Goal: Task Accomplishment & Management: Use online tool/utility

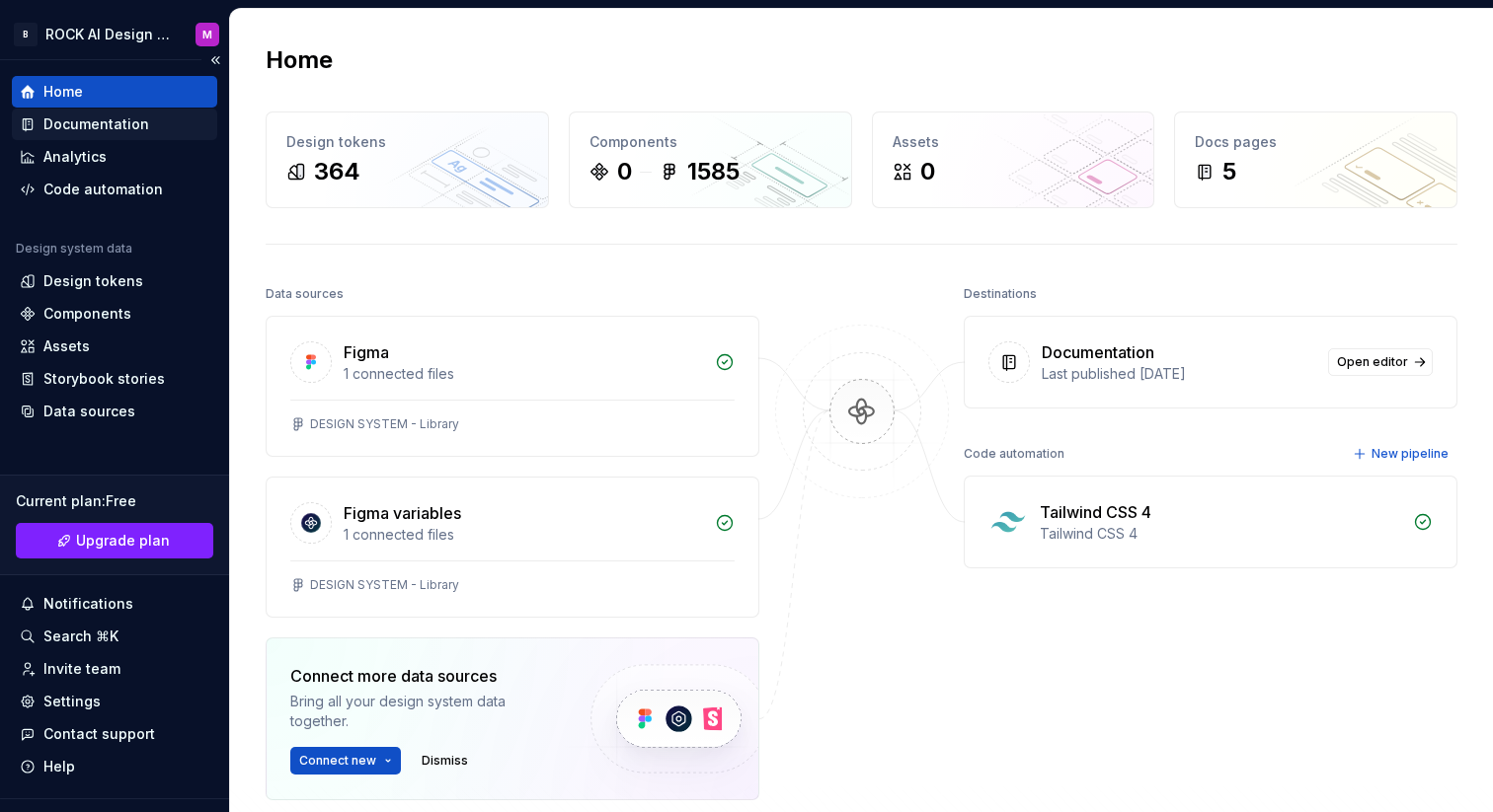
click at [118, 135] on div "Documentation" at bounding box center [115, 125] width 206 height 32
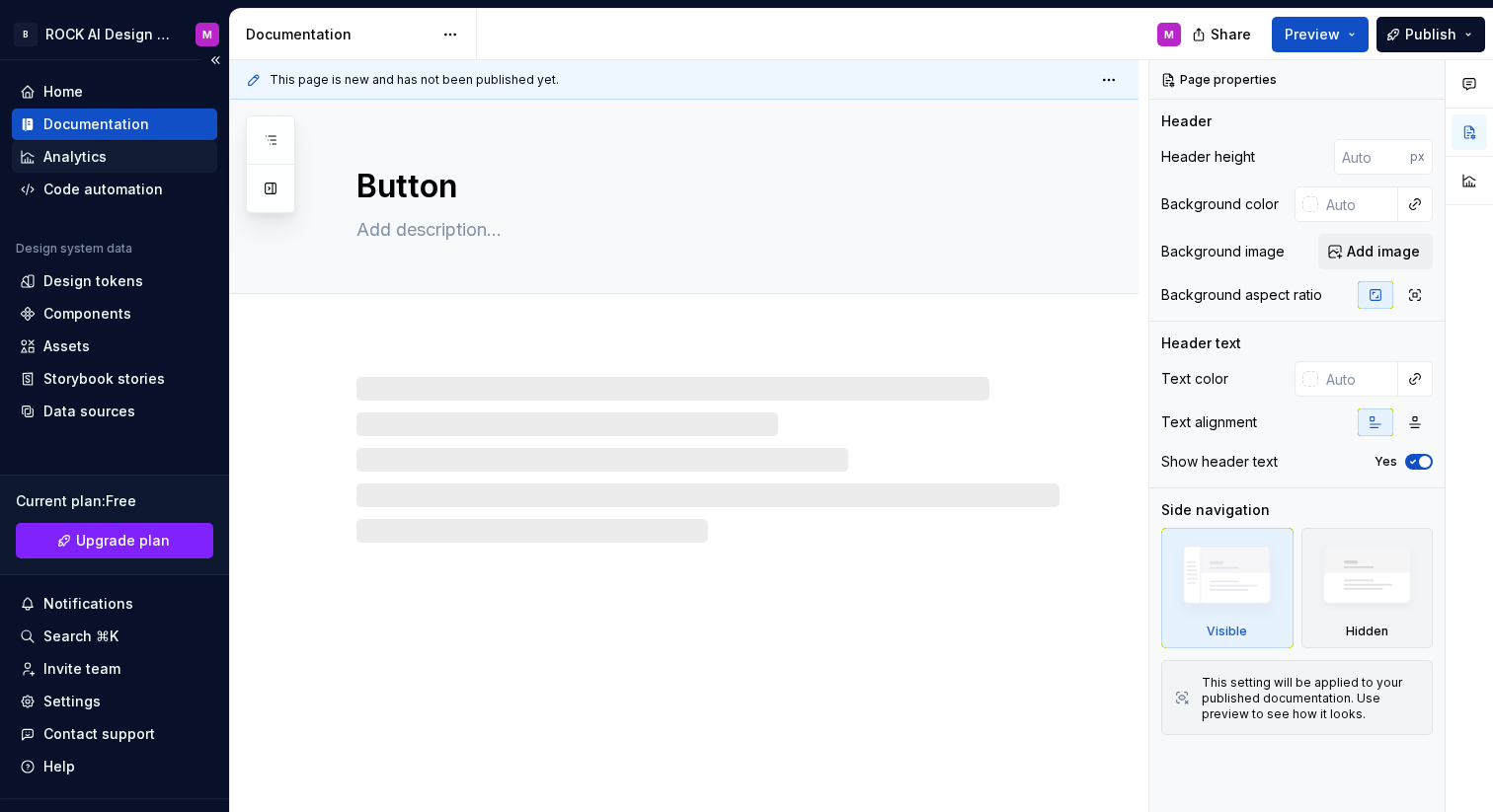
type textarea "*"
click at [111, 167] on div "Analytics" at bounding box center [115, 157] width 206 height 32
click at [116, 195] on div "Code automation" at bounding box center [103, 190] width 120 height 20
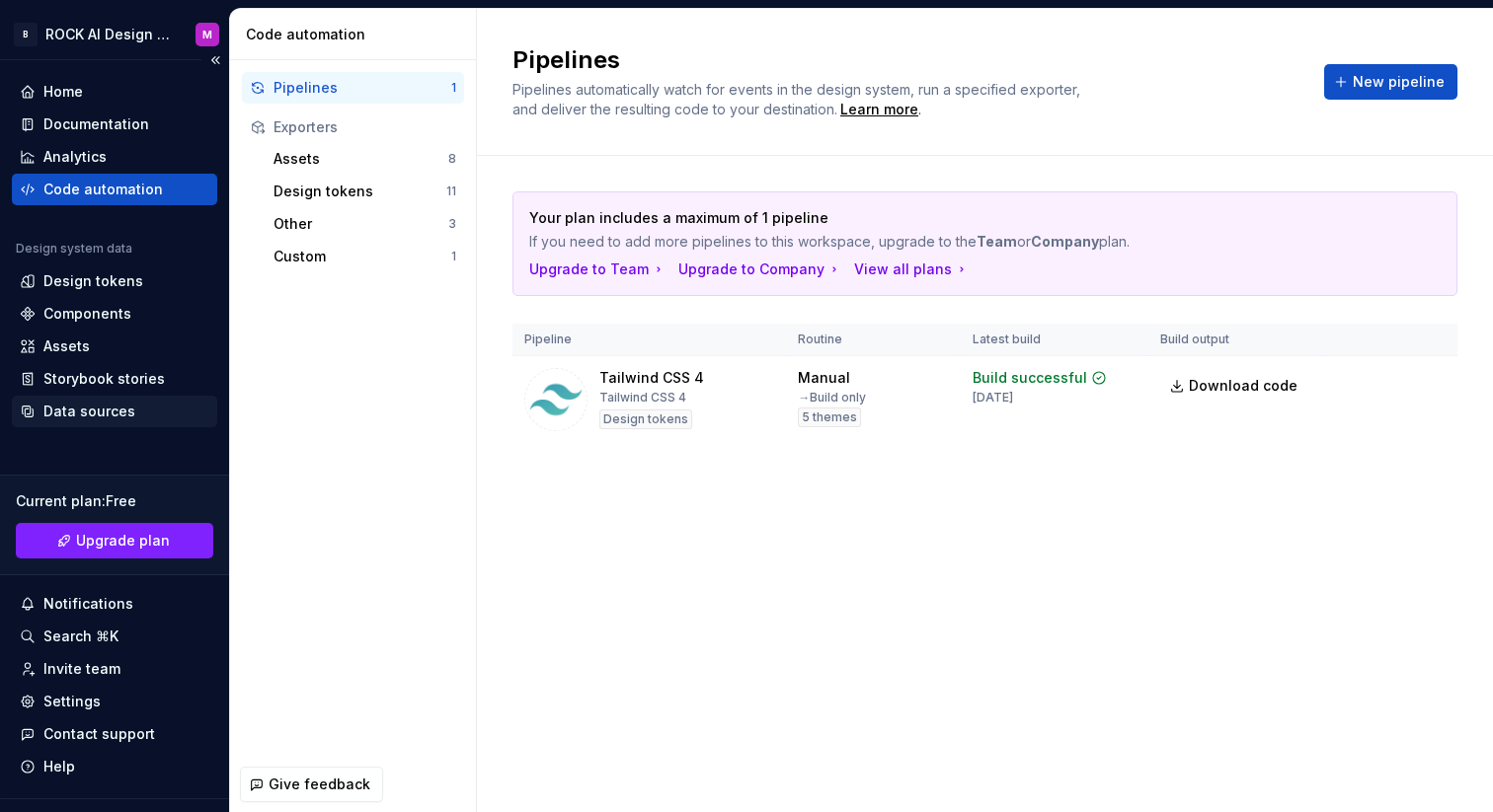
scroll to position [39, 0]
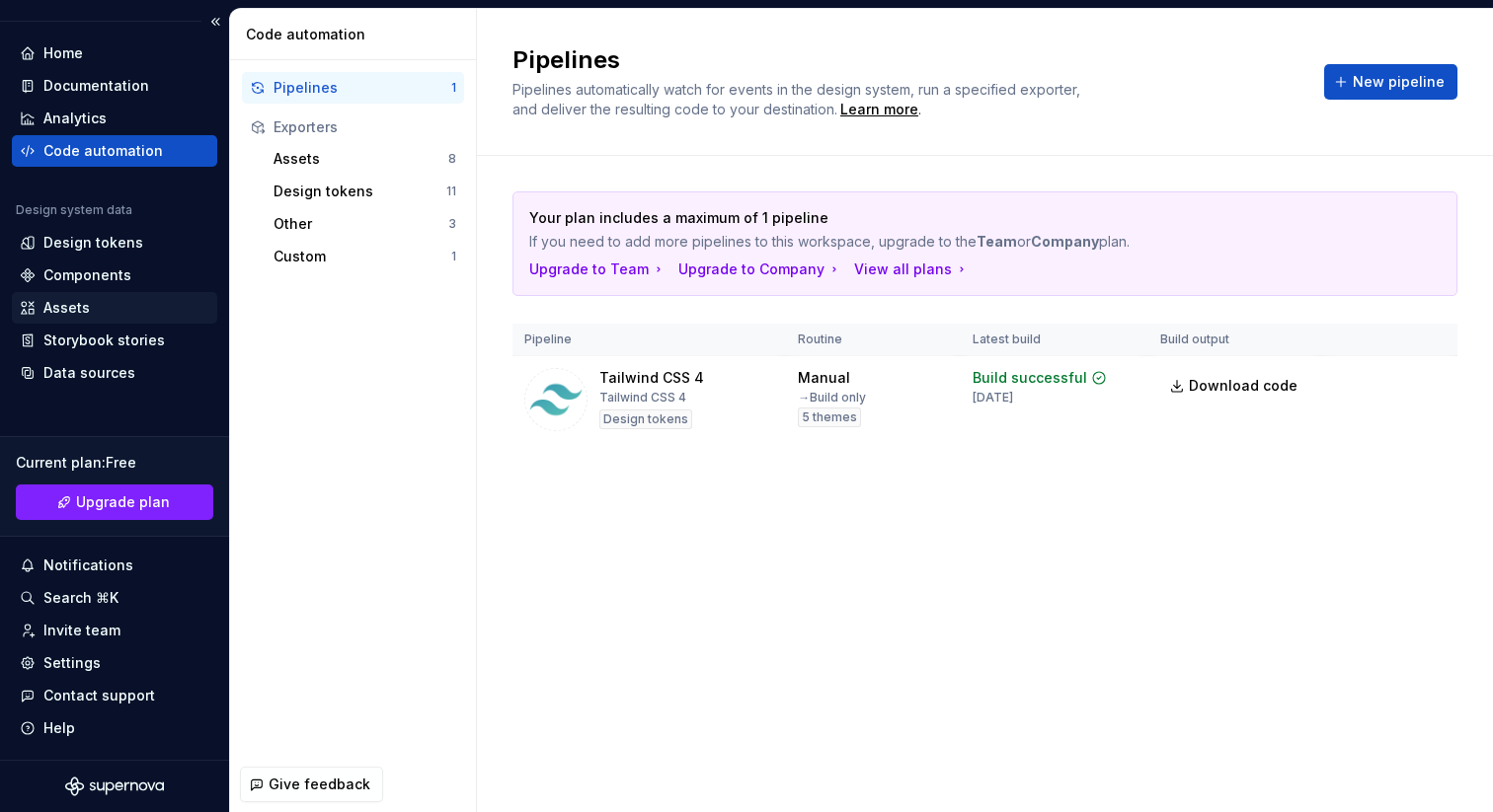
click at [85, 307] on div "Assets" at bounding box center [66, 308] width 47 height 20
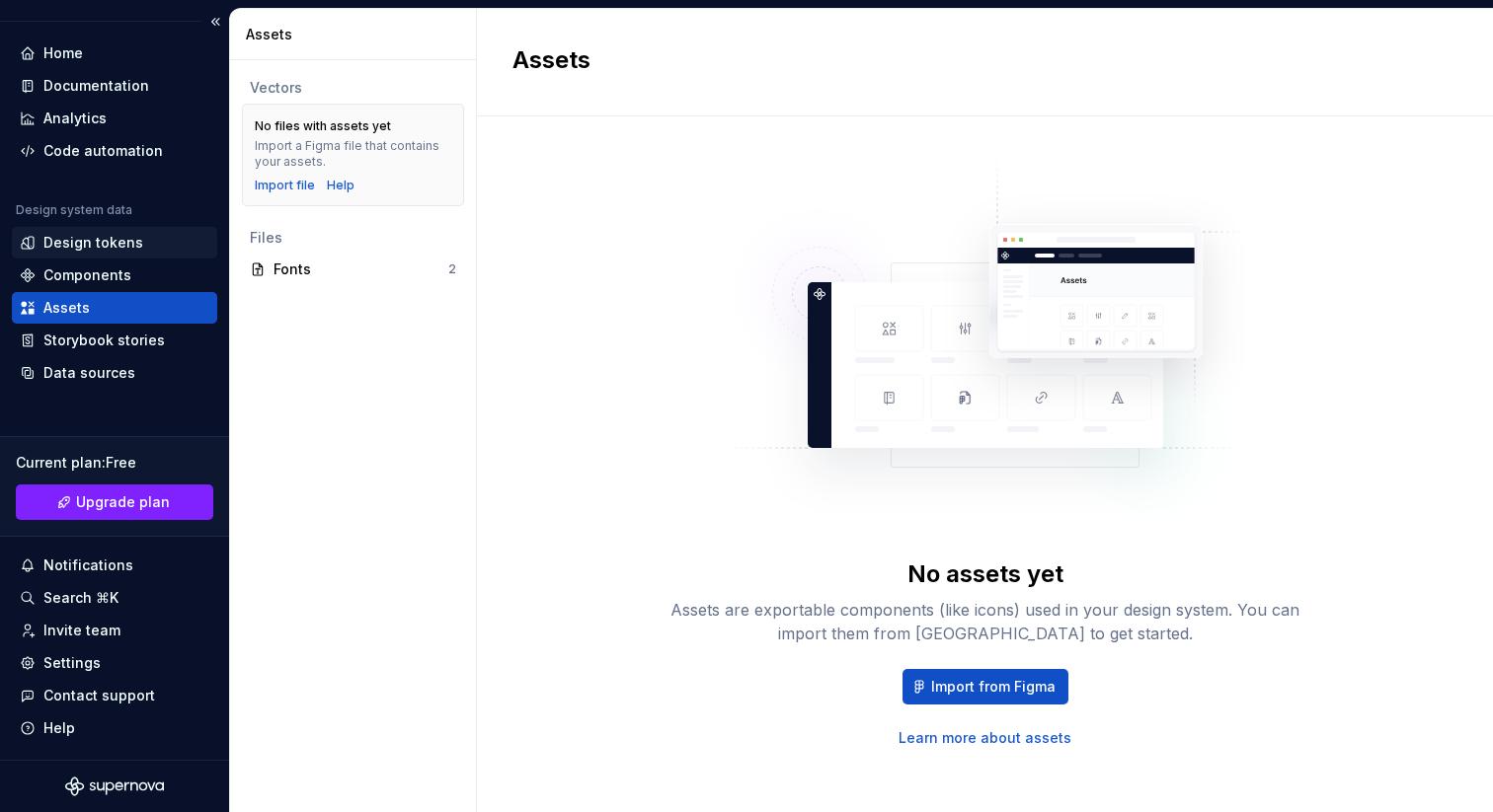
click at [82, 246] on div "Design tokens" at bounding box center [93, 243] width 100 height 20
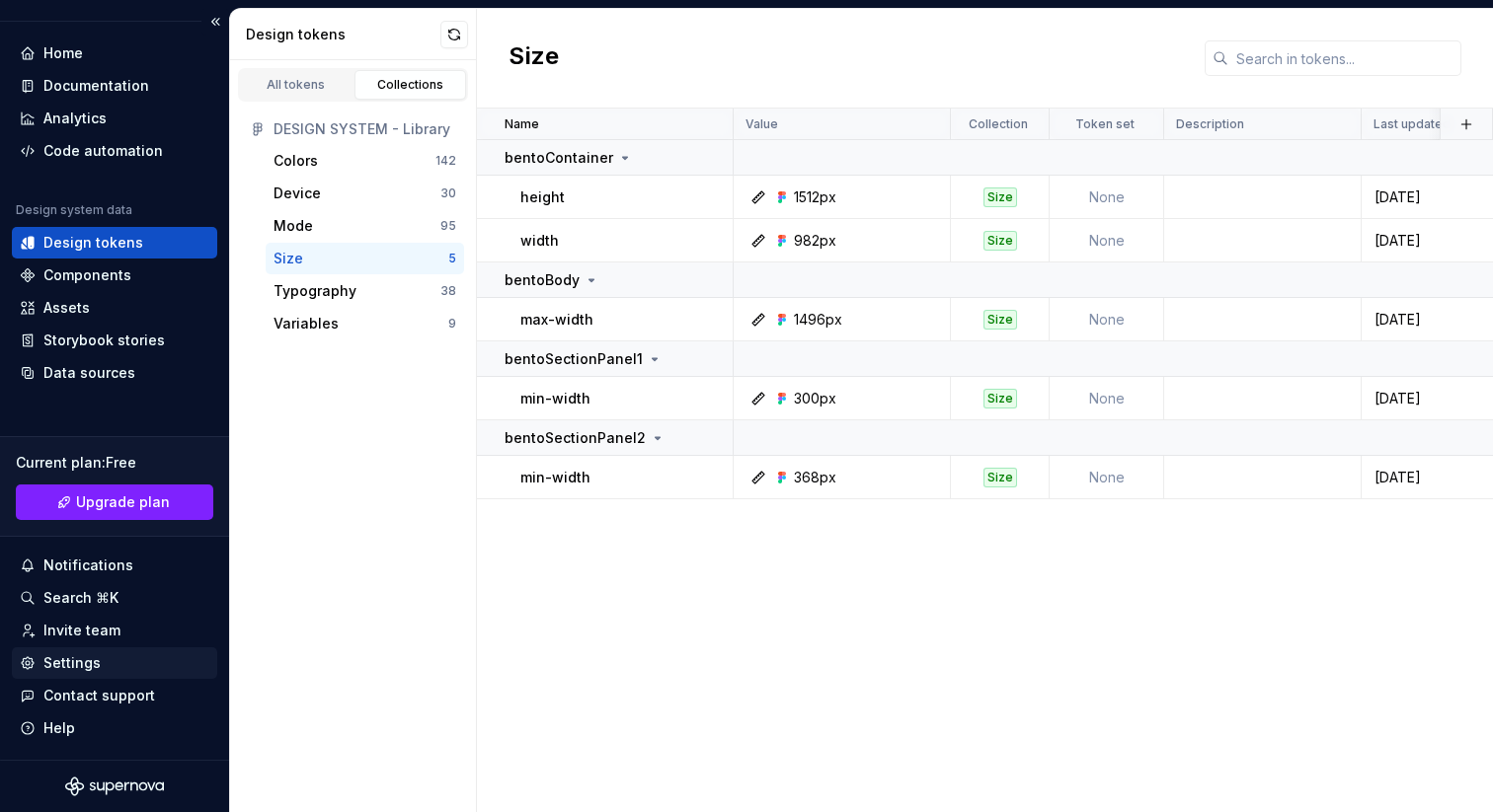
click at [90, 670] on div "Settings" at bounding box center [72, 664] width 57 height 20
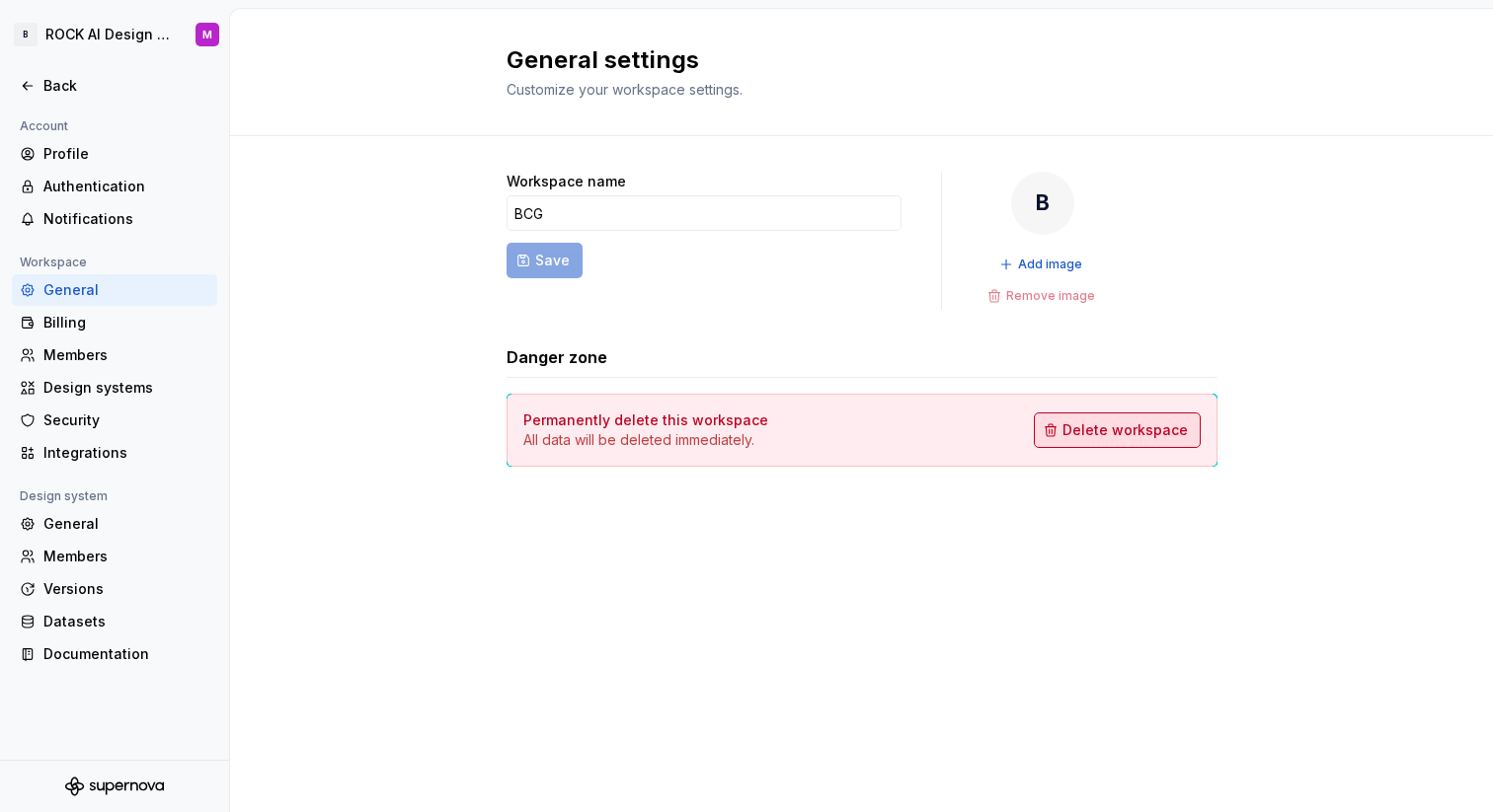
click at [1147, 426] on span "Delete workspace" at bounding box center [1125, 430] width 126 height 20
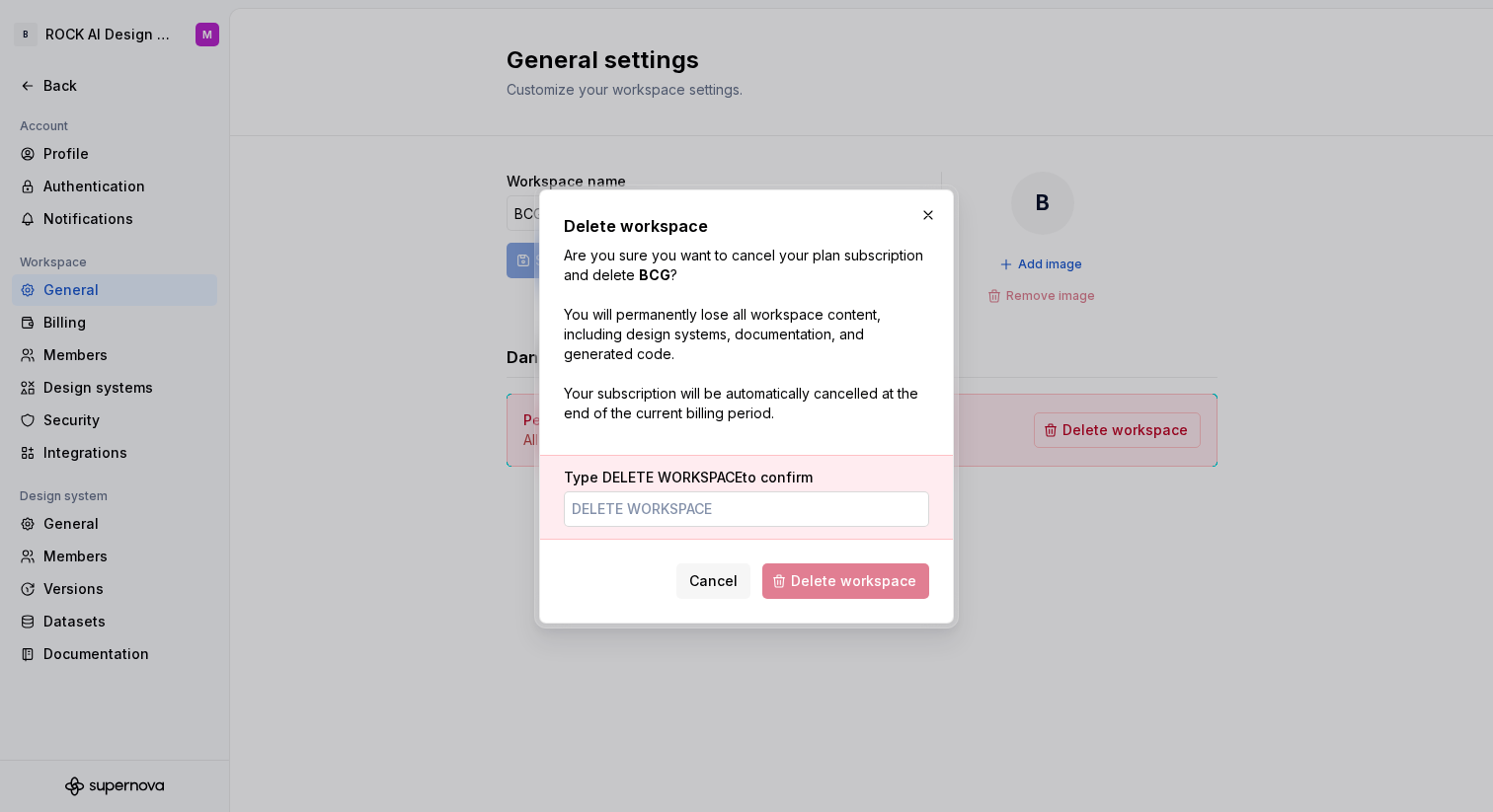
type input "DELETE DESIGN SYSTEM"
click at [711, 582] on span "Cancel" at bounding box center [713, 582] width 48 height 20
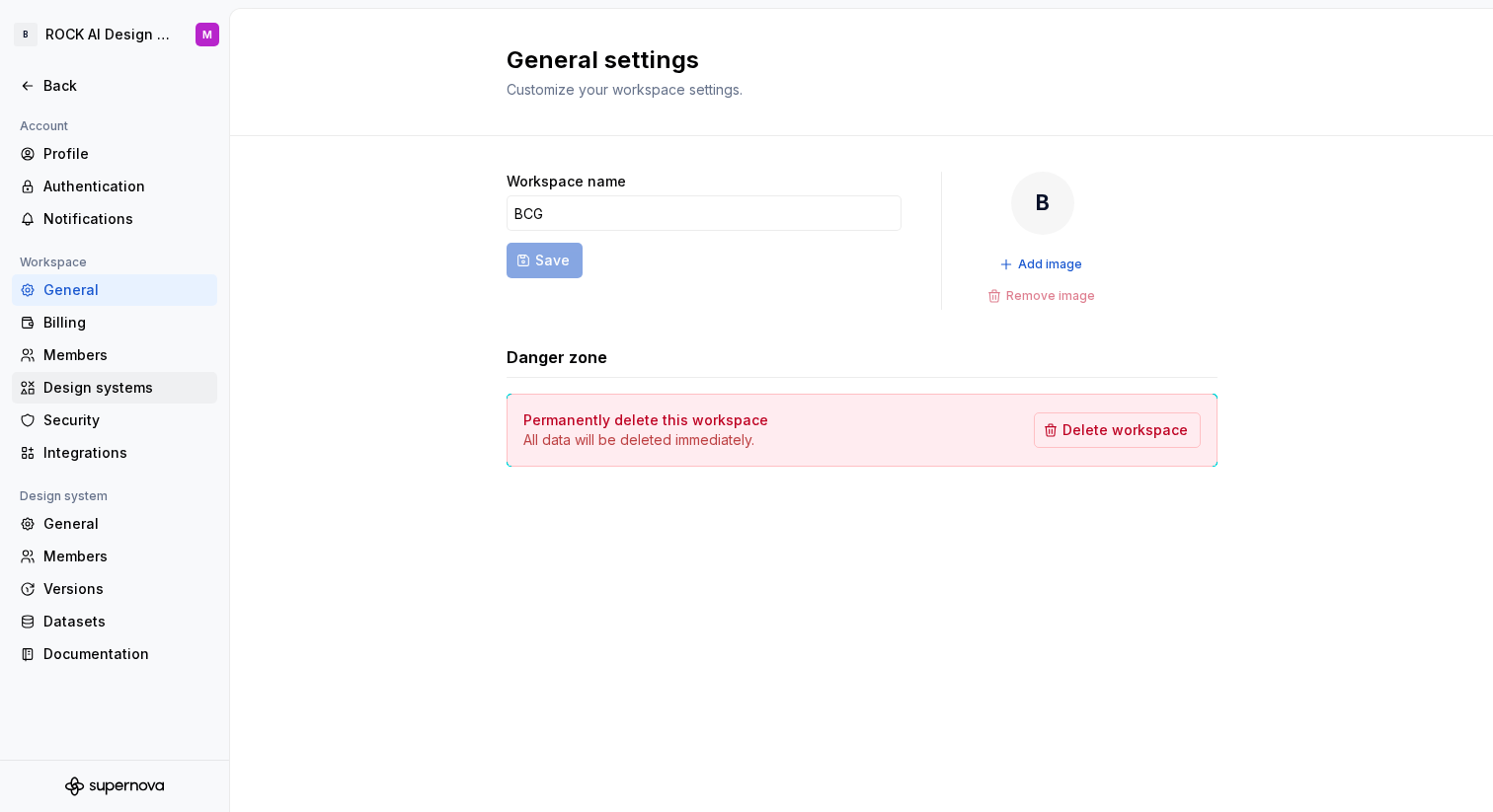
click at [137, 393] on div "Design systems" at bounding box center [127, 388] width 166 height 20
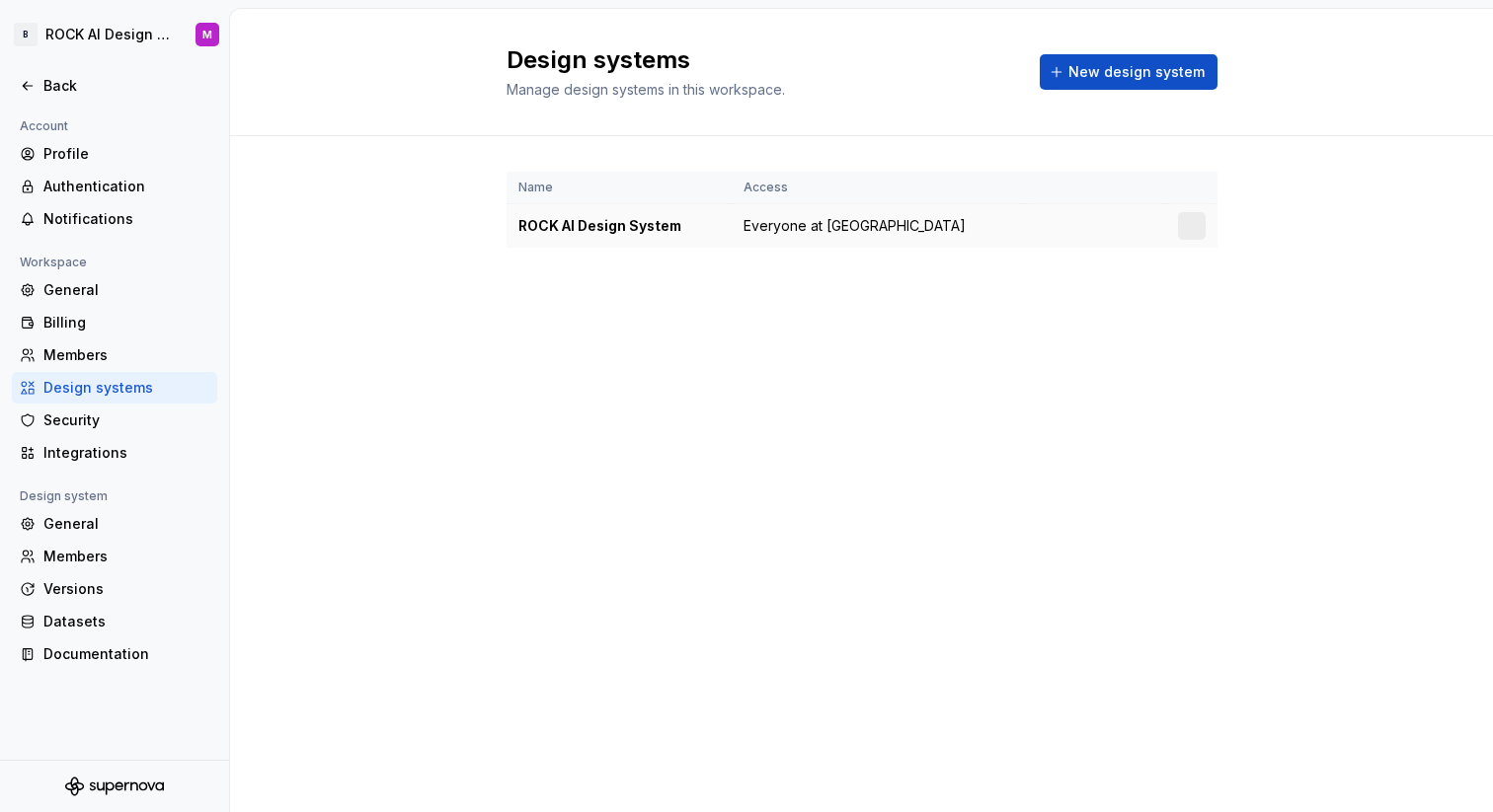
click at [907, 218] on td "Everyone at [GEOGRAPHIC_DATA]" at bounding box center [879, 226] width 294 height 45
click at [69, 363] on div "Members" at bounding box center [127, 355] width 166 height 20
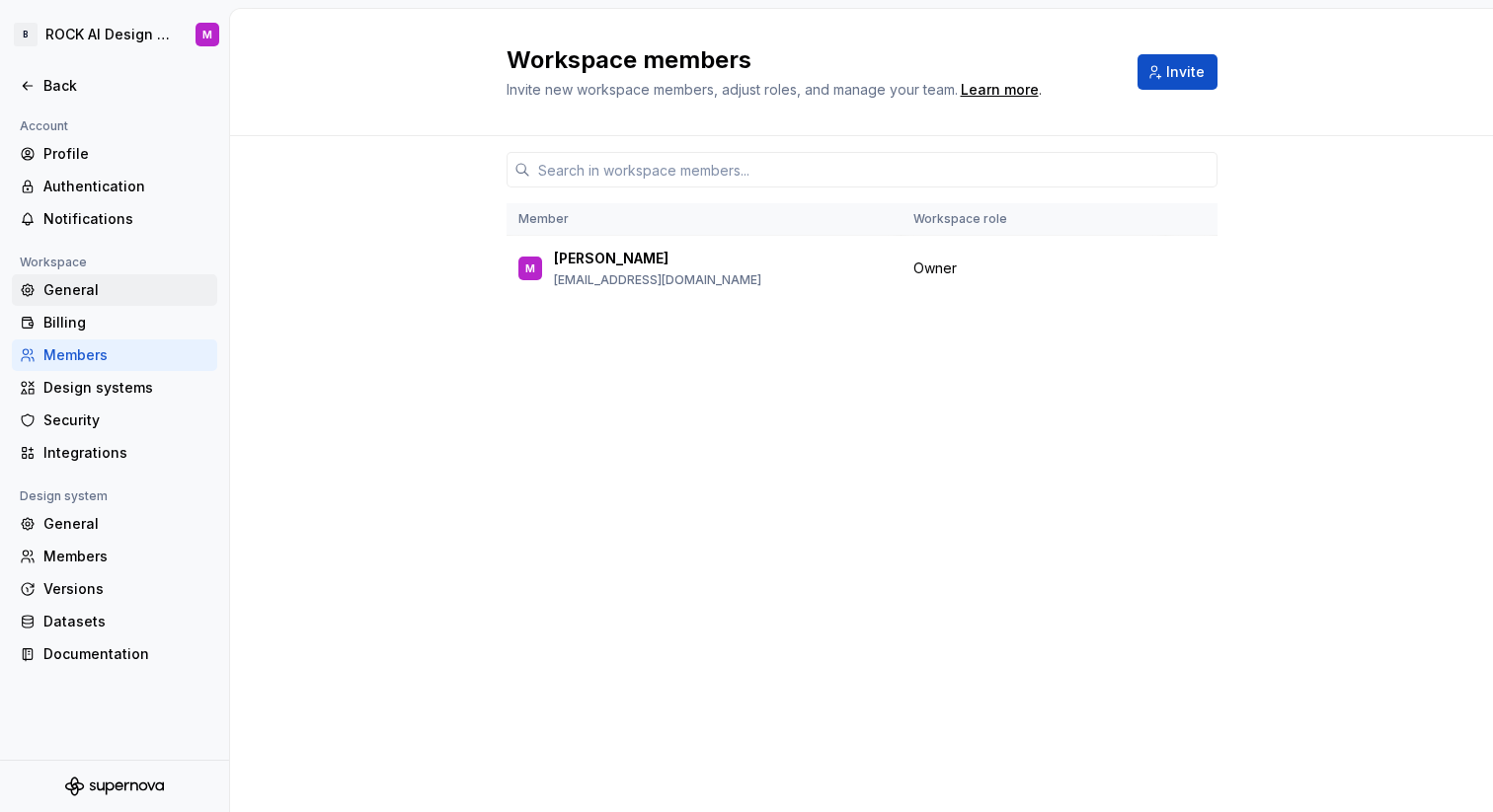
click at [68, 291] on div "General" at bounding box center [127, 290] width 166 height 20
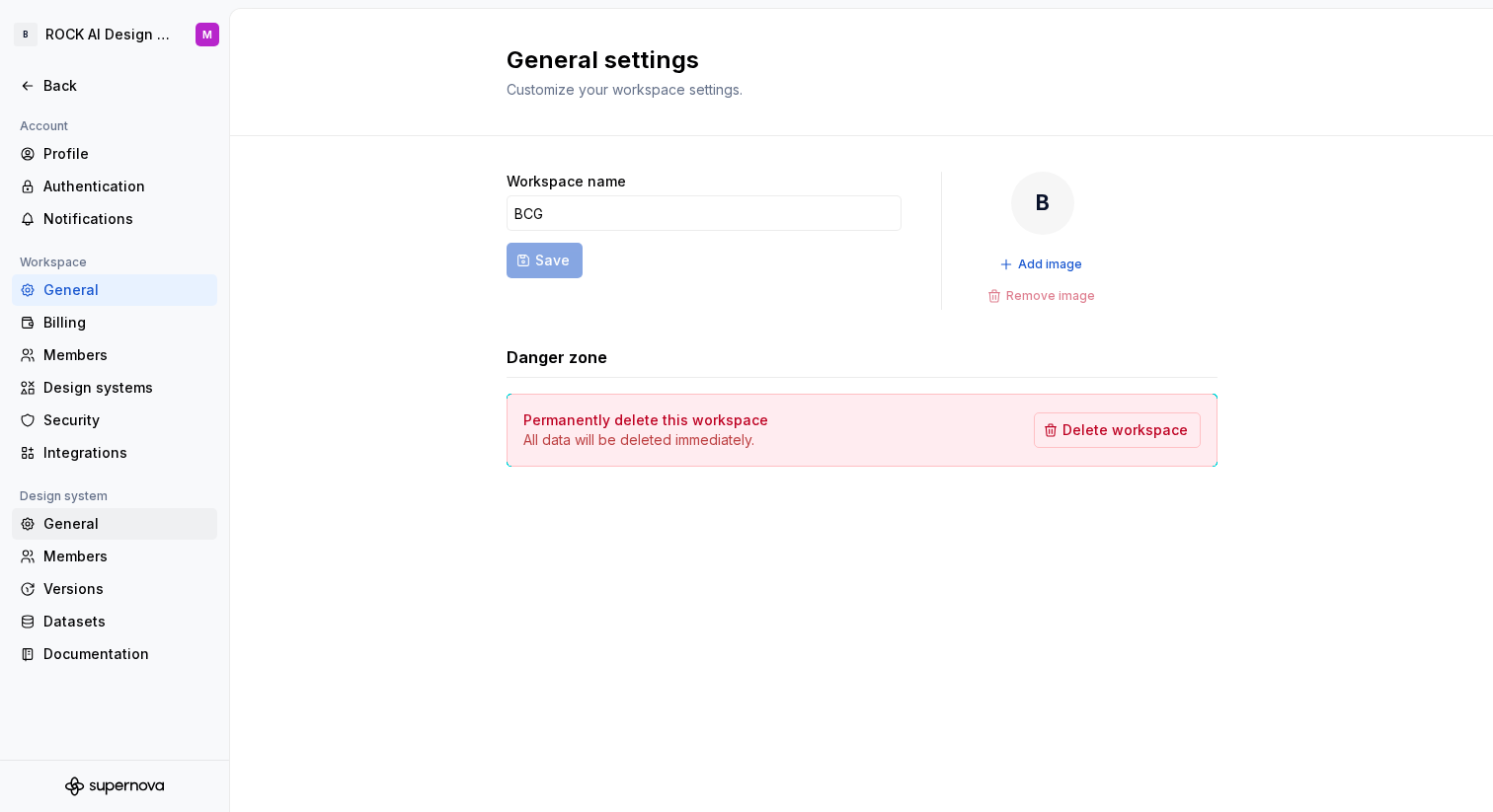
click at [92, 519] on div "General" at bounding box center [127, 524] width 166 height 20
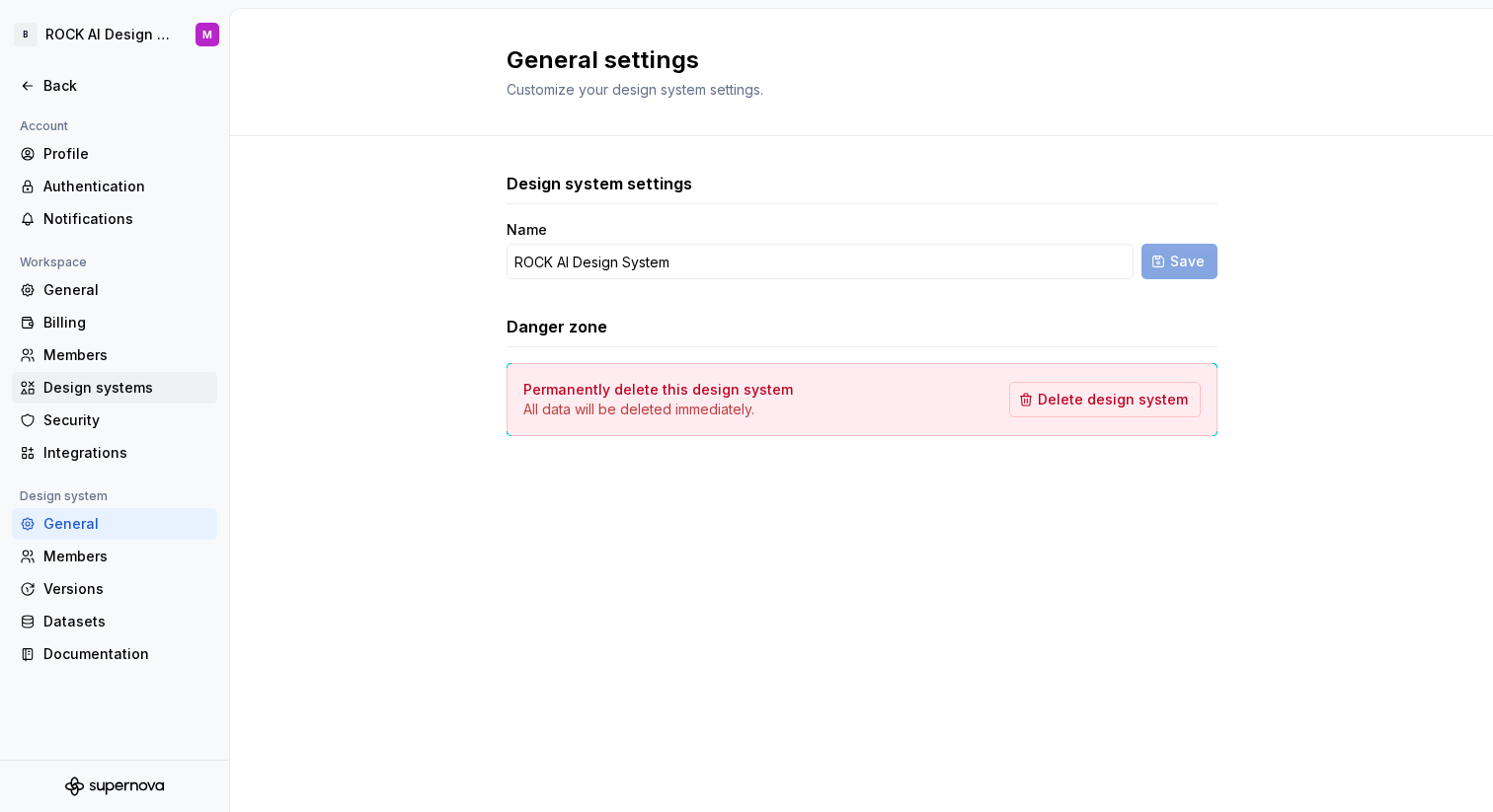
click at [82, 389] on div "Design systems" at bounding box center [127, 388] width 166 height 20
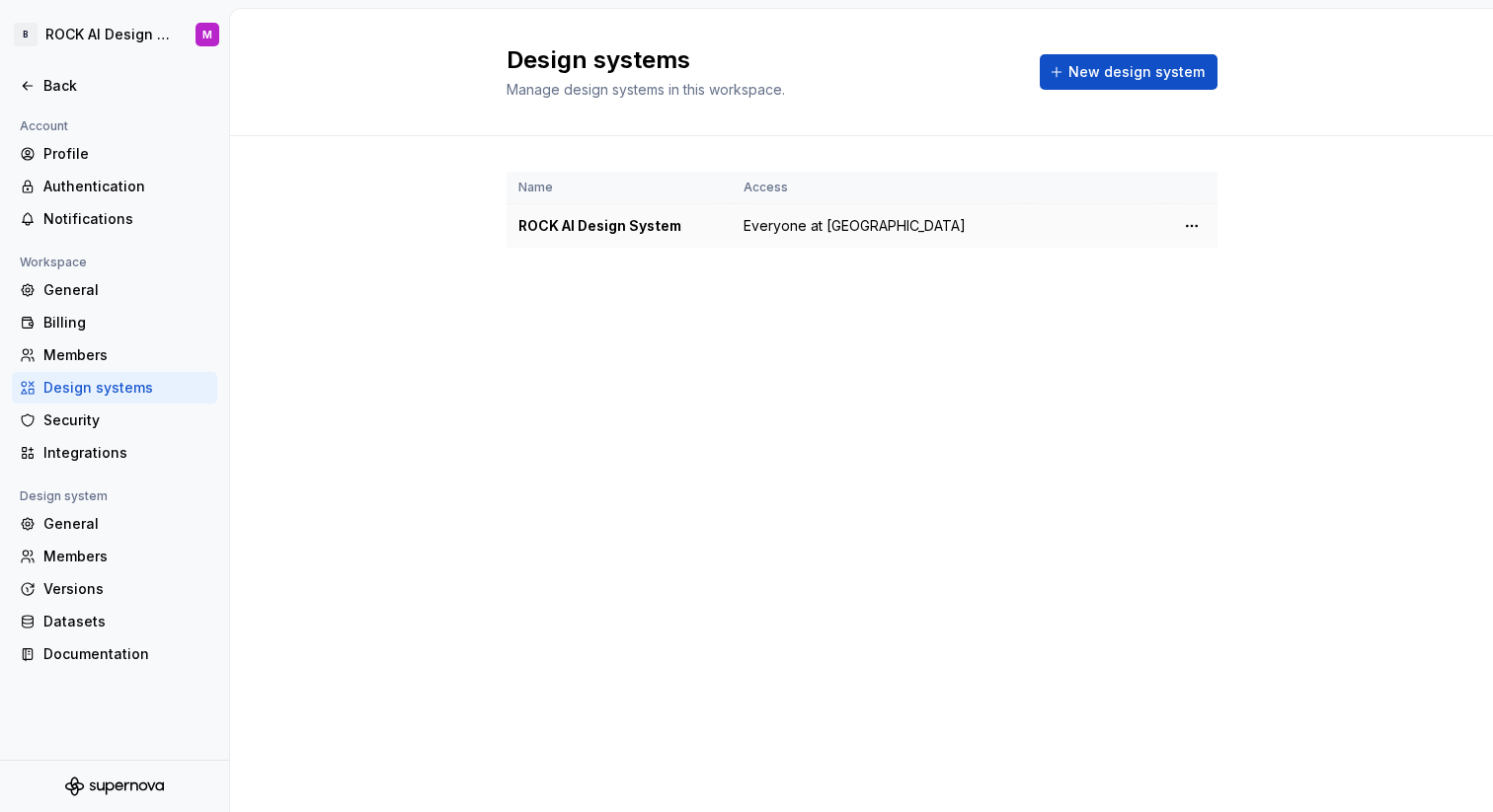
click at [582, 229] on div "ROCK AI Design System" at bounding box center [619, 226] width 202 height 20
click at [1192, 222] on html "B ROCK AI Design System M Back Account Profile Authentication Notifications Wor…" at bounding box center [746, 406] width 1493 height 812
click at [1215, 294] on div "Design system settings" at bounding box center [1309, 296] width 188 height 20
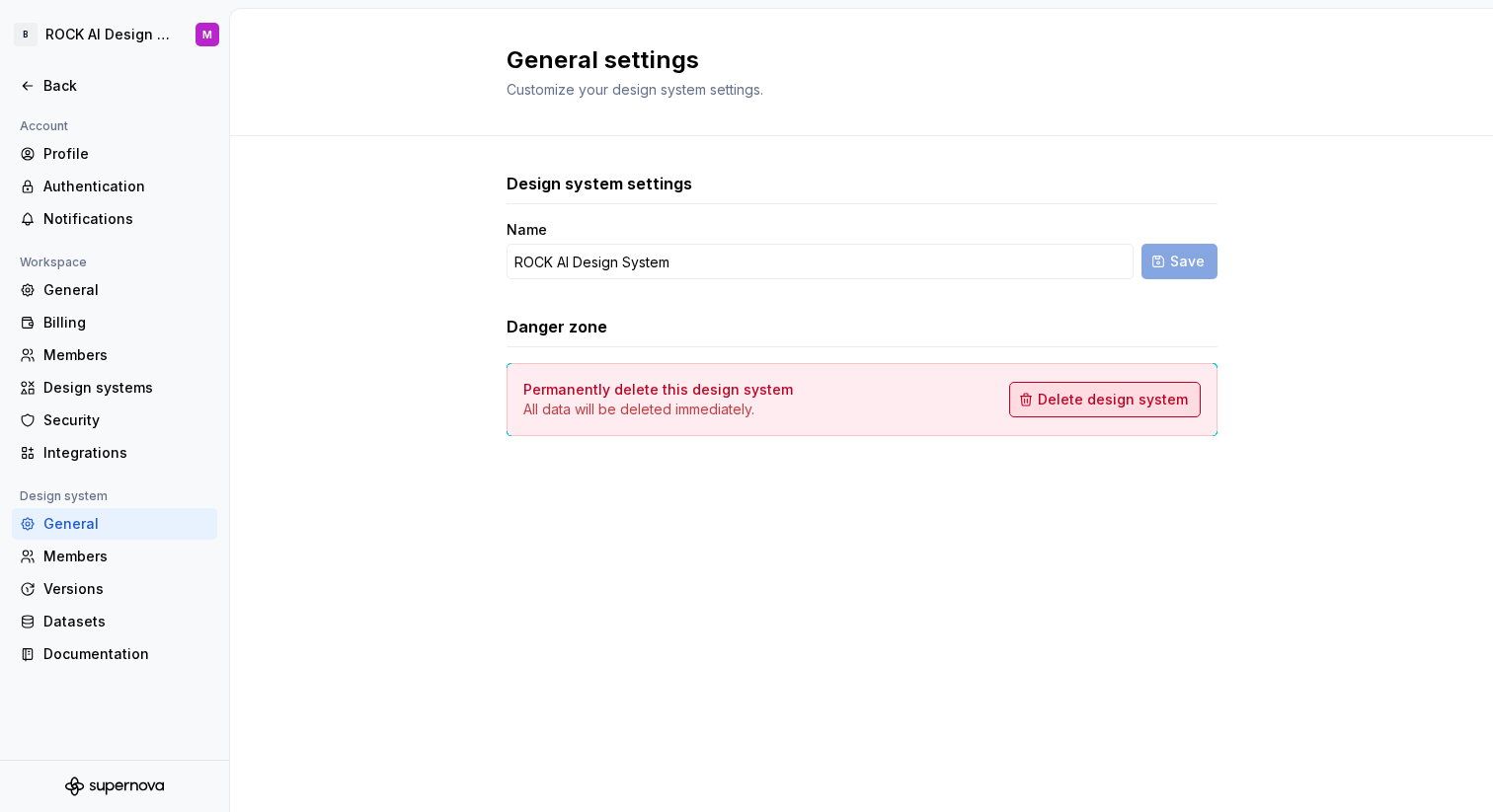
click at [1068, 395] on span "Delete design system" at bounding box center [1113, 400] width 150 height 20
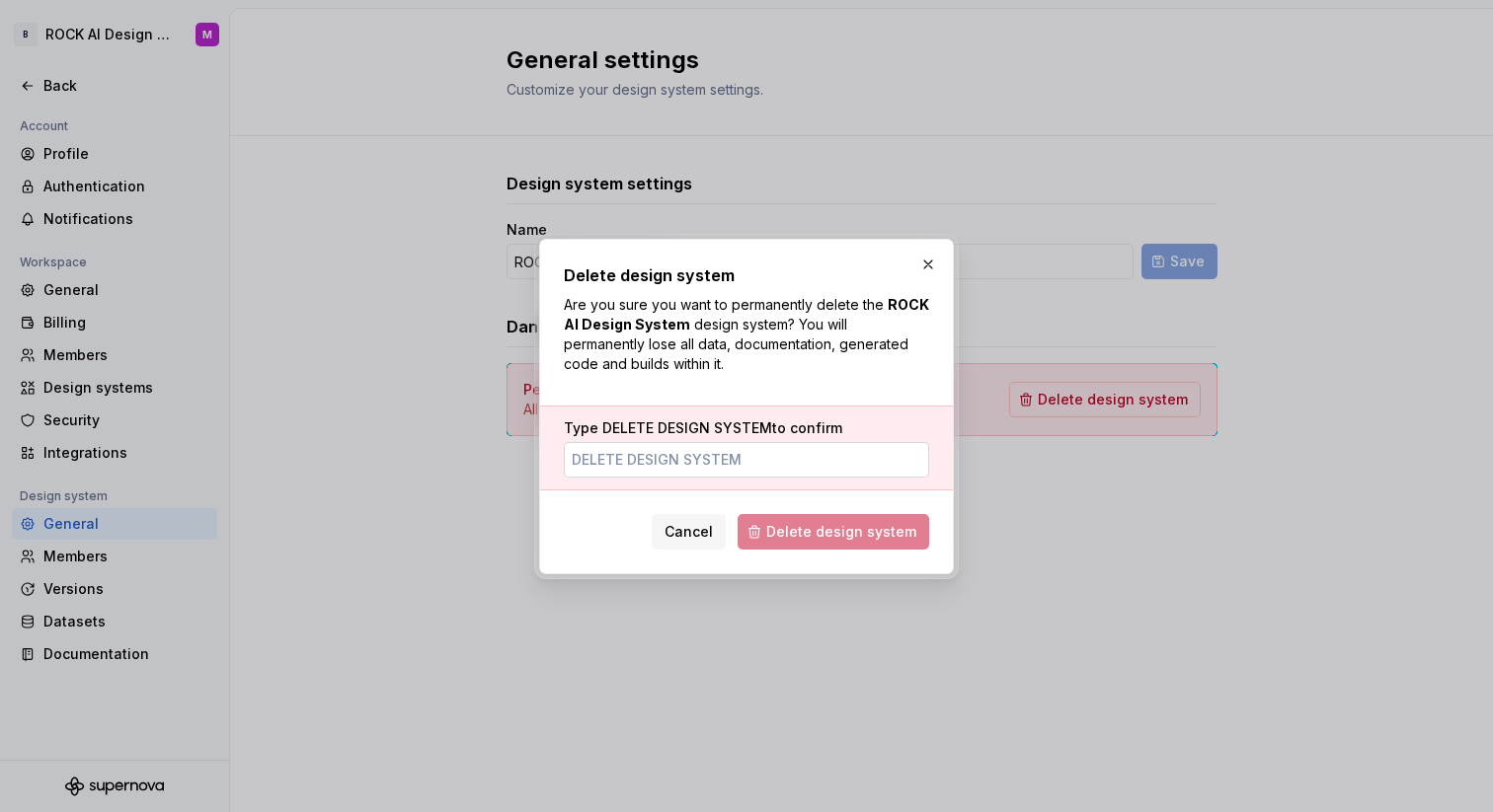
type input "DELETE DESIGN SYSTEM"
click at [803, 532] on span "Delete design system" at bounding box center [842, 532] width 150 height 20
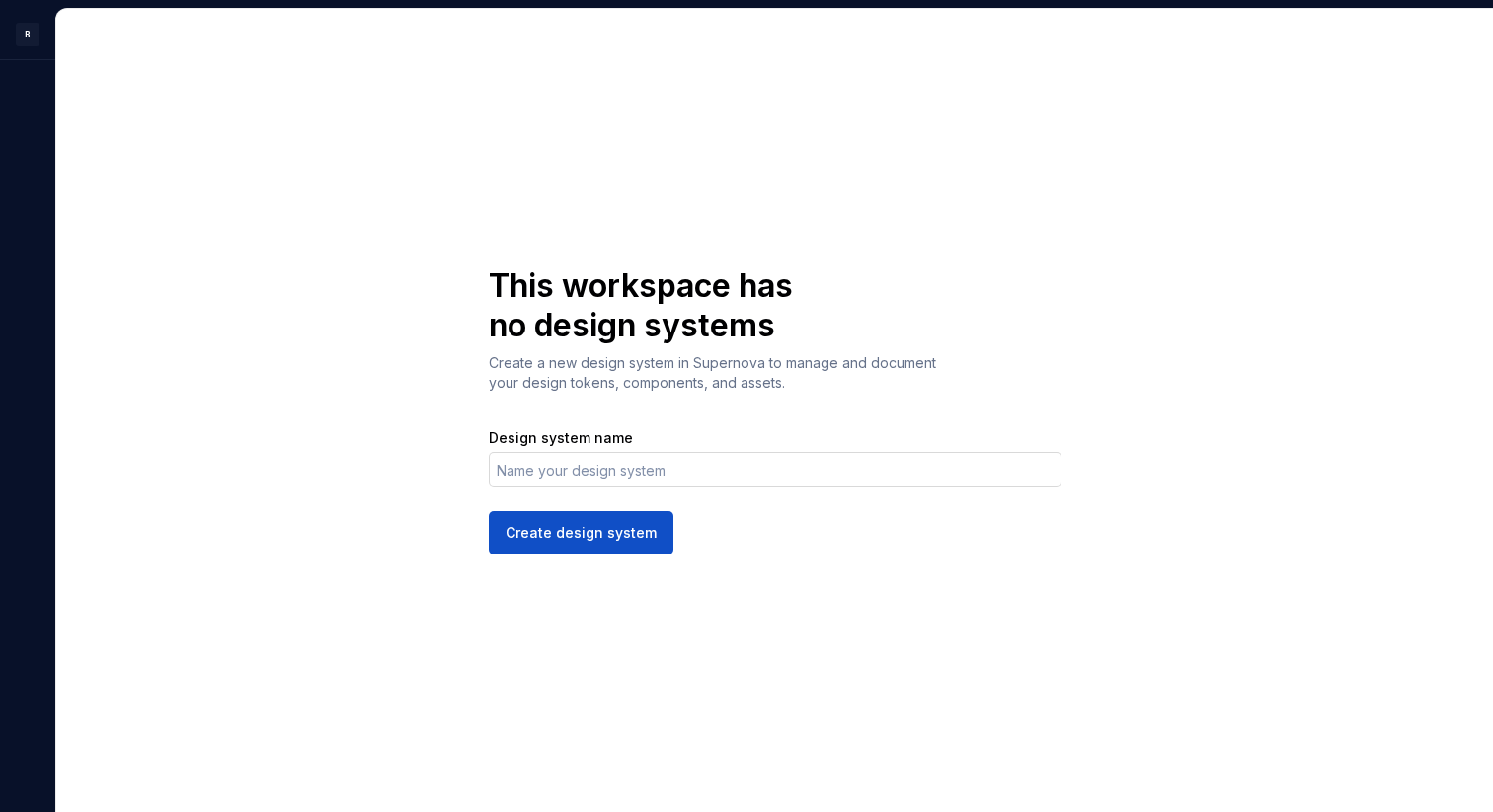
click at [556, 471] on input "Design system name" at bounding box center [775, 470] width 573 height 36
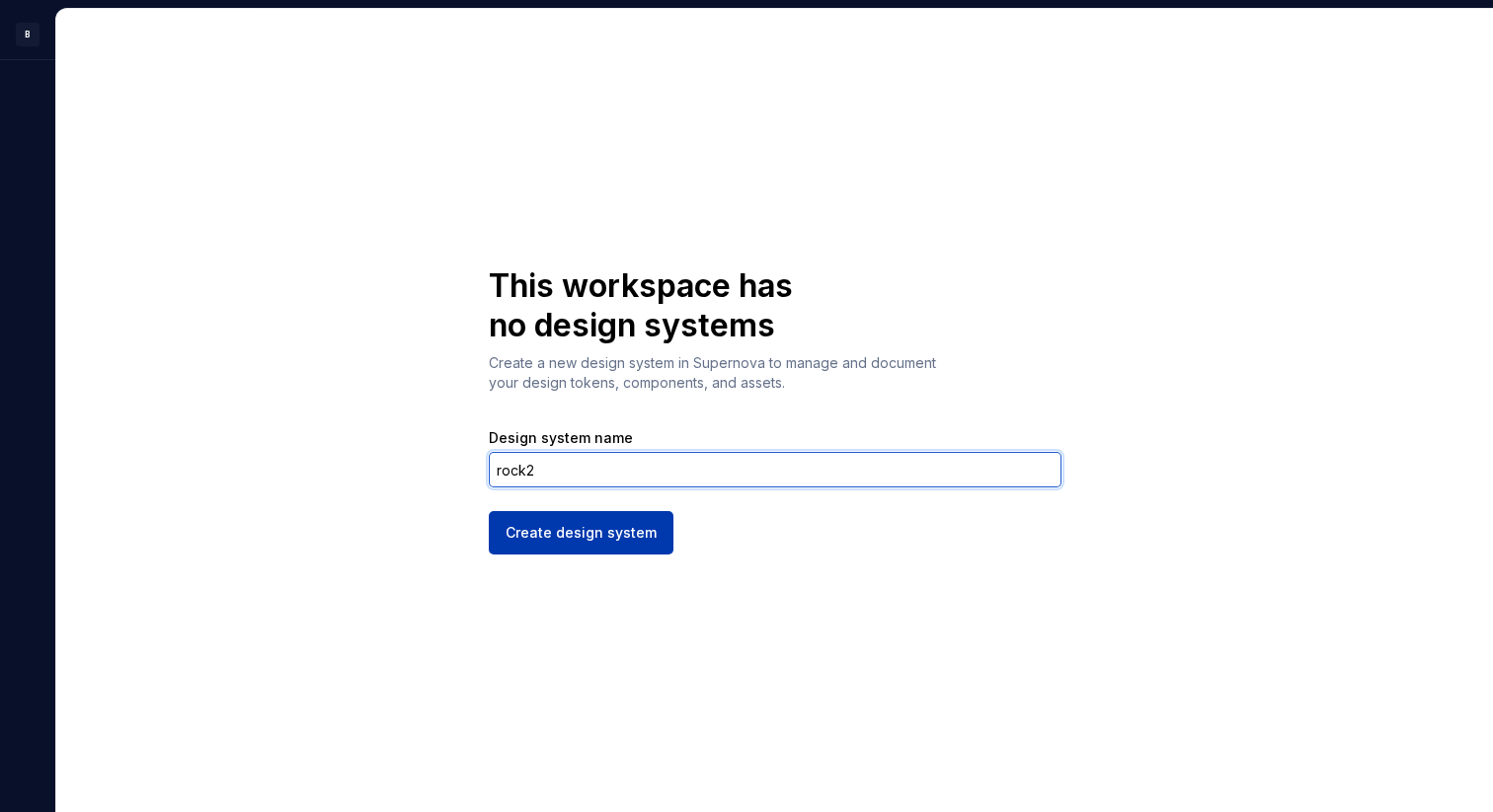
type input "rock2"
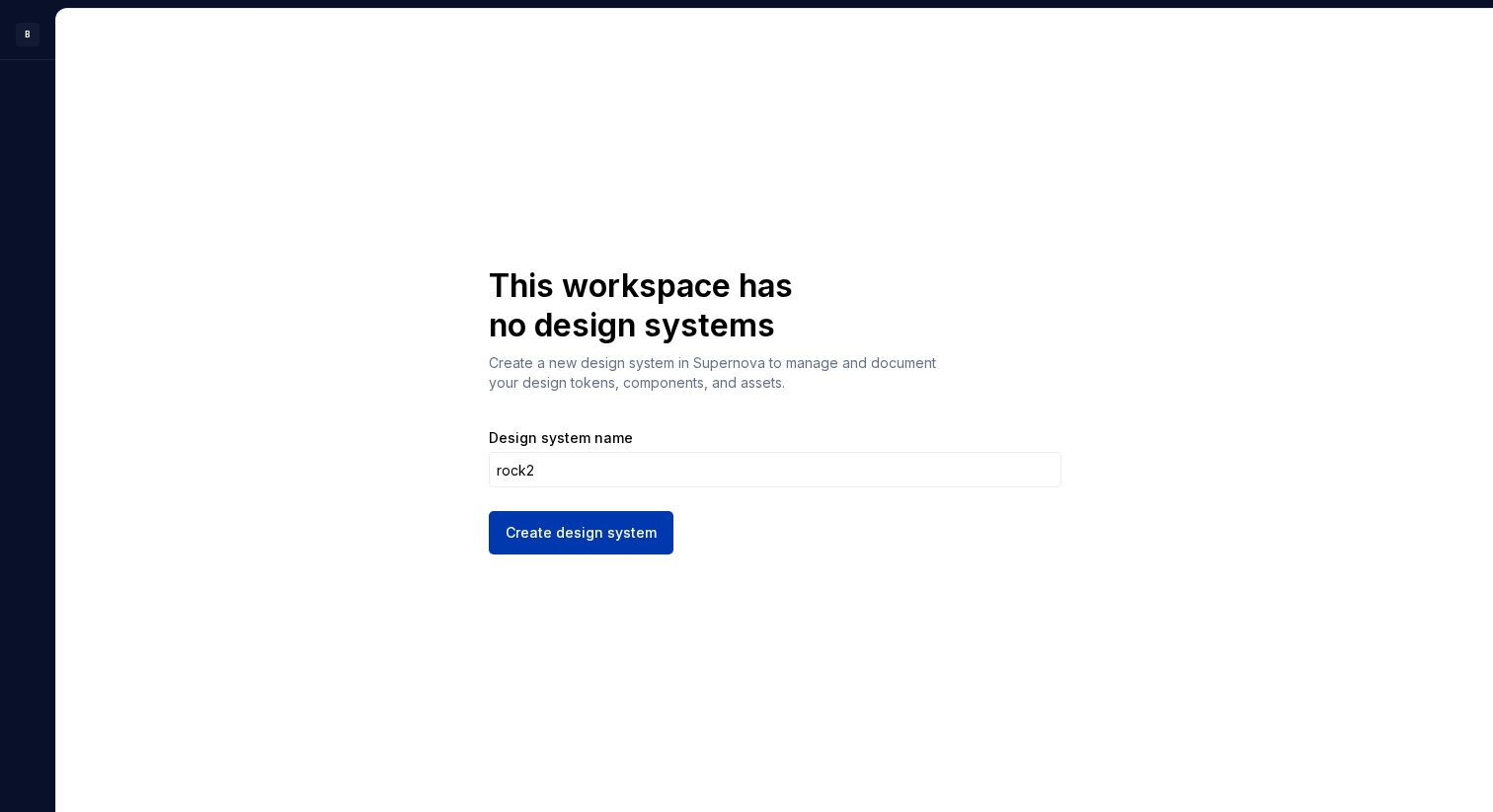
click at [598, 536] on span "Create design system" at bounding box center [581, 533] width 151 height 20
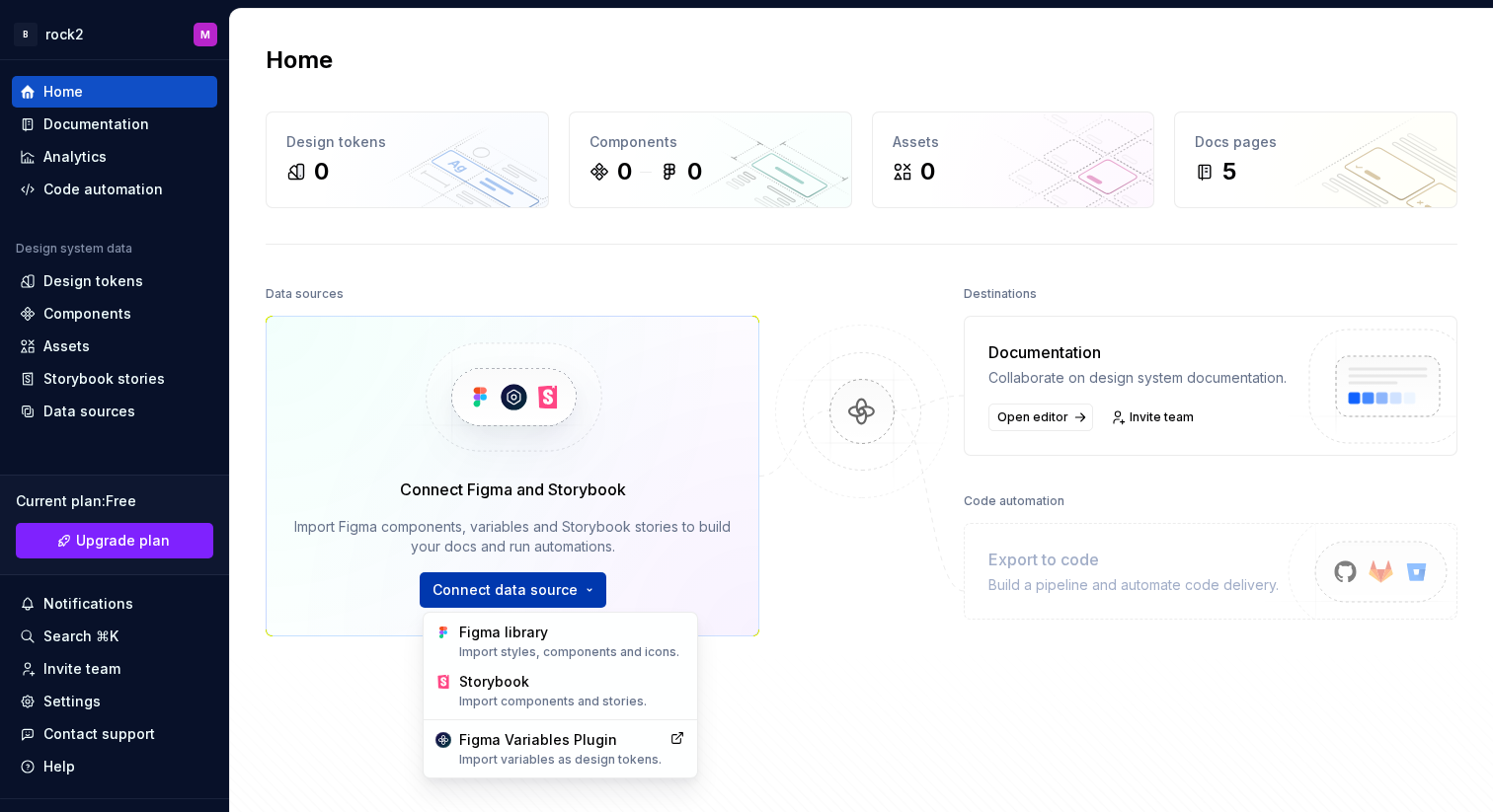
click at [510, 591] on html "B rock2 M Home Documentation Analytics Code automation Design system data Desig…" at bounding box center [746, 406] width 1493 height 812
click at [549, 742] on div "Figma Variables Plugin Import variables as design tokens." at bounding box center [560, 750] width 203 height 38
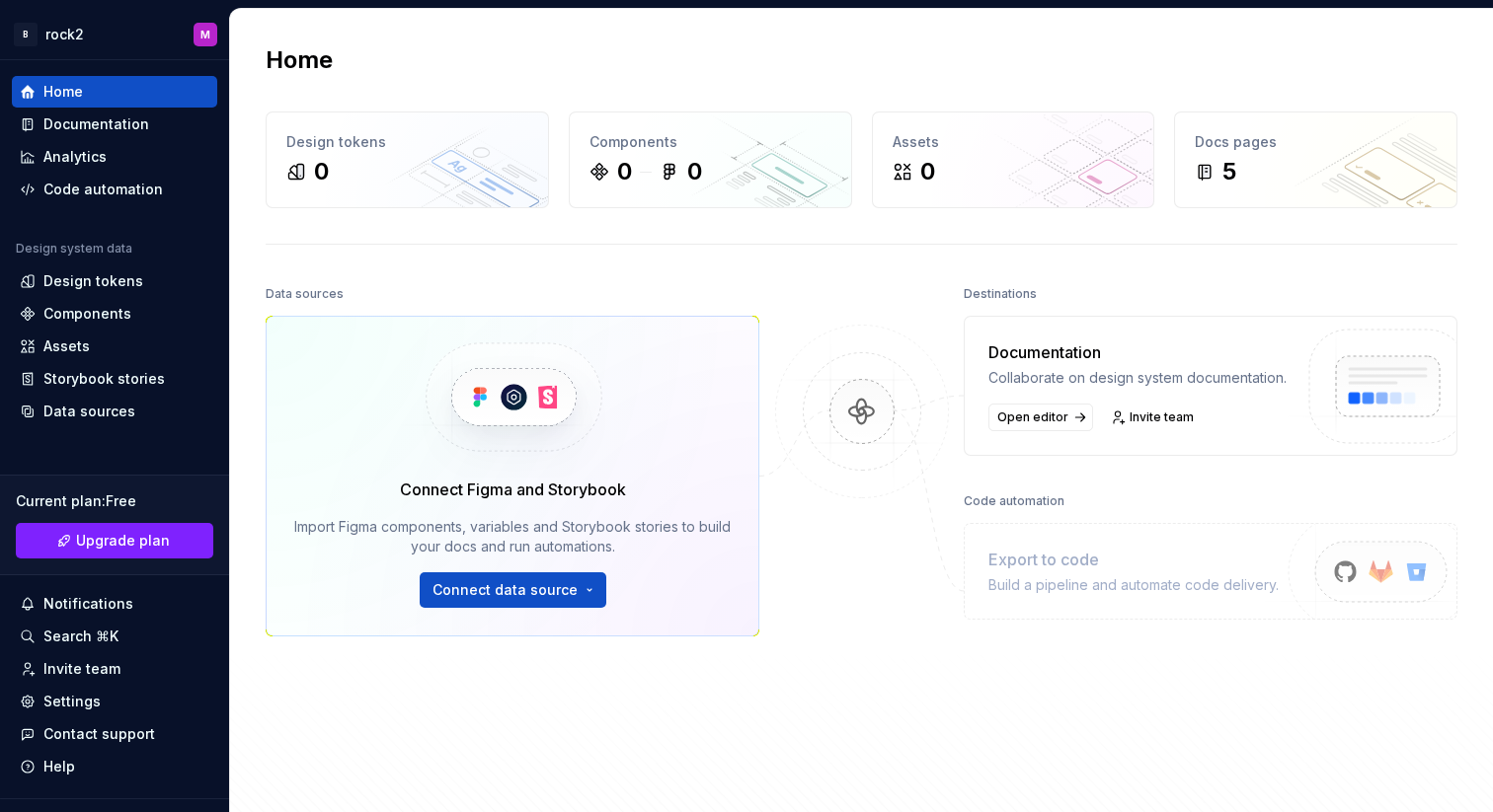
click at [541, 624] on div "Connect Figma and Storybook Import Figma components, variables and Storybook st…" at bounding box center [512, 476] width 494 height 320
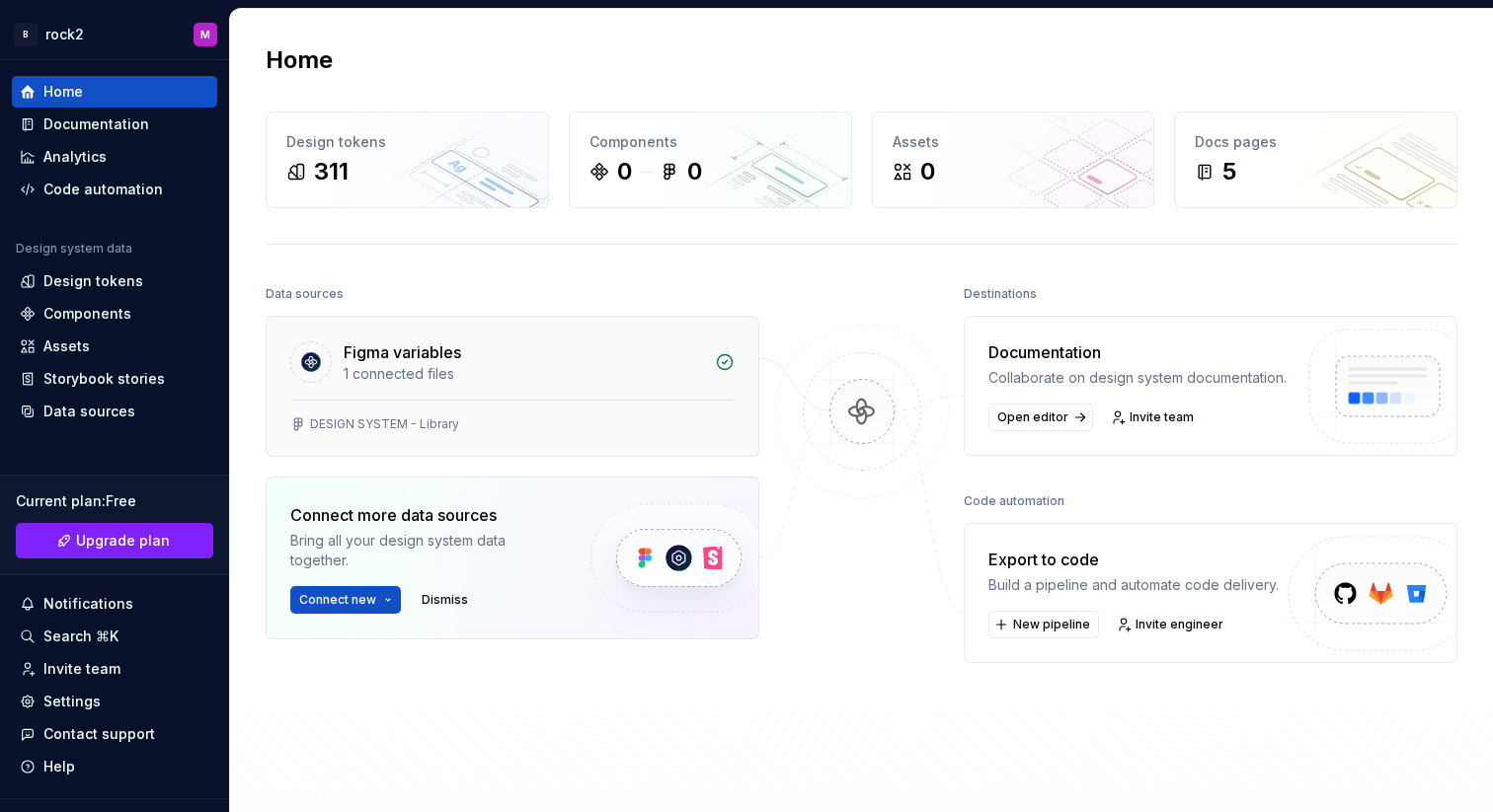
click at [470, 359] on div "Figma variables" at bounding box center [522, 352] width 359 height 24
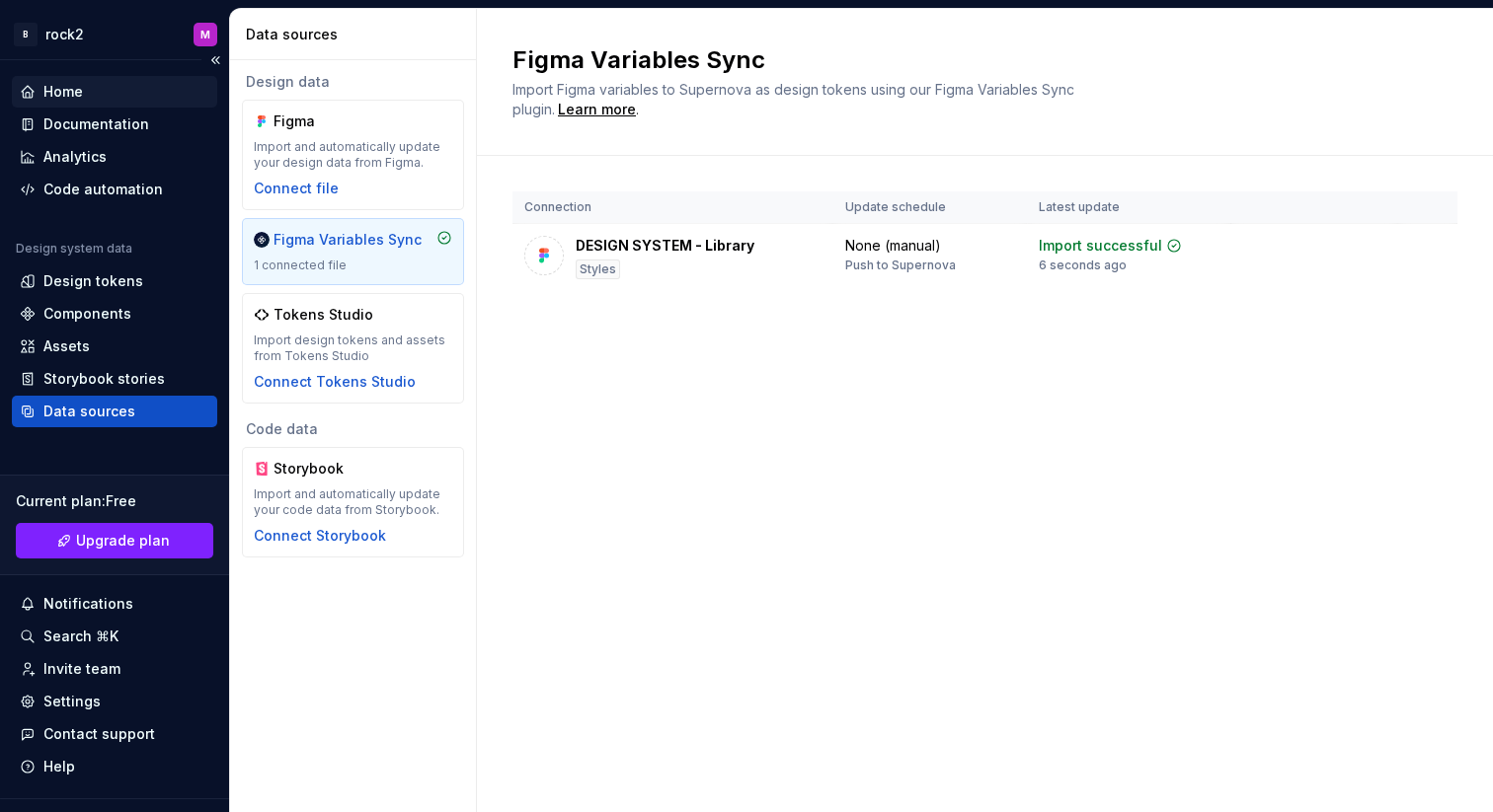
click at [71, 101] on div "Home" at bounding box center [63, 92] width 40 height 20
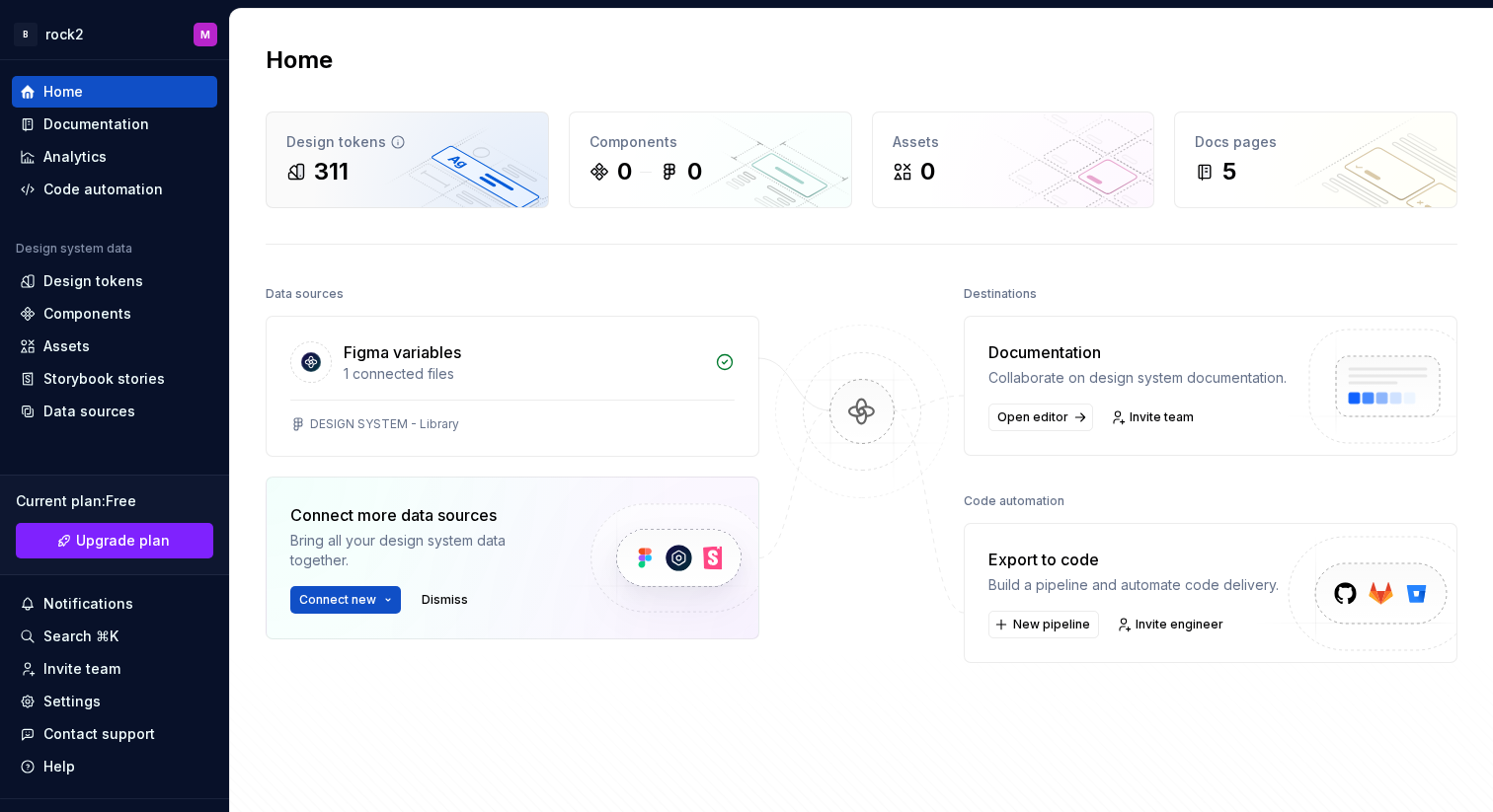
click at [386, 170] on div "311" at bounding box center [407, 172] width 242 height 32
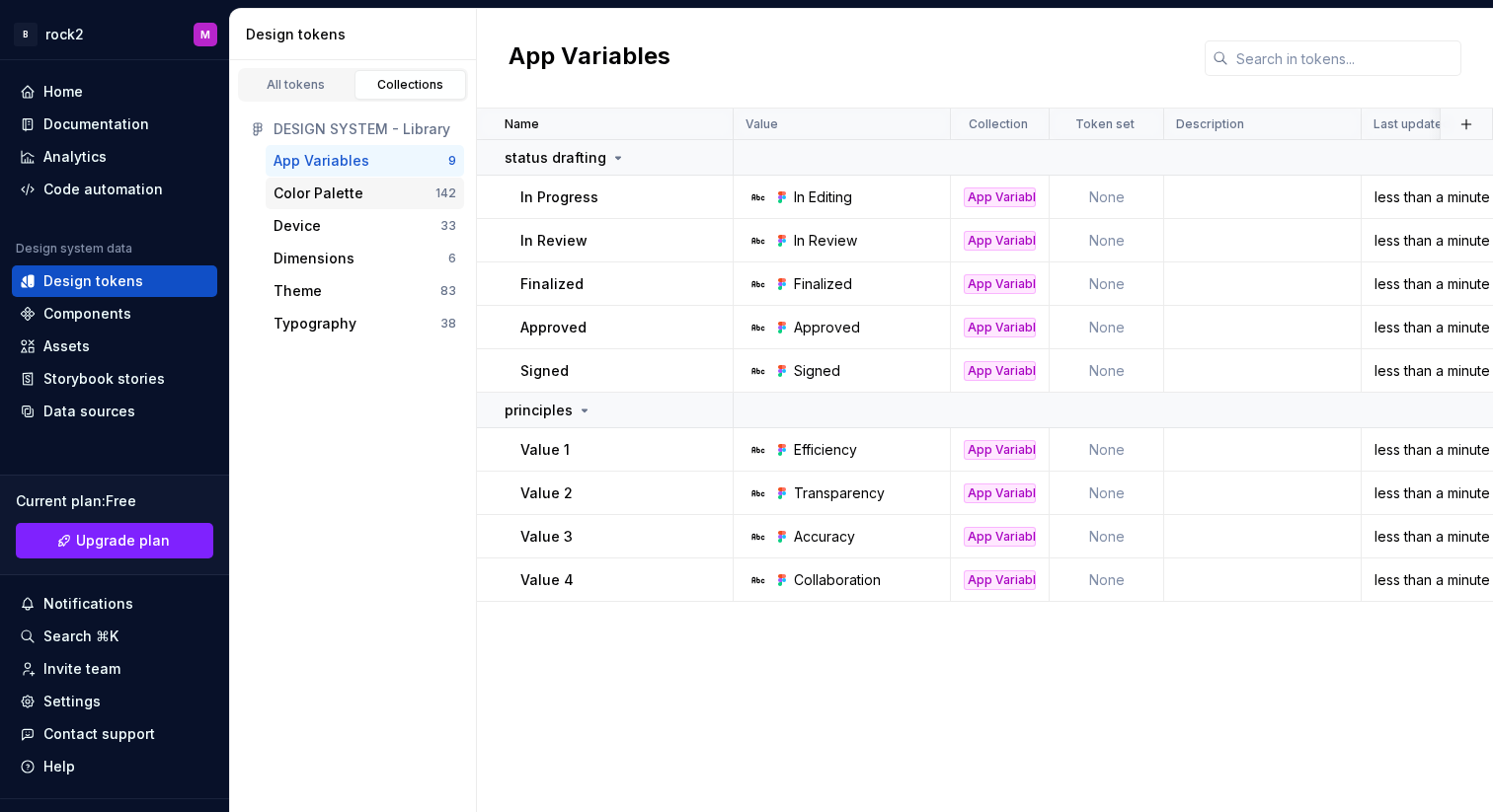
click at [383, 184] on div "Color Palette" at bounding box center [354, 194] width 162 height 20
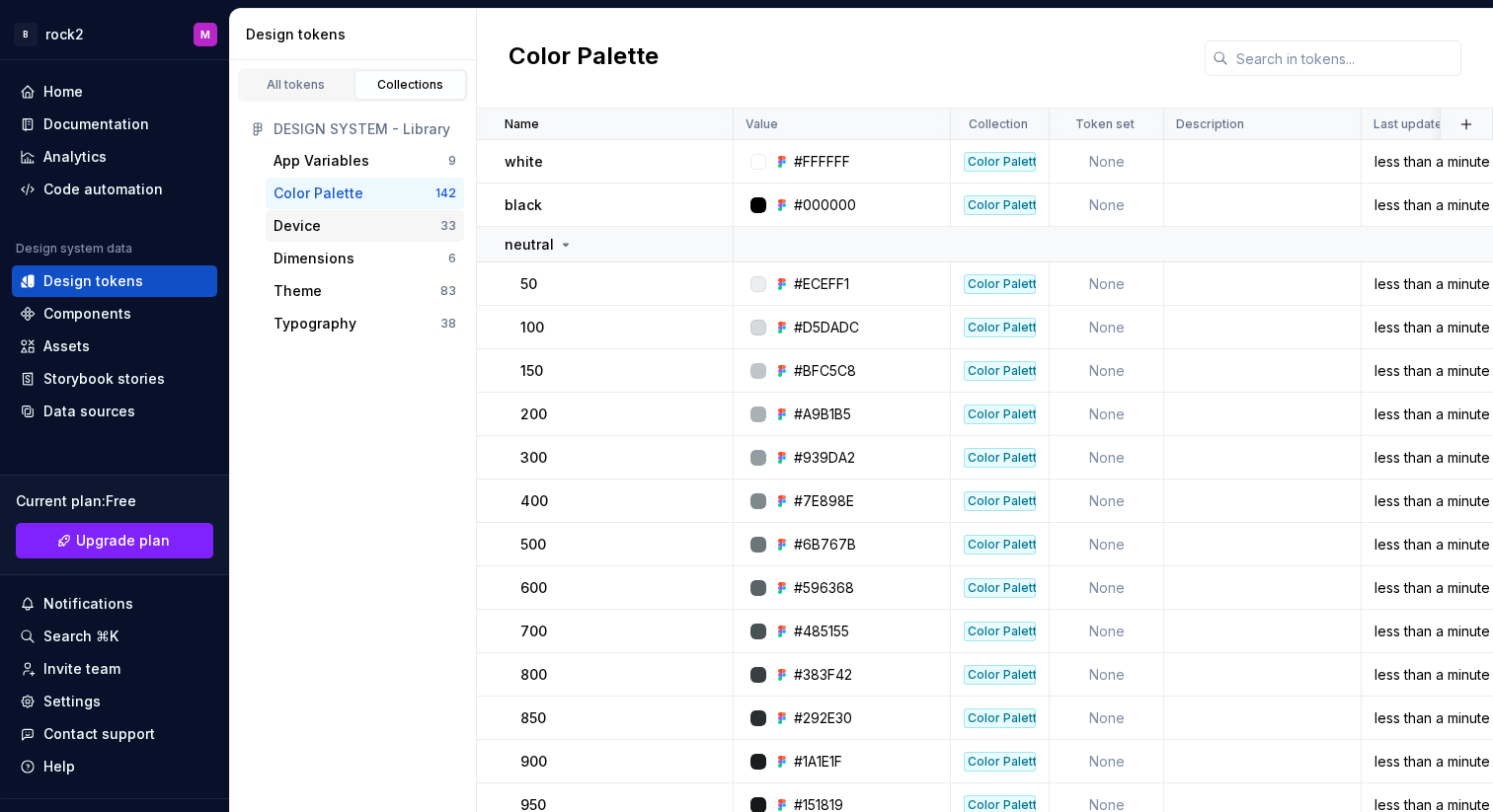
click at [374, 225] on div "Device" at bounding box center [356, 226] width 167 height 20
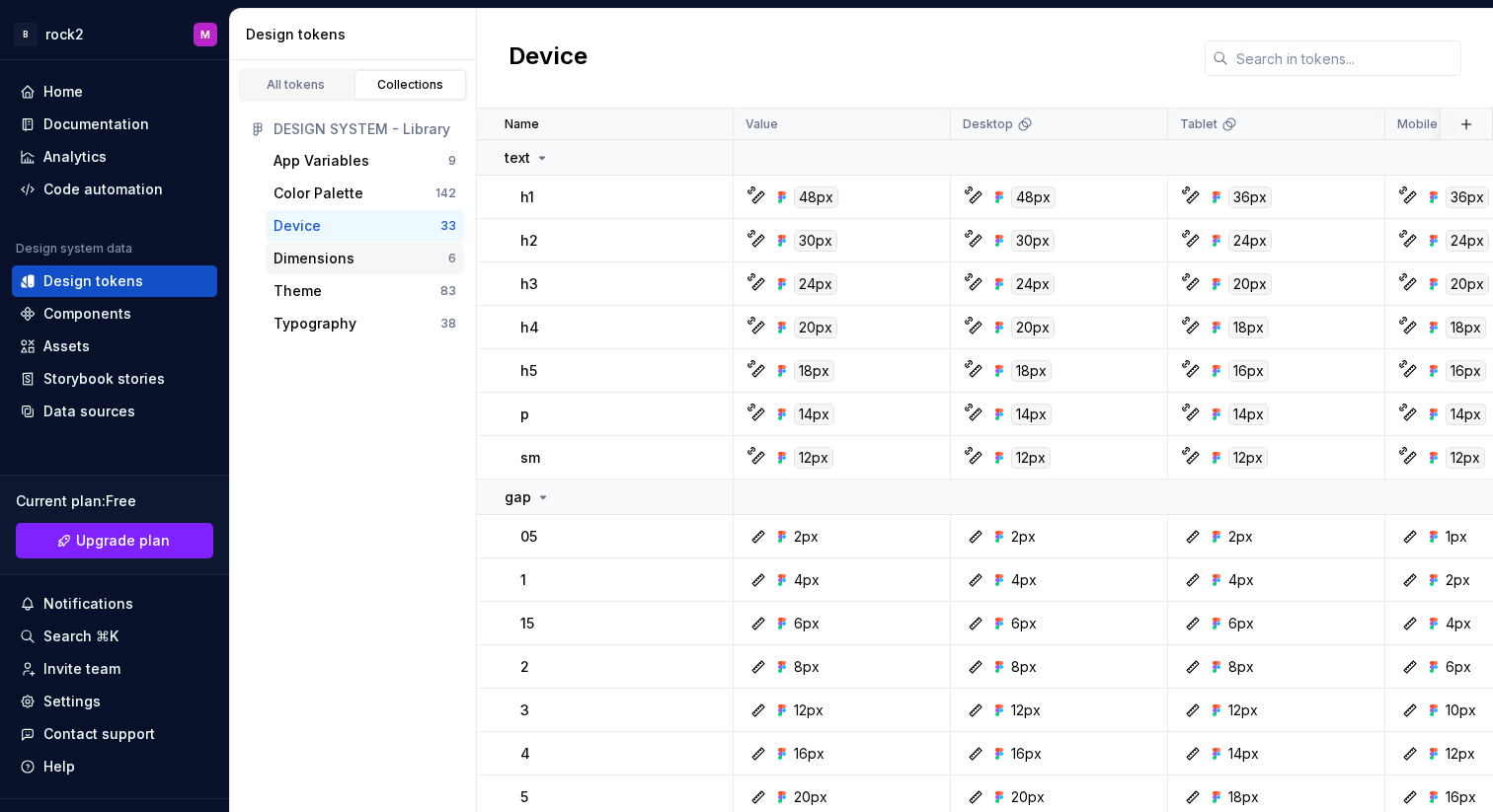
click at [368, 253] on div "Dimensions" at bounding box center [360, 259] width 175 height 20
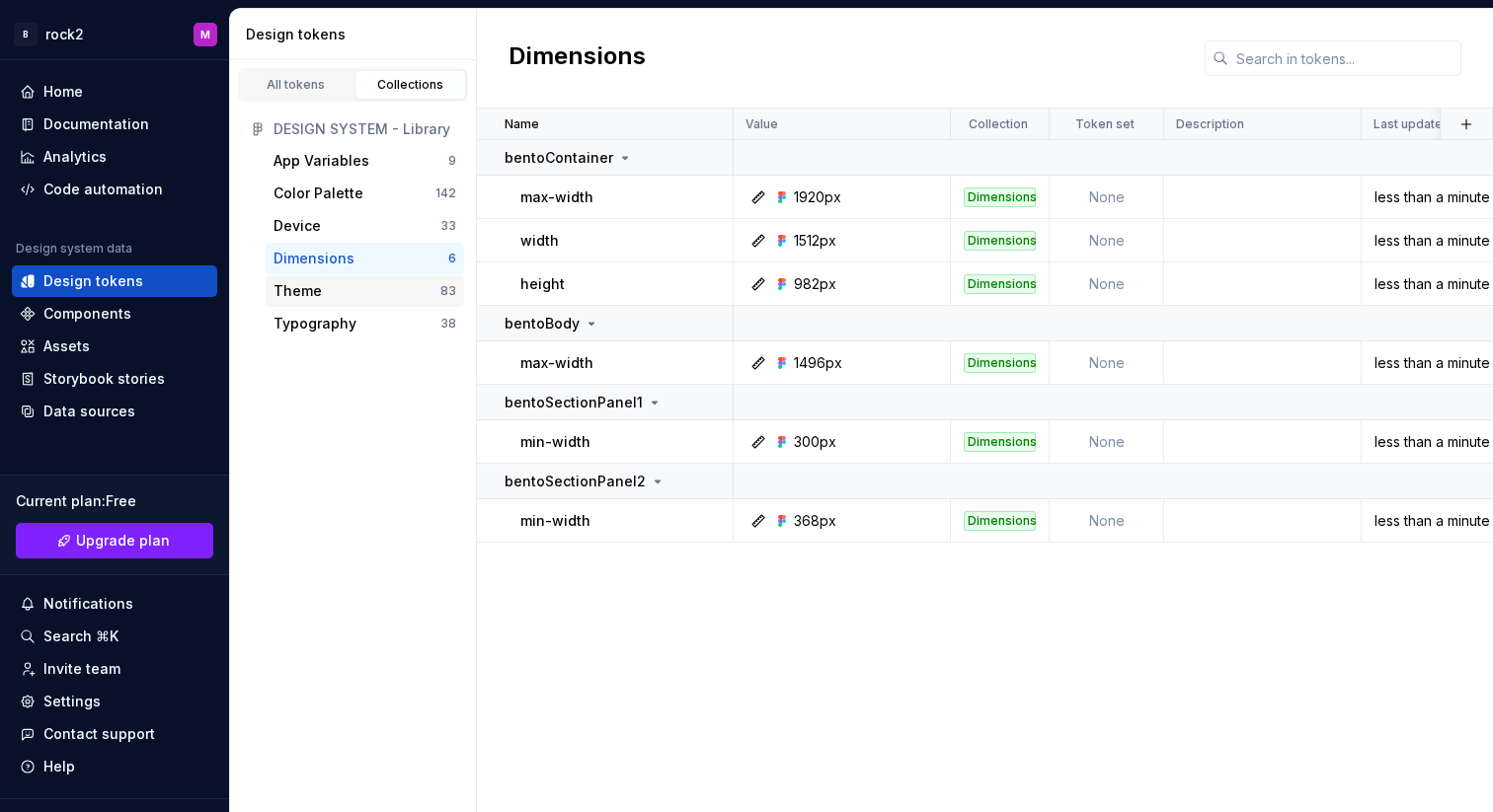
click at [363, 286] on div "Theme" at bounding box center [356, 291] width 167 height 20
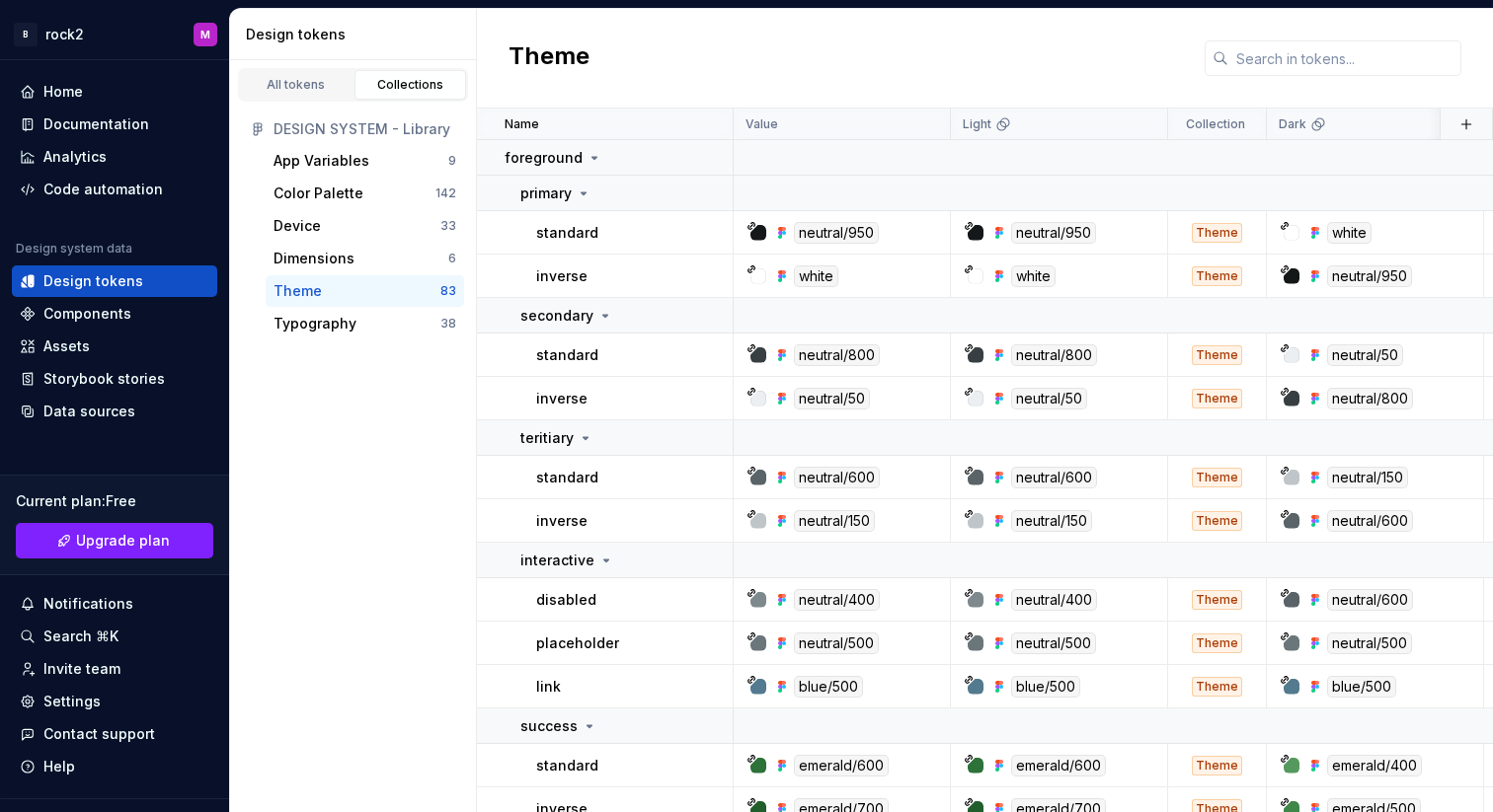
click at [362, 306] on div "Theme 83" at bounding box center [364, 291] width 199 height 32
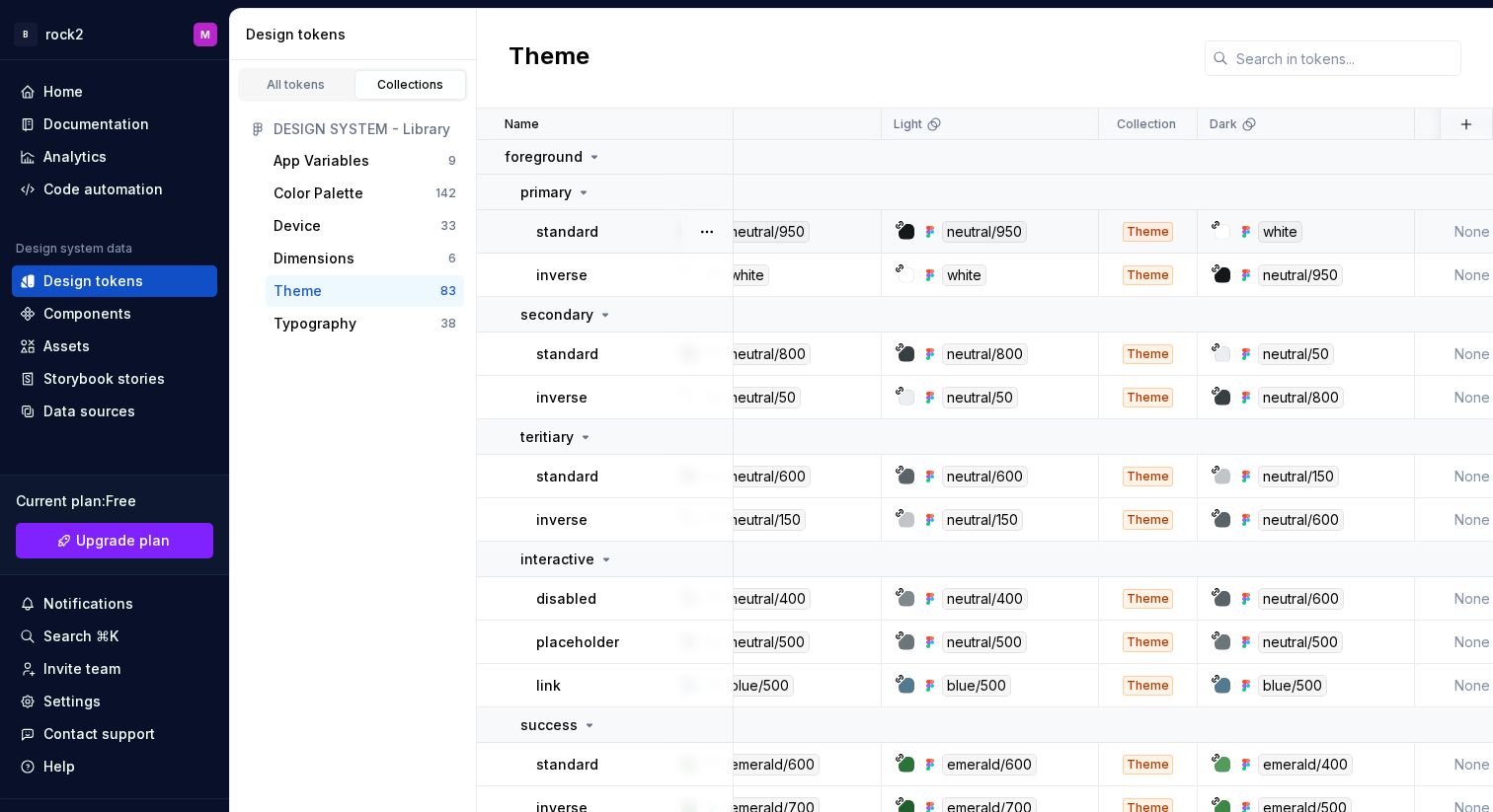
scroll to position [1, 0]
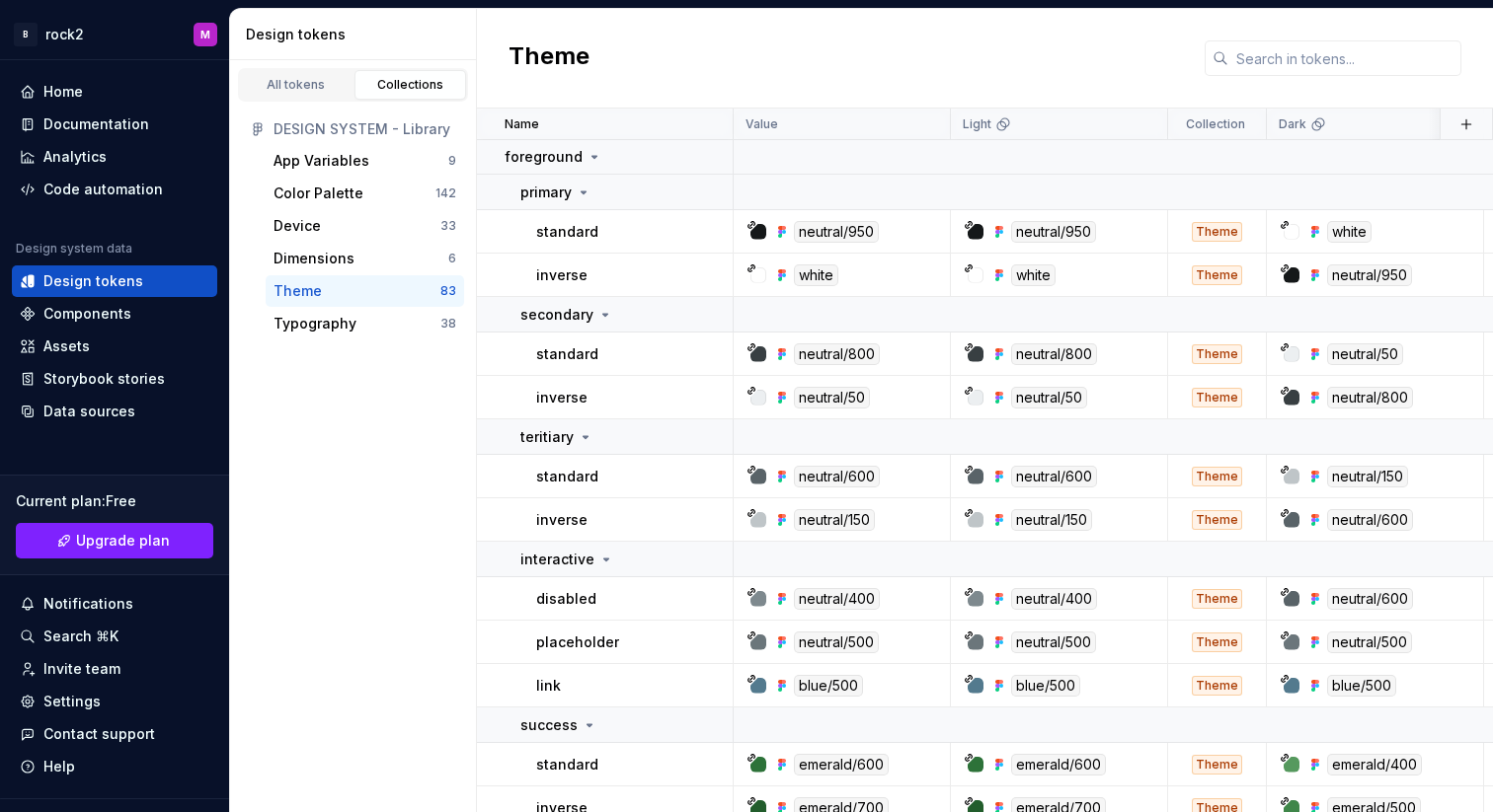
click at [330, 344] on div "DESIGN SYSTEM - Library App Variables 9 Color Palette 142 Device 33 Dimensions …" at bounding box center [353, 226] width 246 height 250
click at [330, 335] on div "Typography 38" at bounding box center [364, 323] width 199 height 32
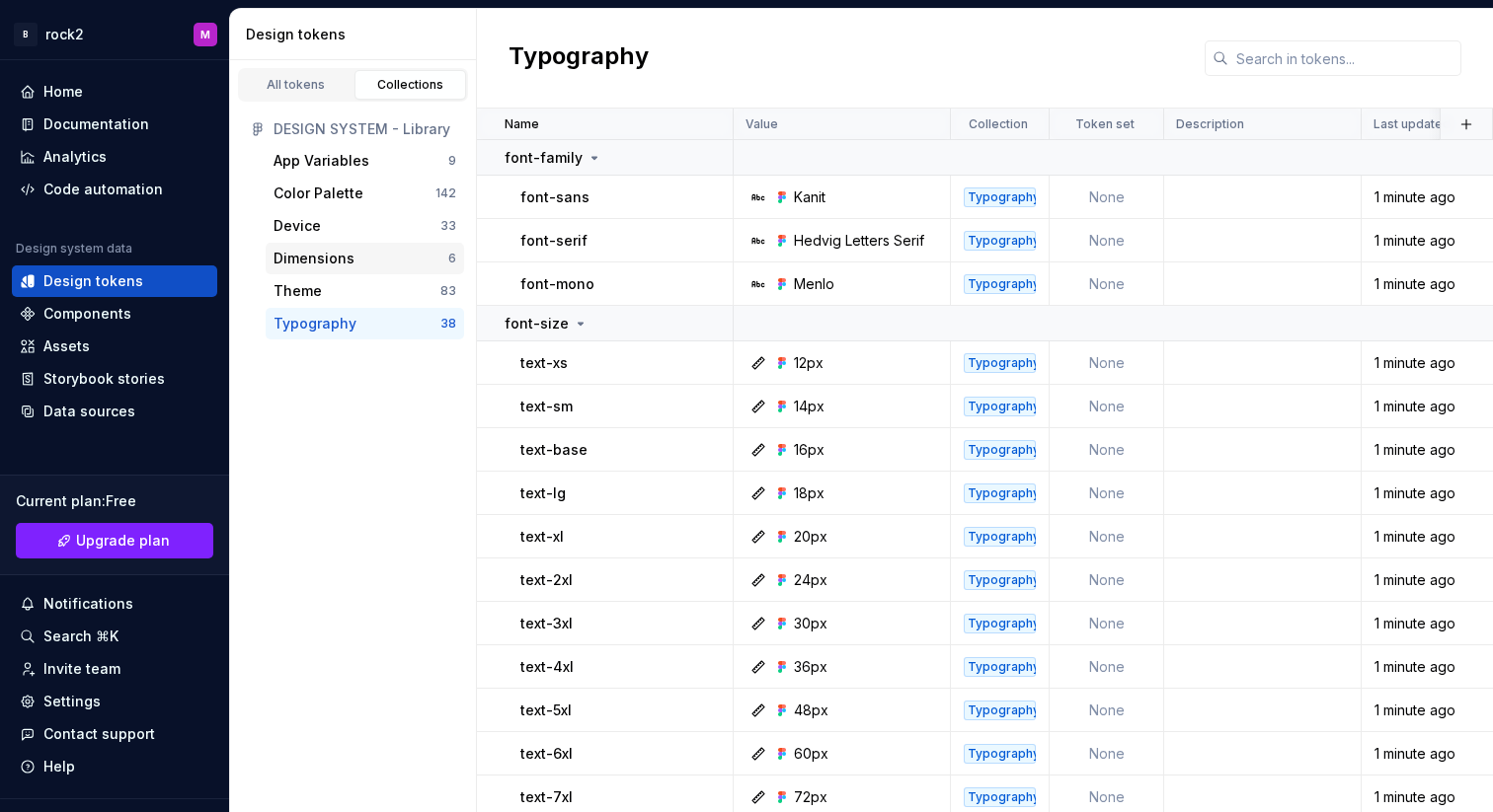
click at [328, 263] on div "Dimensions" at bounding box center [314, 259] width 81 height 20
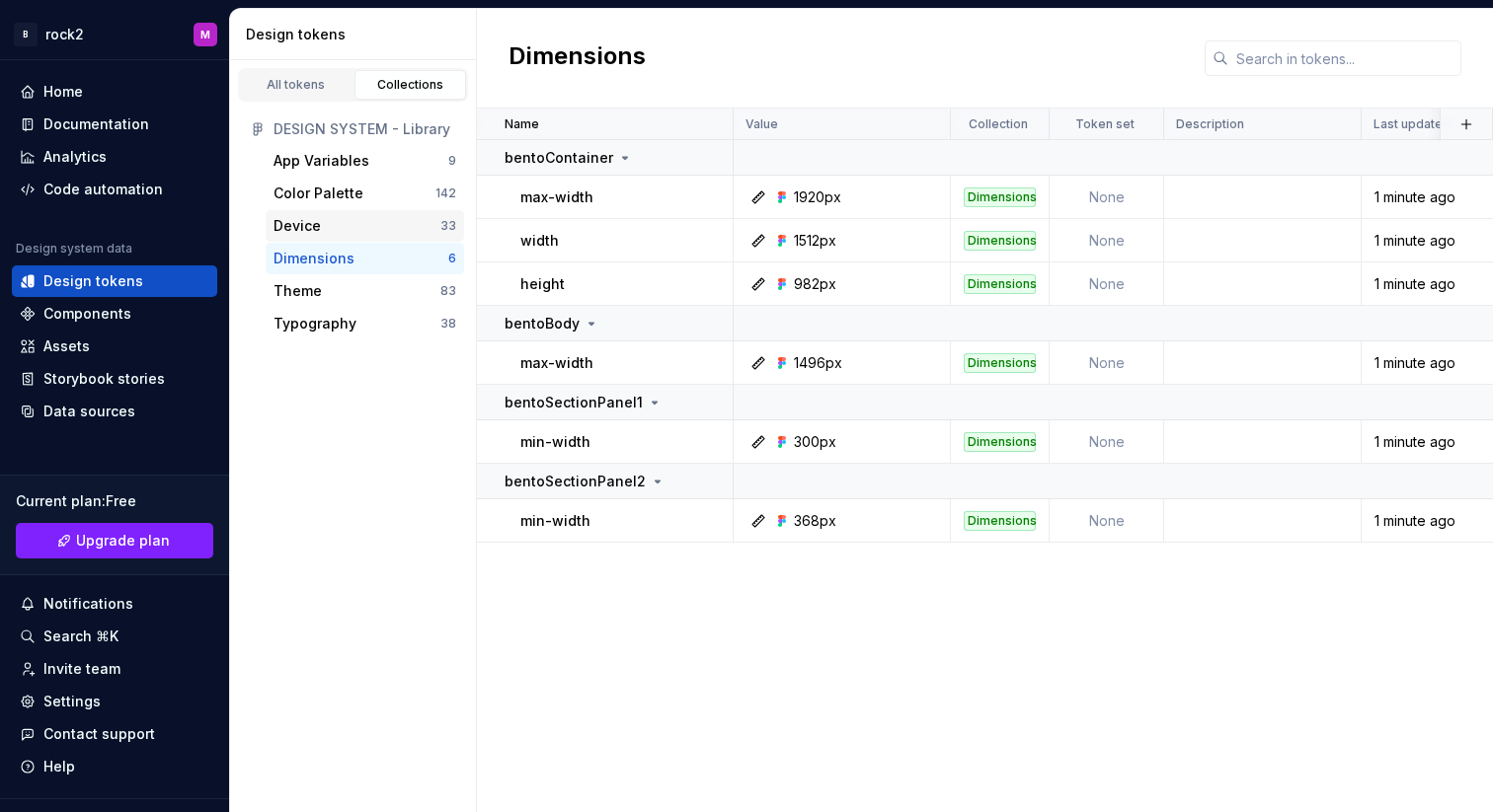
click at [345, 221] on div "Device" at bounding box center [356, 226] width 167 height 20
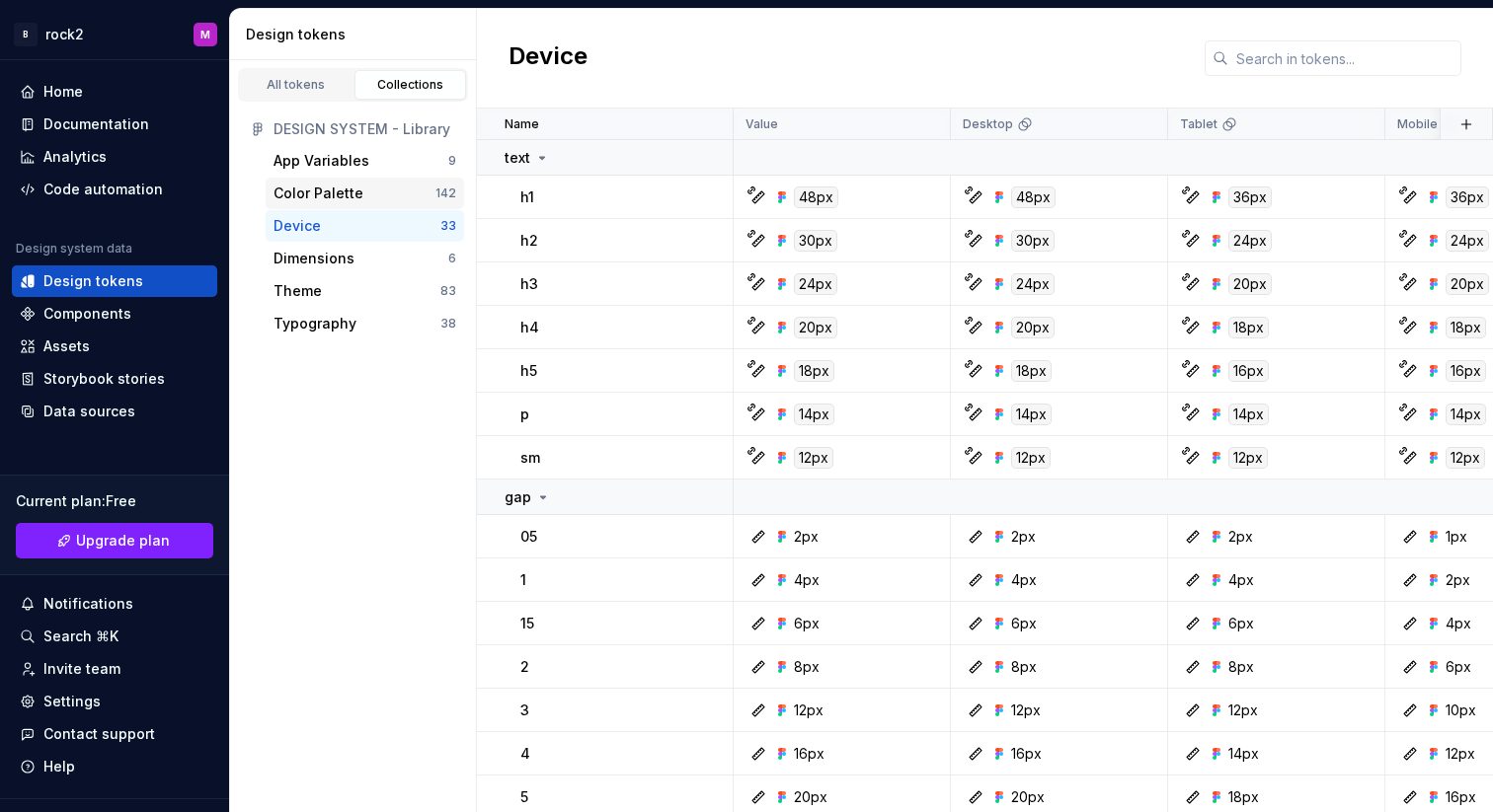
click at [345, 189] on div "Color Palette" at bounding box center [318, 194] width 90 height 20
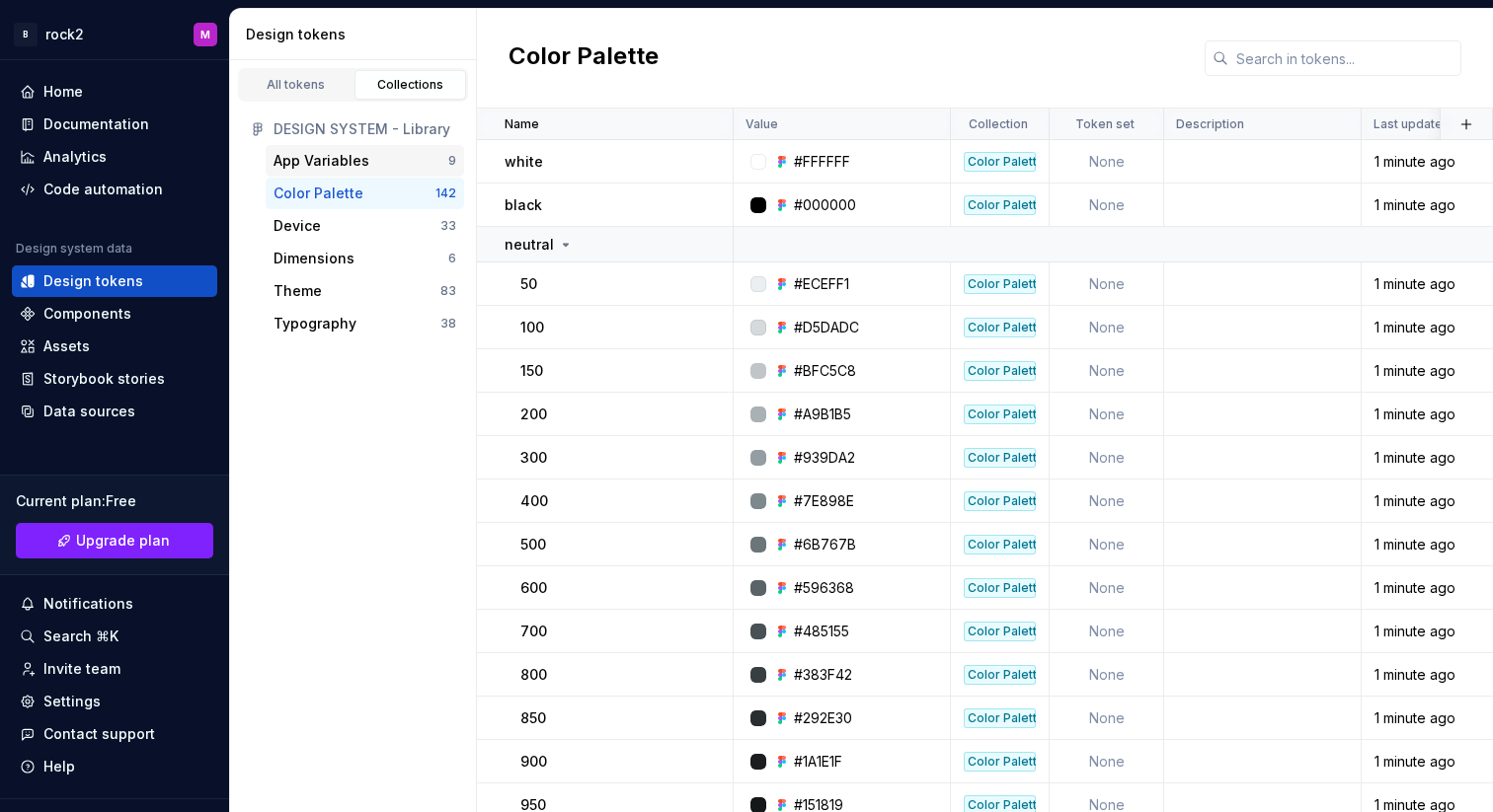
click at [345, 168] on div "App Variables" at bounding box center [321, 161] width 96 height 20
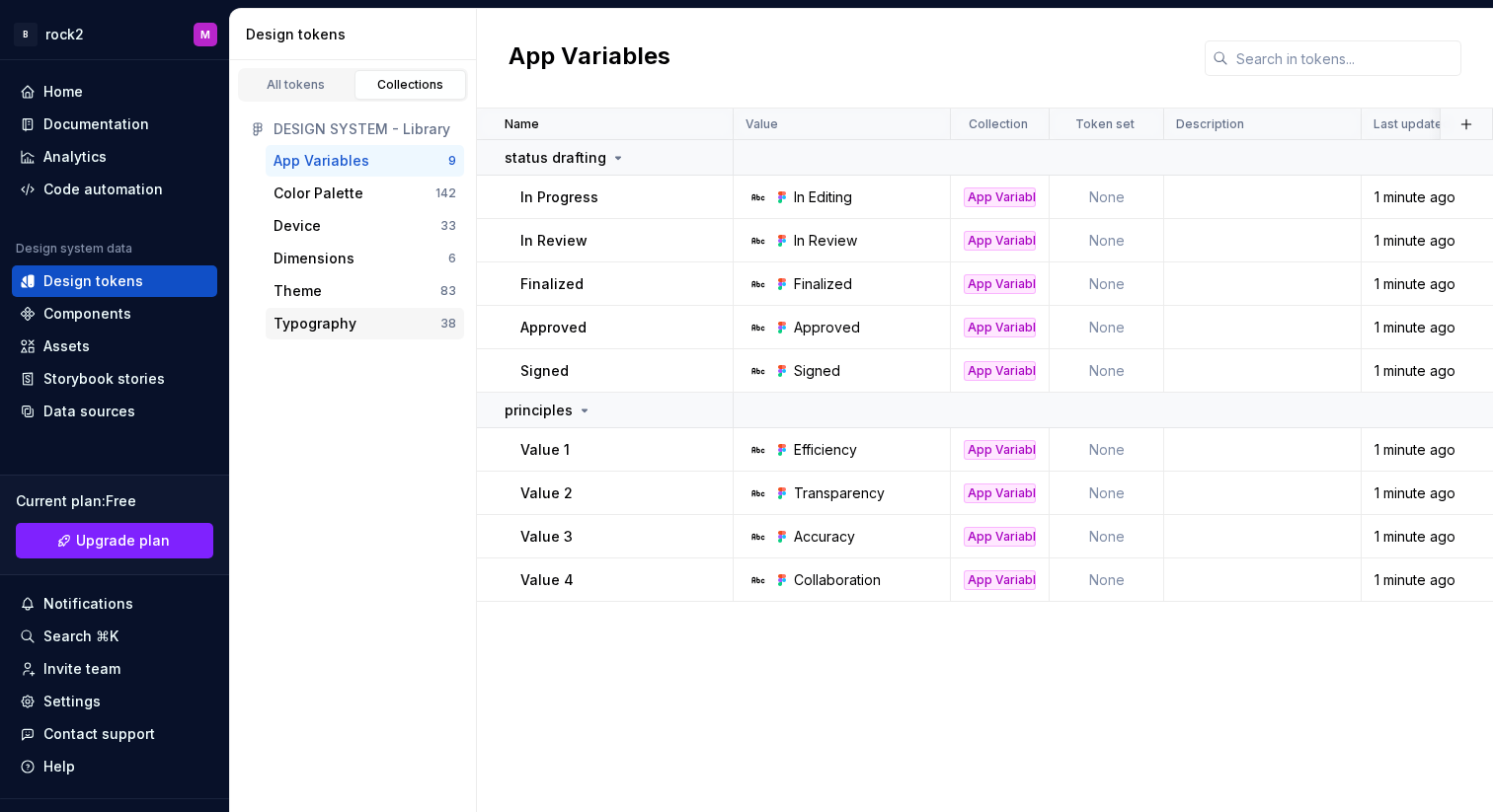
click at [339, 314] on div "Typography" at bounding box center [315, 323] width 83 height 20
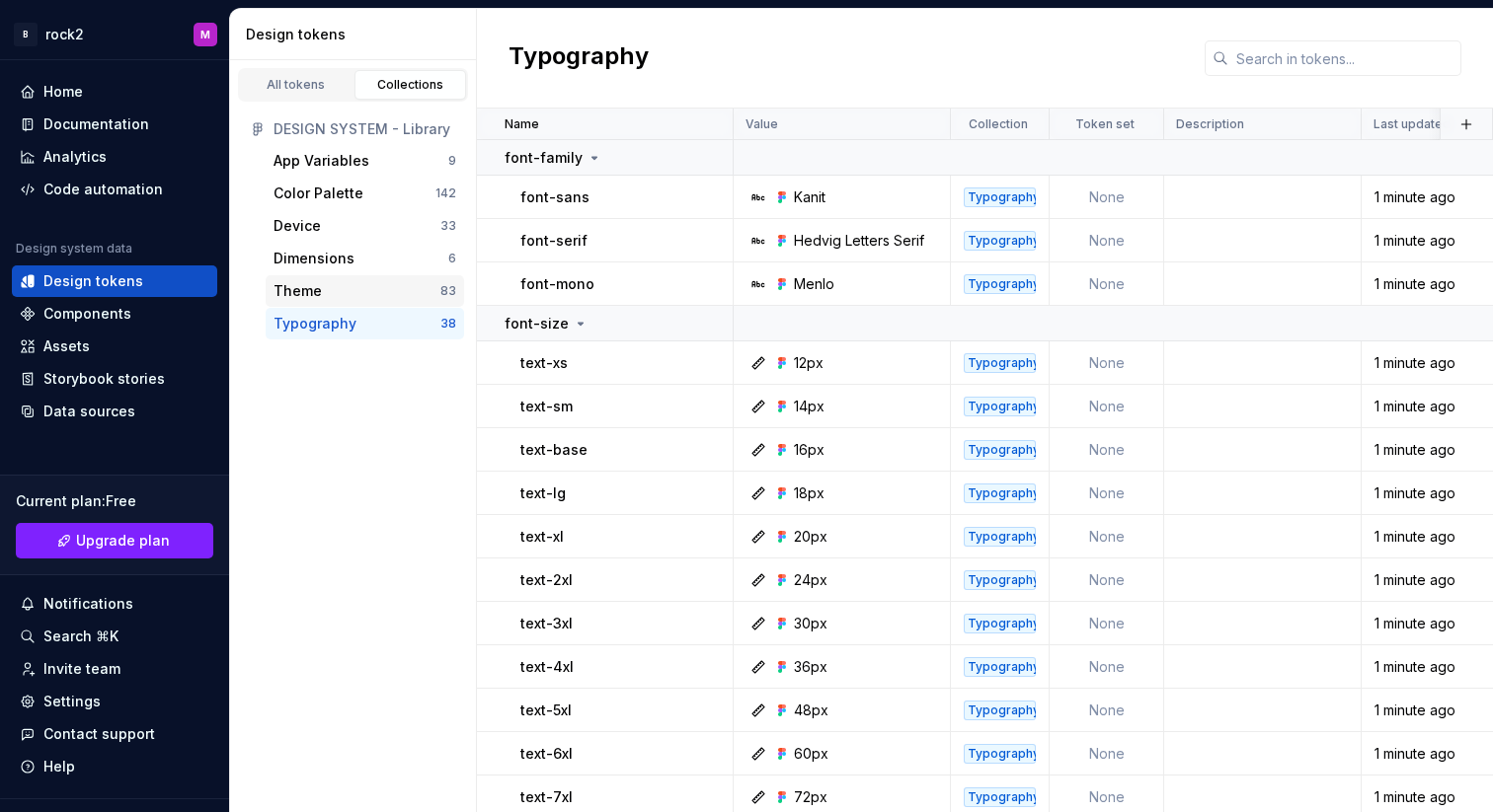
click at [354, 284] on div "Theme" at bounding box center [356, 291] width 167 height 20
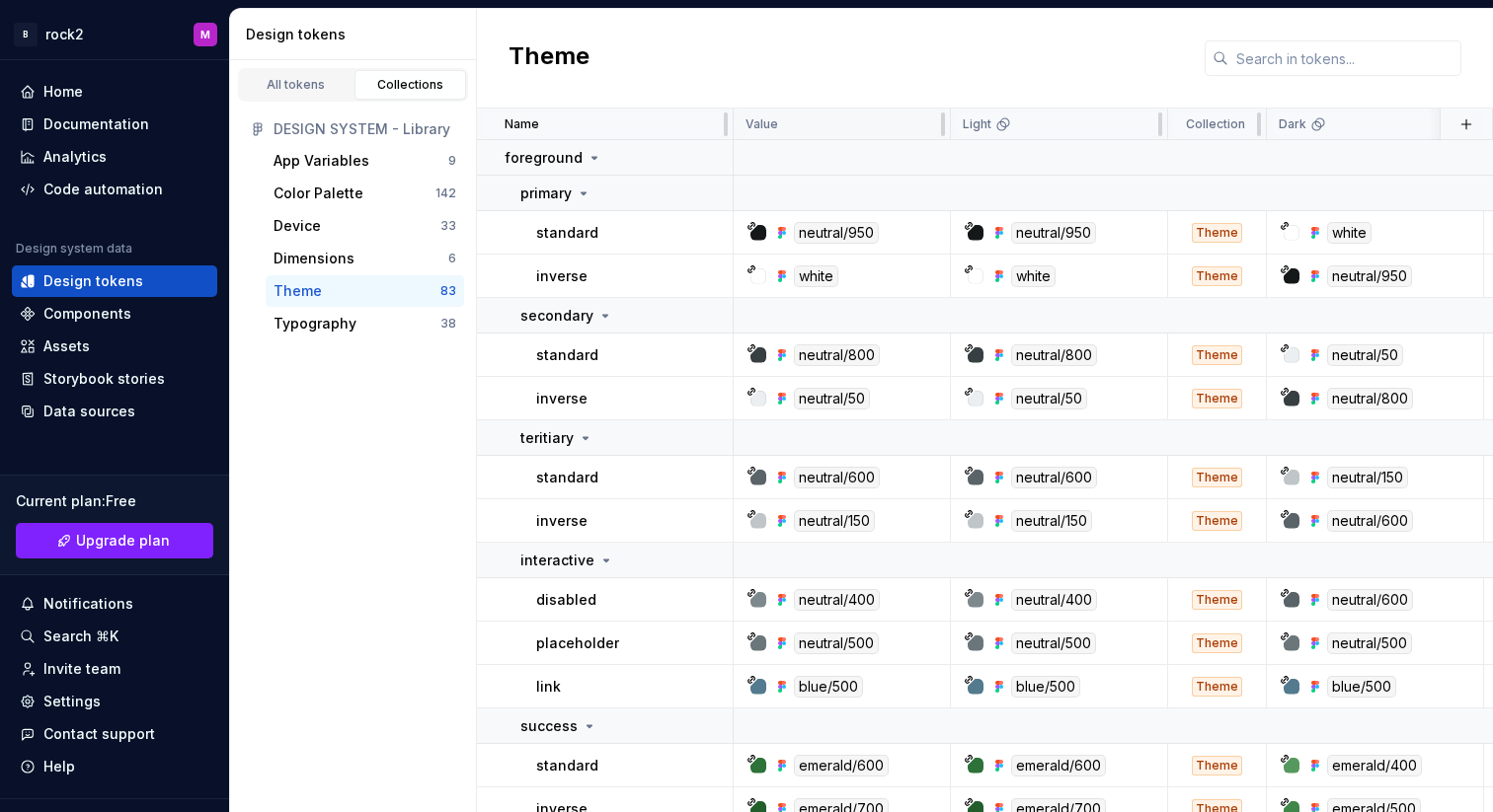
click at [813, 121] on div "Value" at bounding box center [842, 125] width 193 height 16
drag, startPoint x: 802, startPoint y: 121, endPoint x: 829, endPoint y: 121, distance: 27.0
click at [829, 121] on div "Value" at bounding box center [842, 125] width 193 height 16
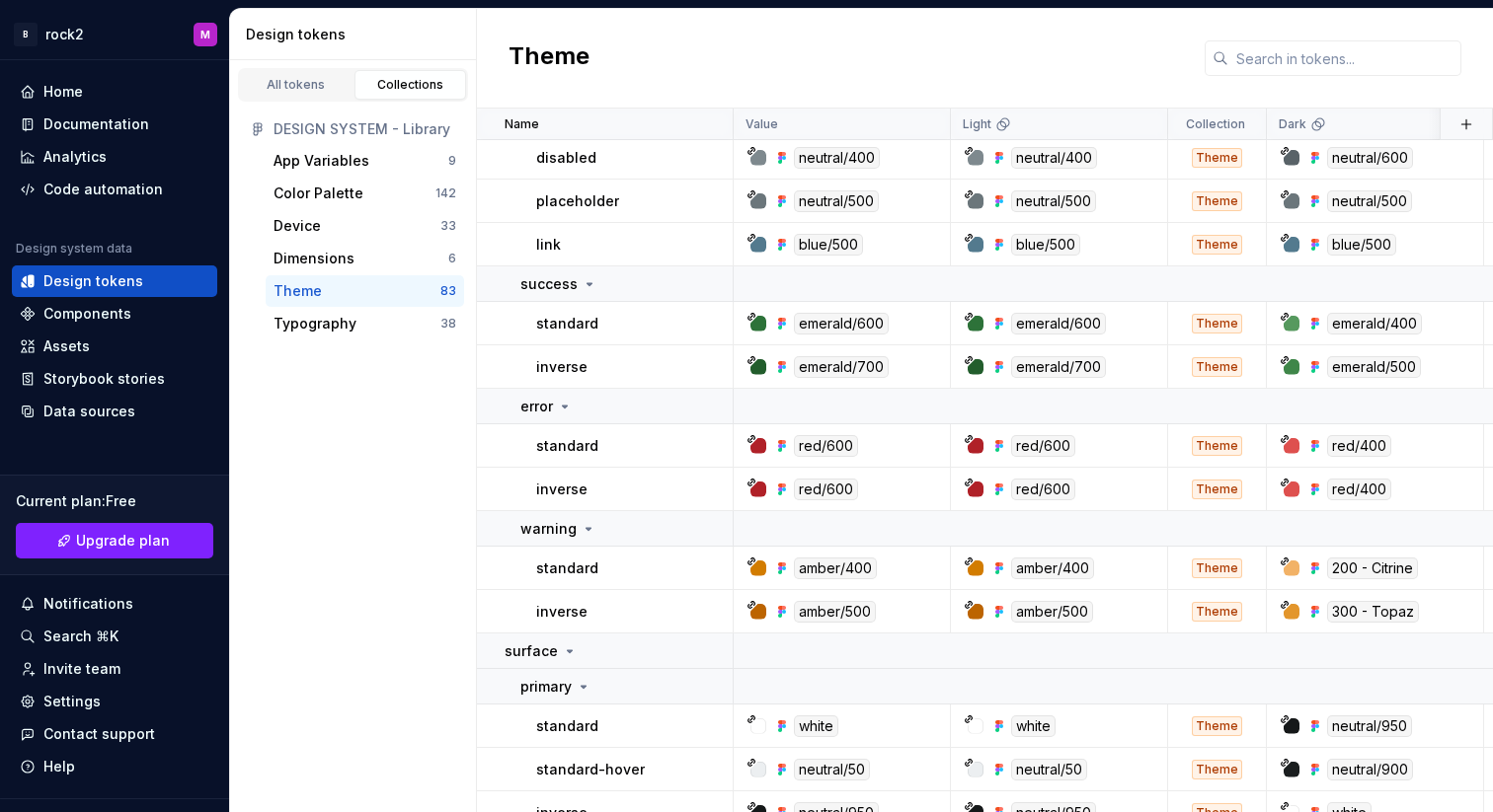
scroll to position [512, 0]
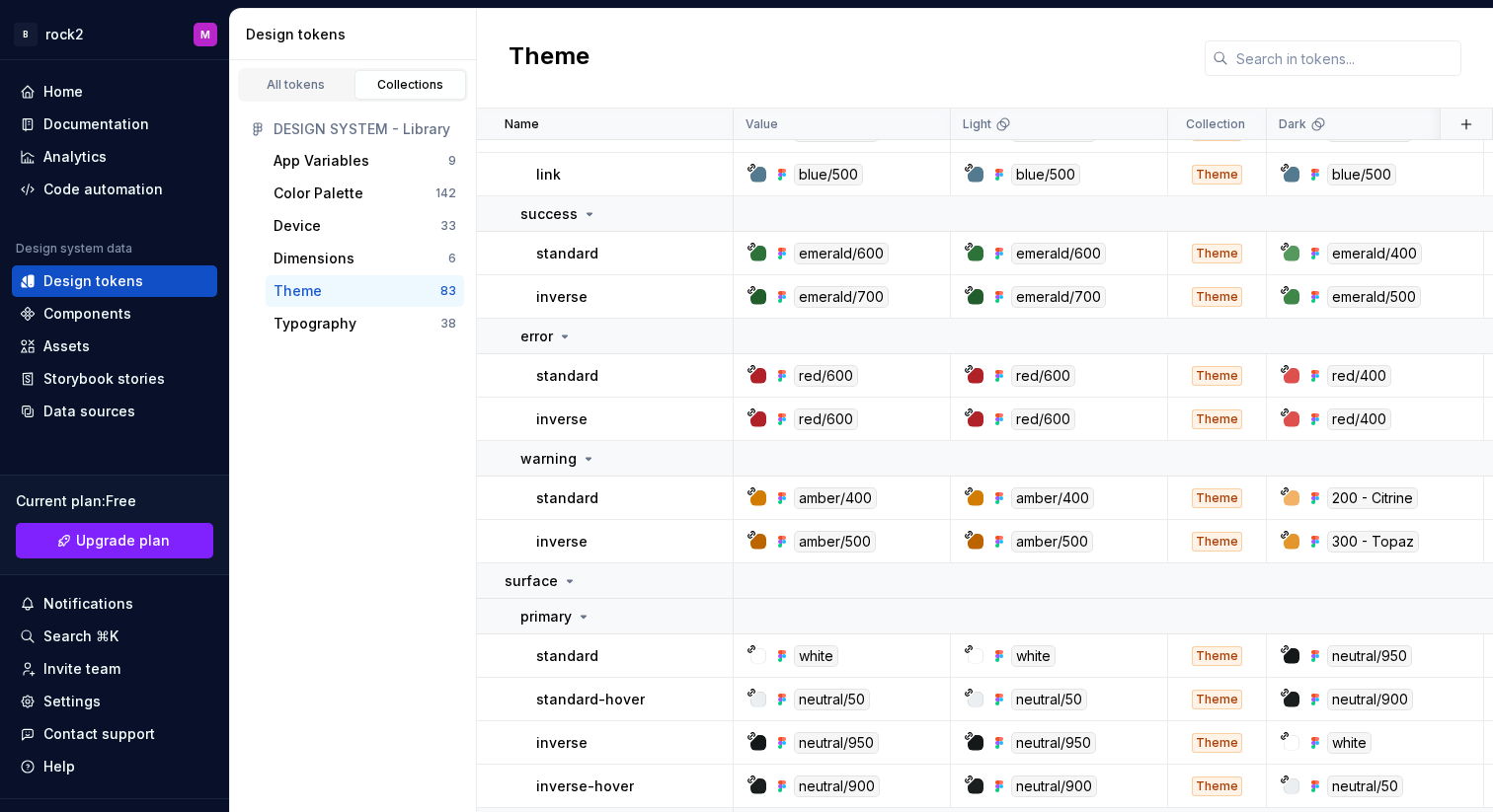
click at [285, 341] on div "DESIGN SYSTEM - Library App Variables 9 Color Palette 142 Device 33 Dimensions …" at bounding box center [353, 226] width 246 height 250
click at [295, 324] on div "Typography" at bounding box center [315, 323] width 83 height 20
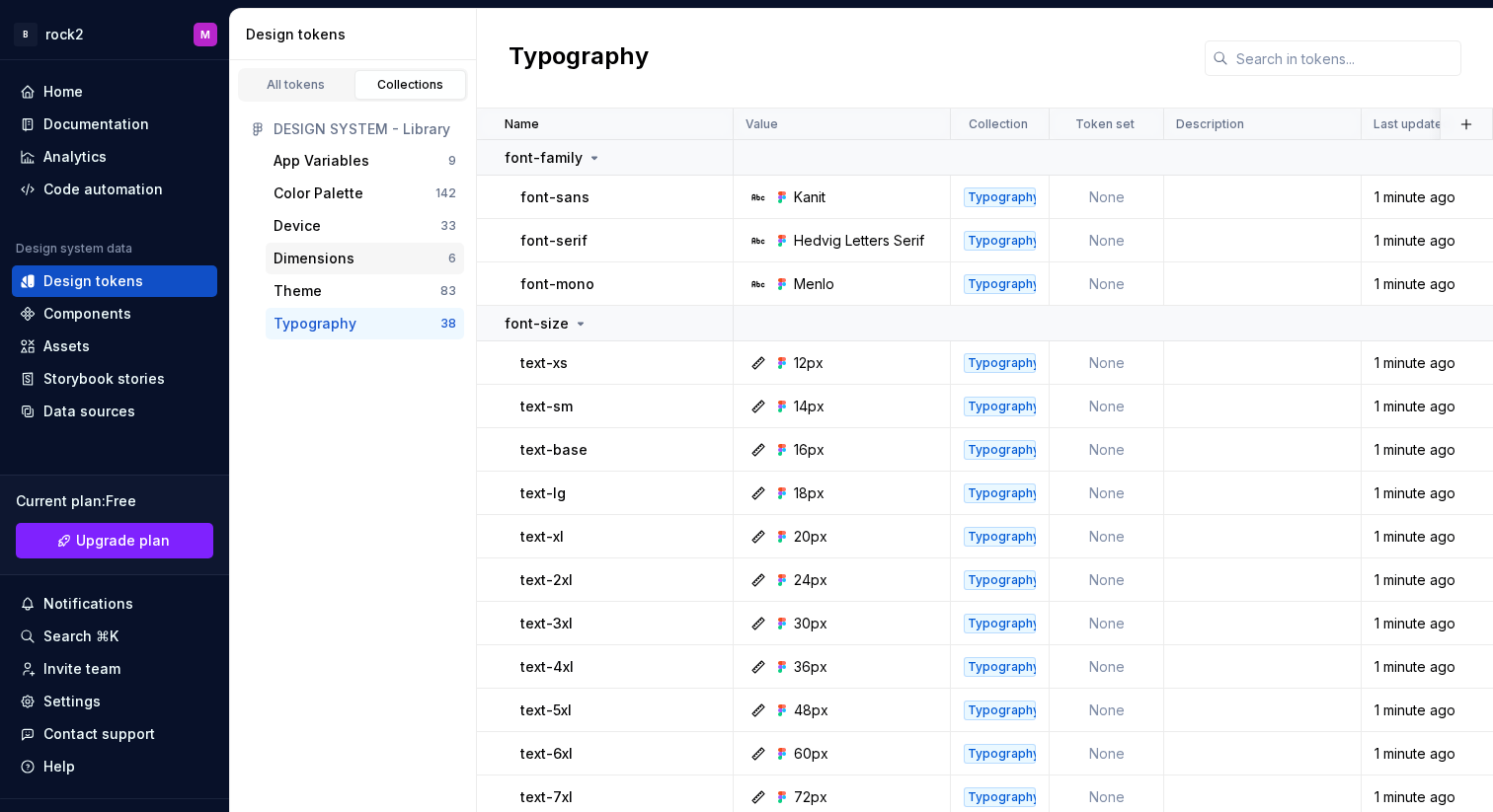
click at [314, 257] on div "Dimensions" at bounding box center [314, 259] width 81 height 20
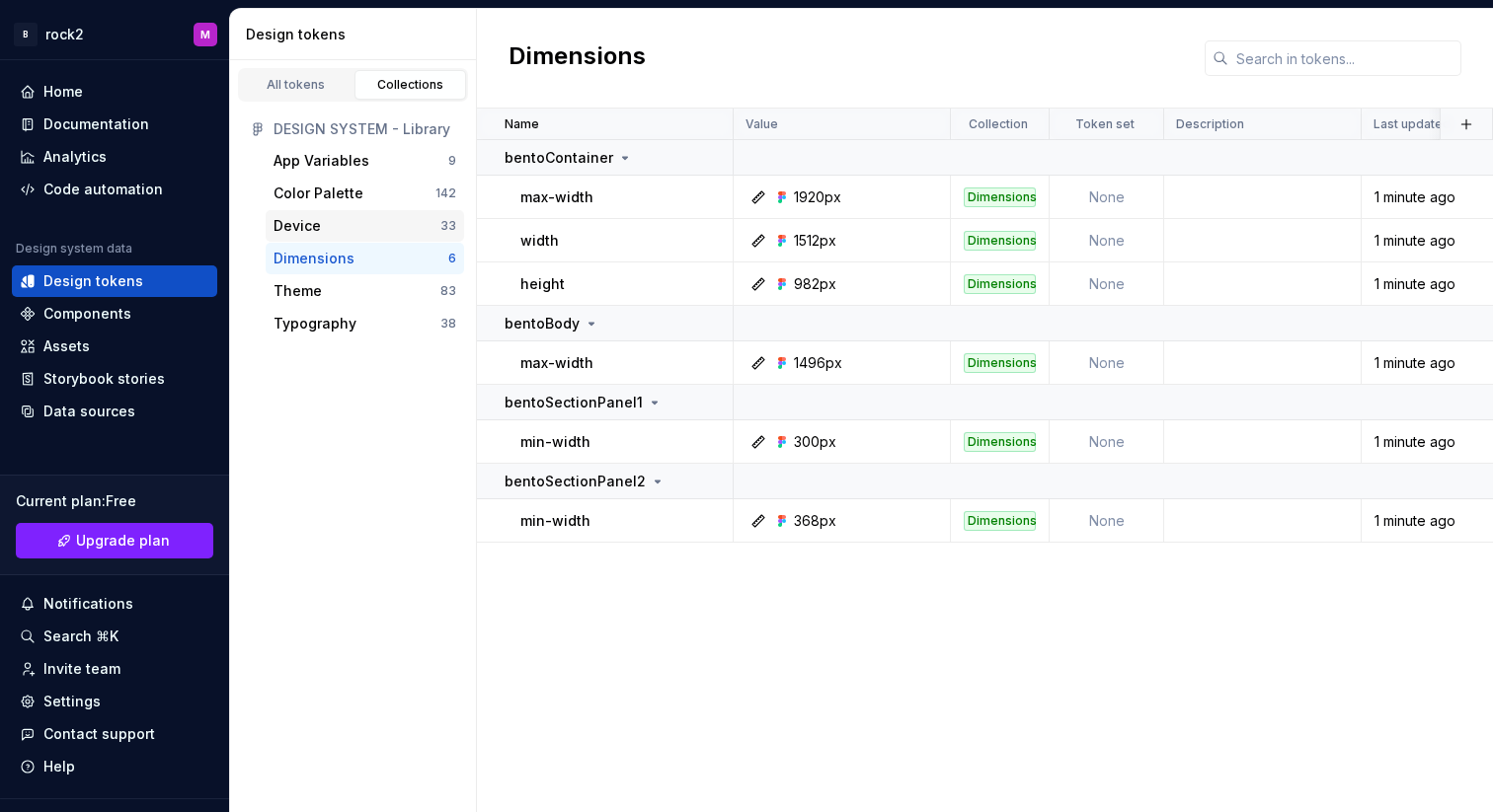
click at [318, 224] on div "Device" at bounding box center [297, 226] width 47 height 20
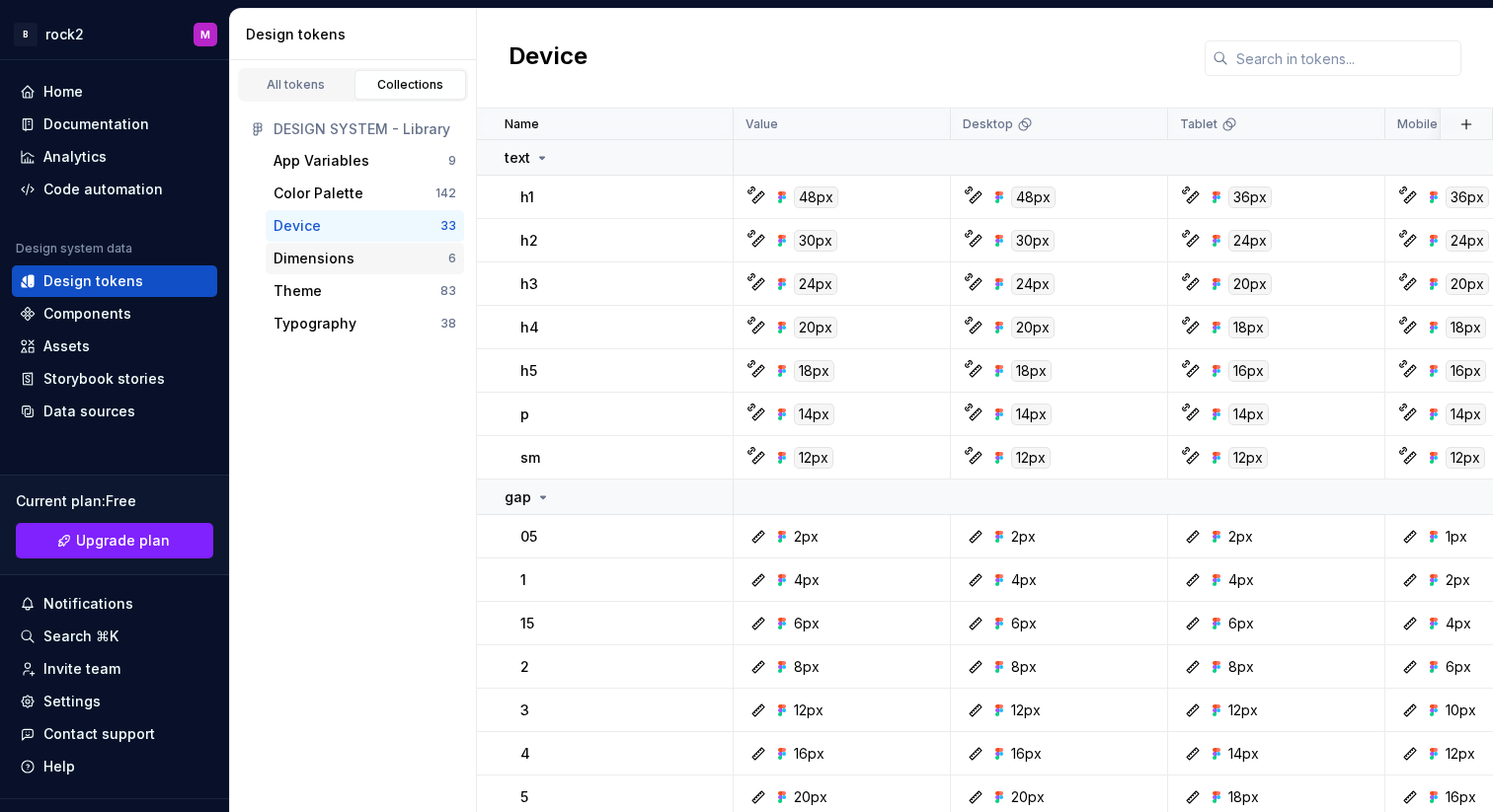
click at [322, 259] on div "Dimensions" at bounding box center [314, 259] width 81 height 20
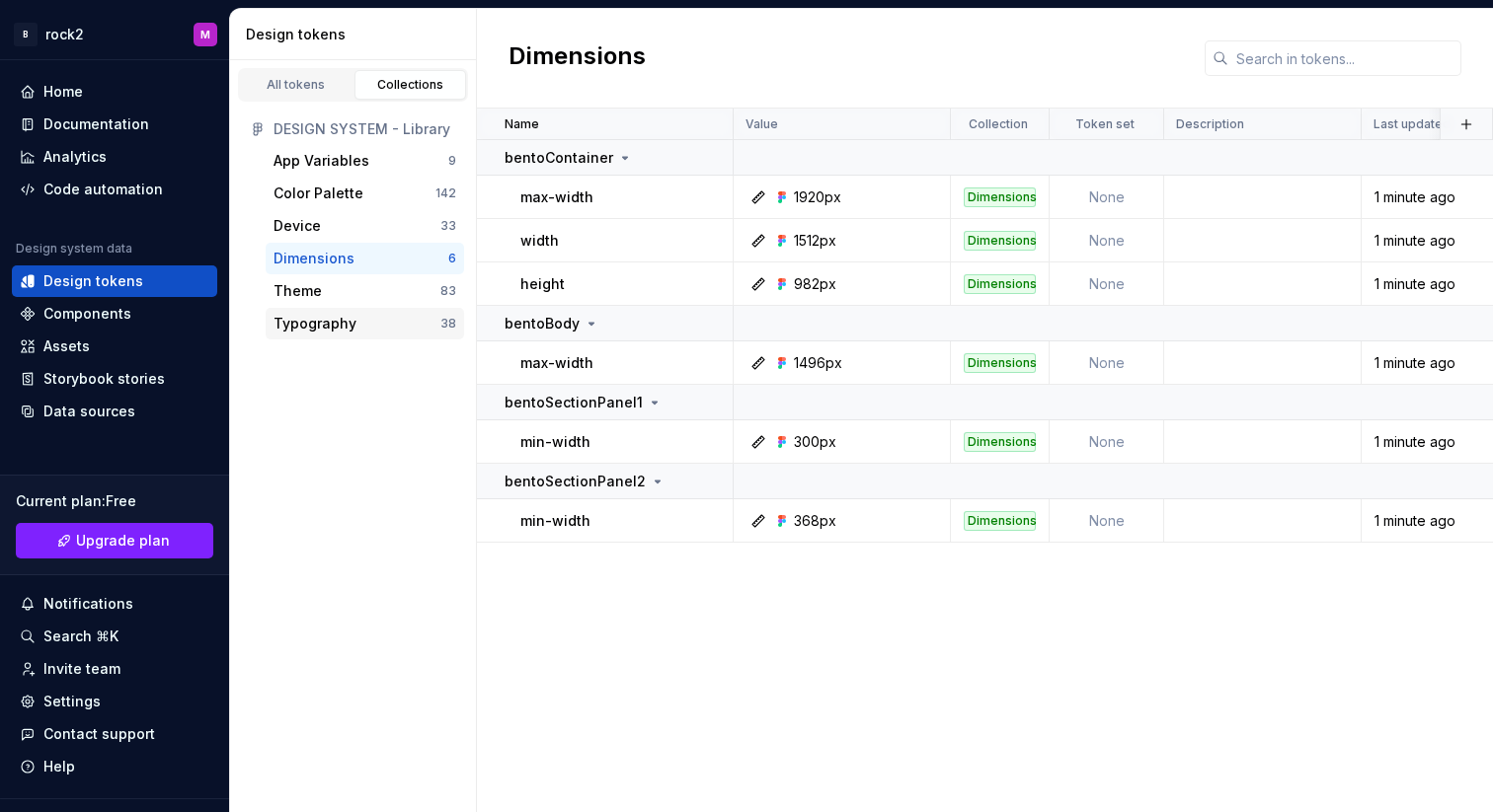
click at [348, 330] on div "Typography" at bounding box center [315, 323] width 83 height 20
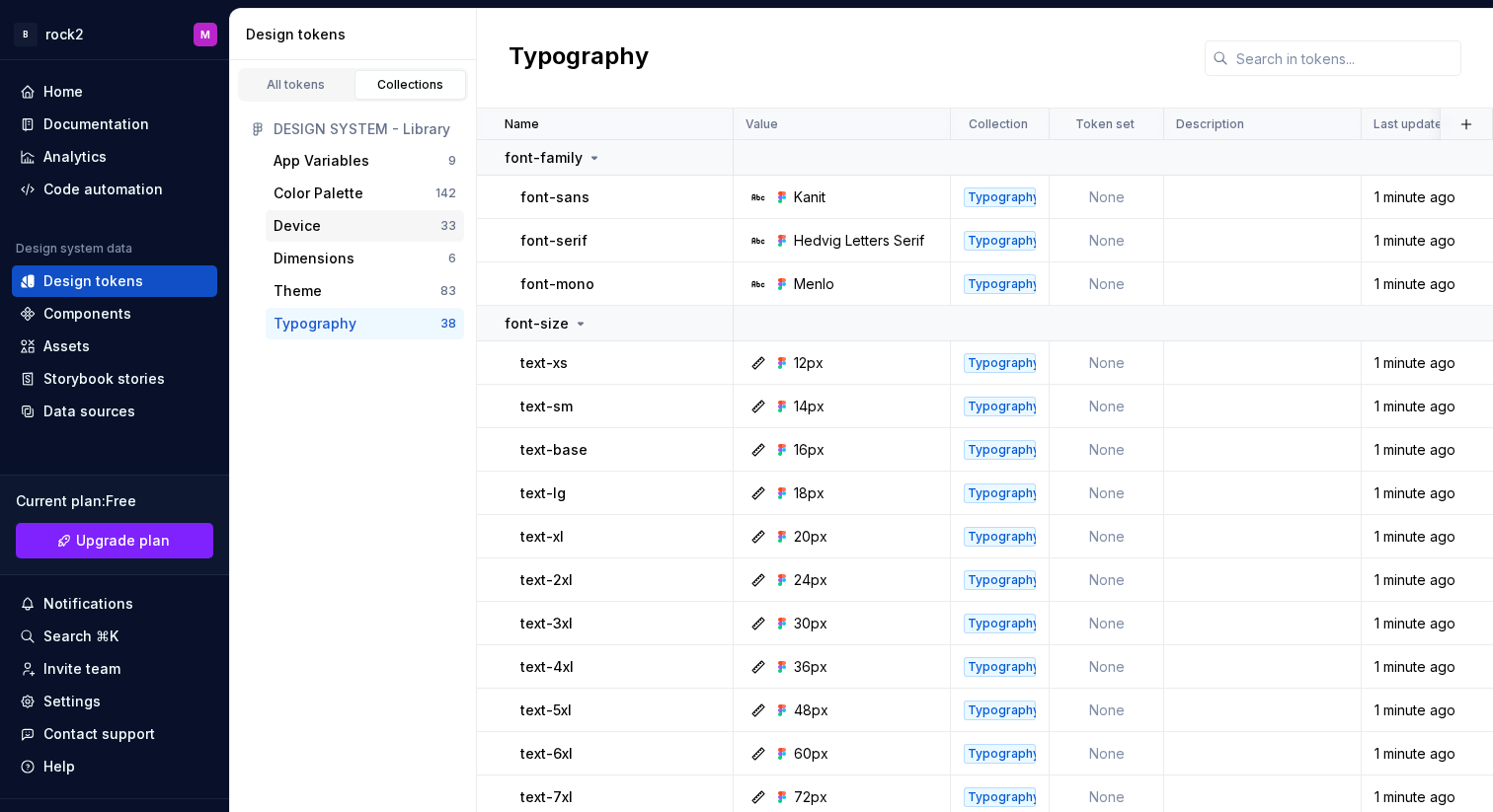
click at [319, 236] on div "Device 33" at bounding box center [364, 226] width 199 height 32
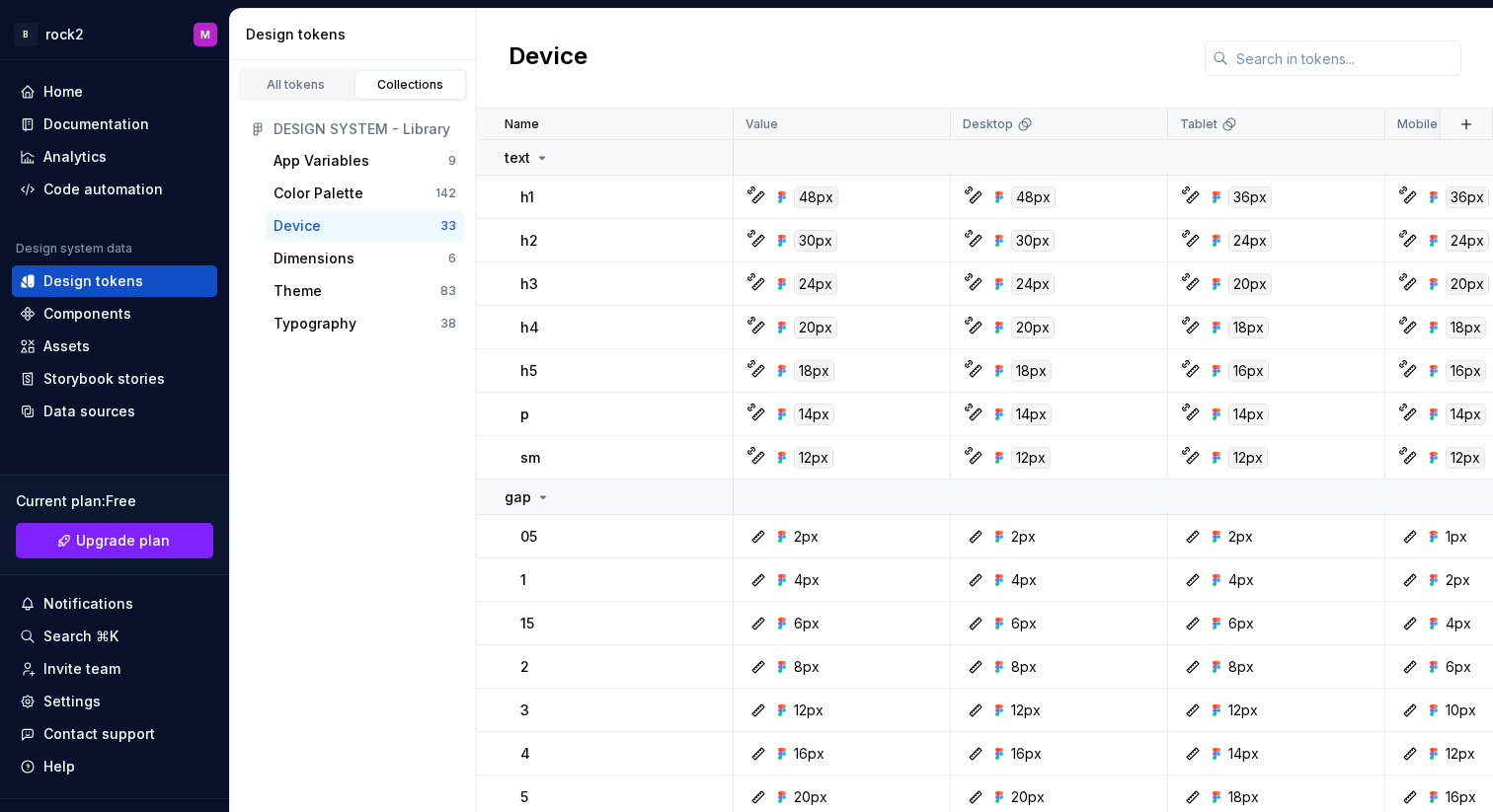
click at [380, 126] on div "DESIGN SYSTEM - Library" at bounding box center [364, 130] width 183 height 20
click at [78, 94] on div "Home" at bounding box center [63, 92] width 40 height 20
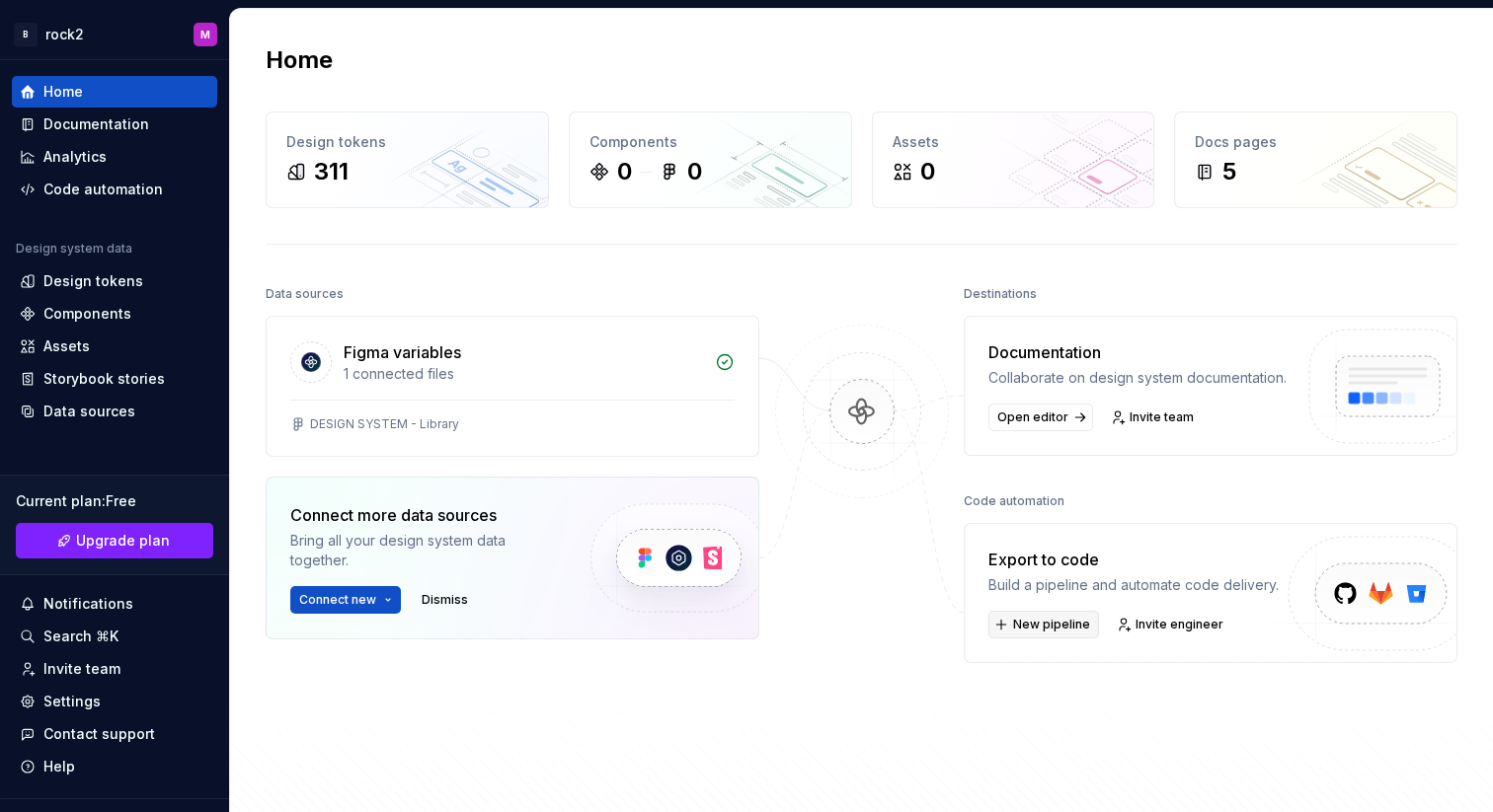
click at [1063, 633] on span "New pipeline" at bounding box center [1052, 625] width 77 height 16
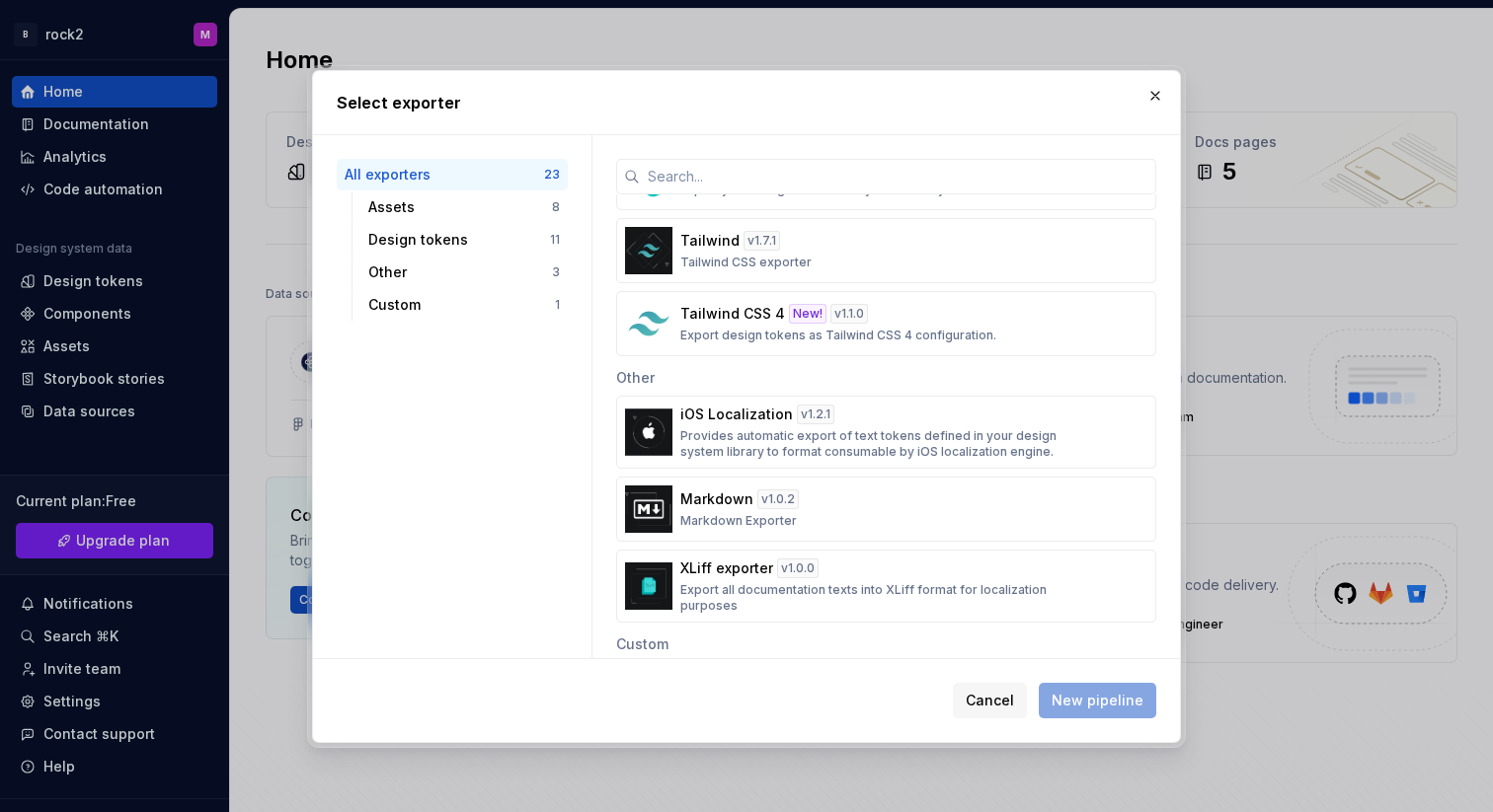
scroll to position [1266, 0]
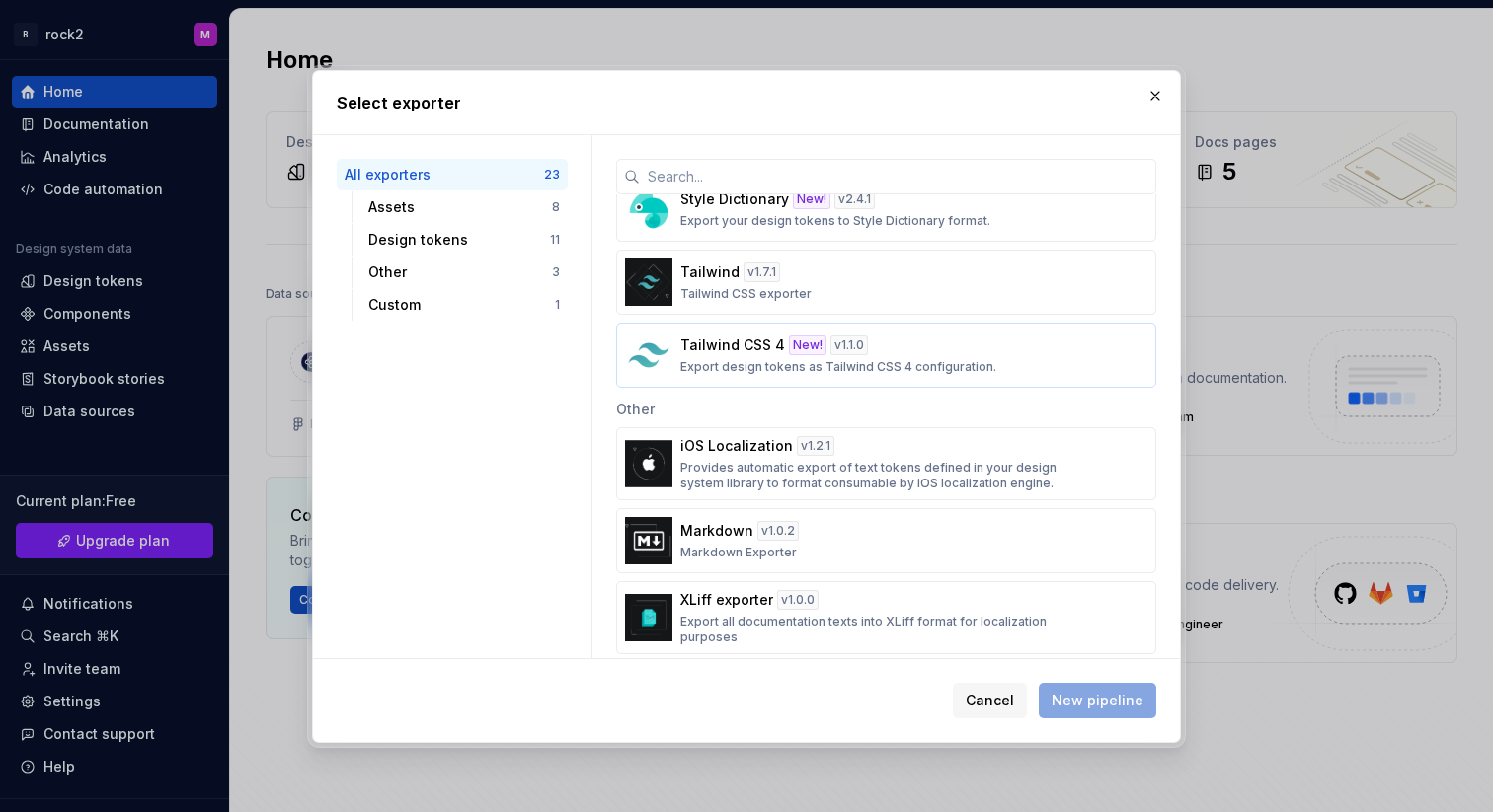
click at [739, 375] on button "Tailwind CSS 4 New! v 1.1.0 Export design tokens as Tailwind CSS 4 configuratio…" at bounding box center [886, 355] width 540 height 65
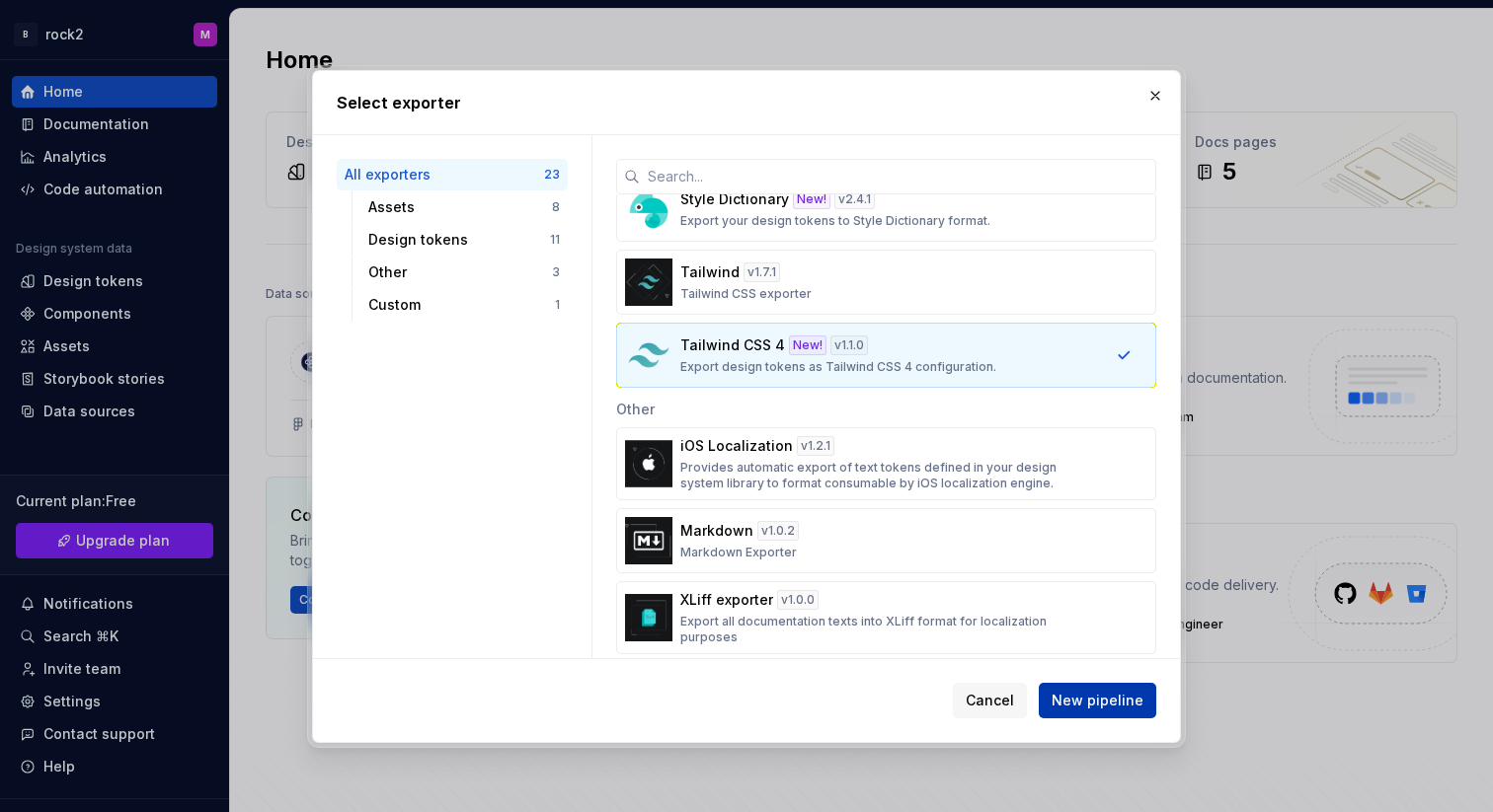
click at [1101, 695] on span "New pipeline" at bounding box center [1097, 701] width 92 height 20
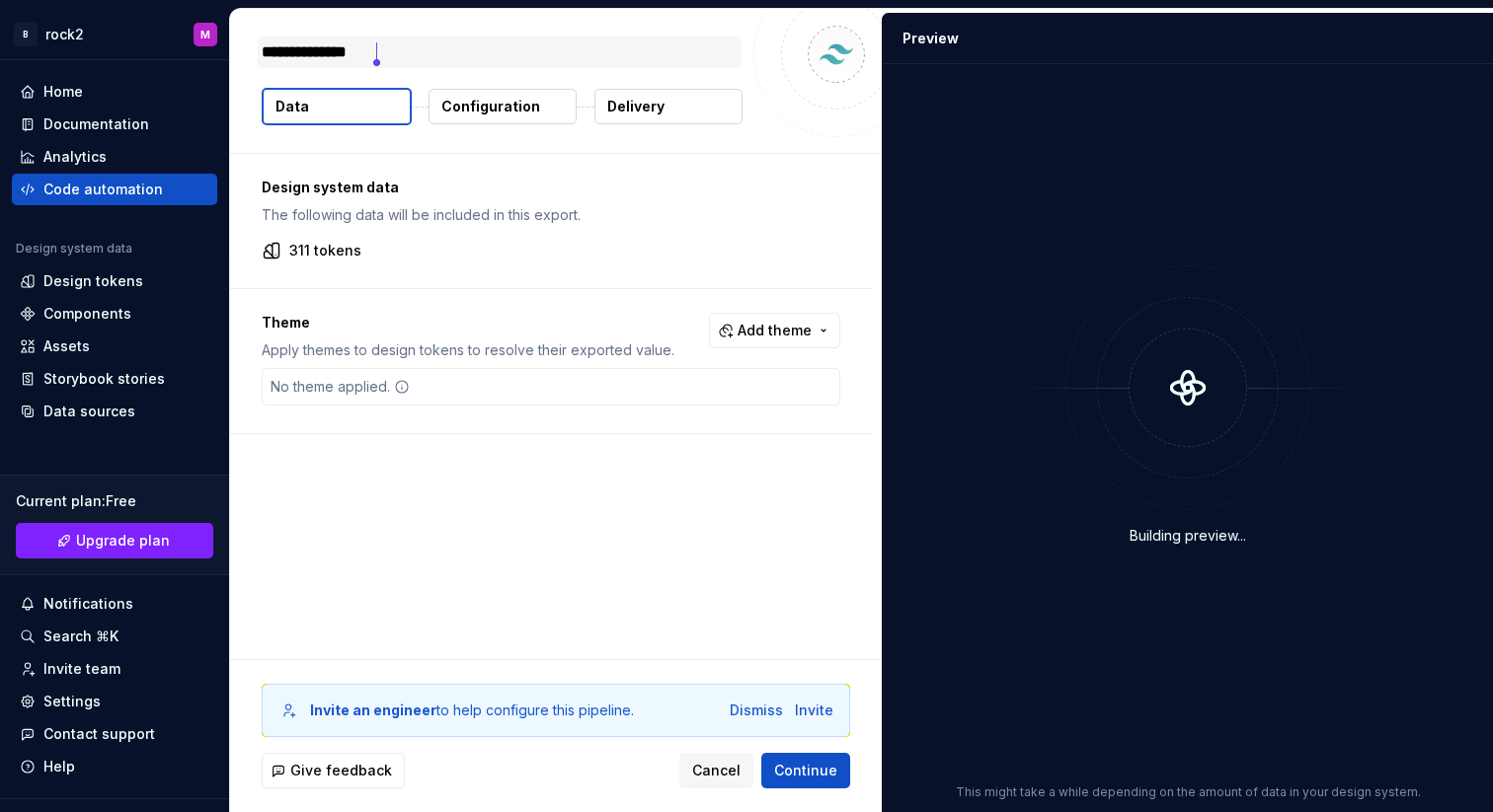
type textarea "*"
type textarea "**"
type textarea "*"
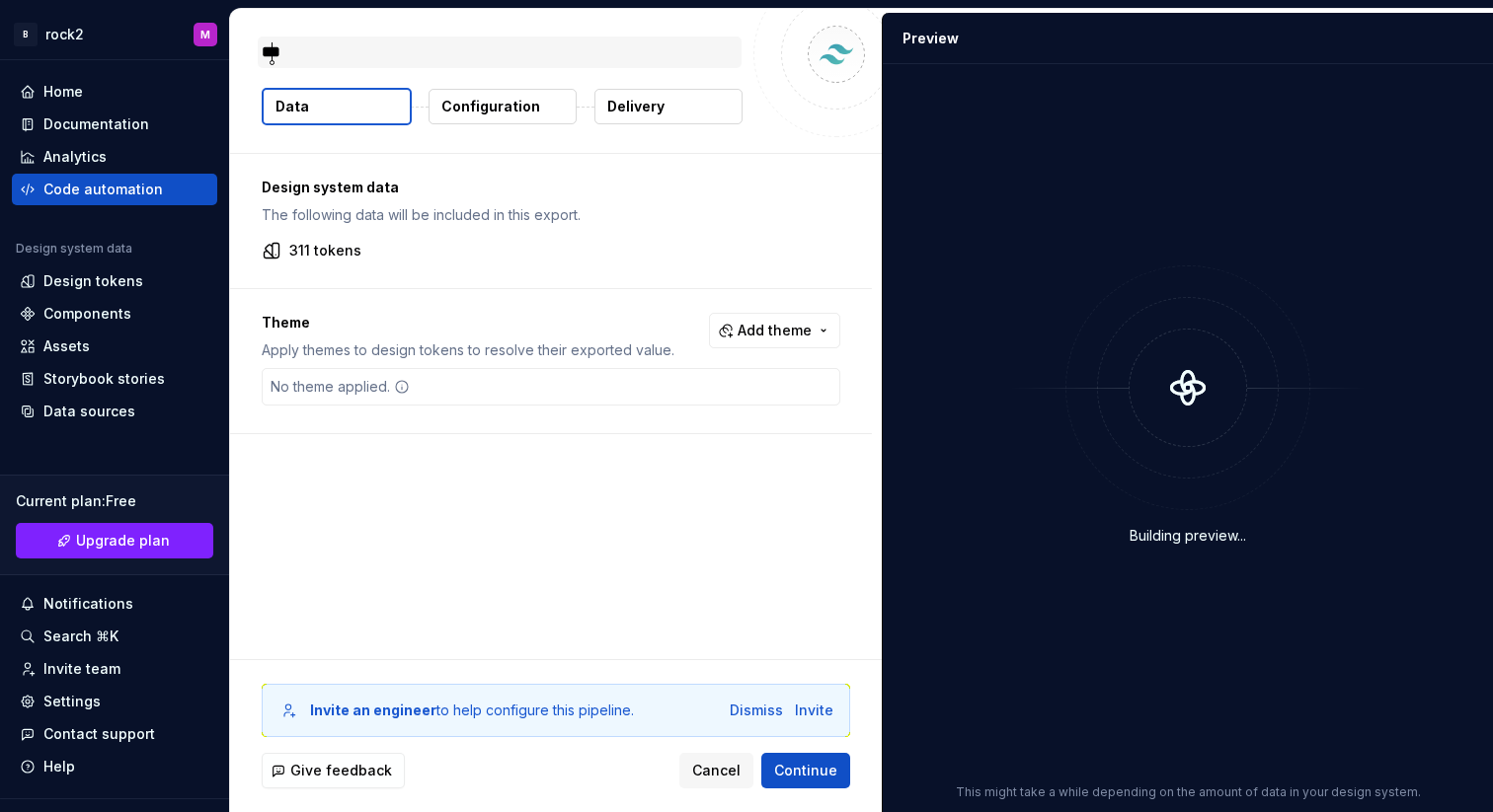
type textarea "****"
type textarea "*"
type textarea "*****"
type textarea "*"
type textarea "******"
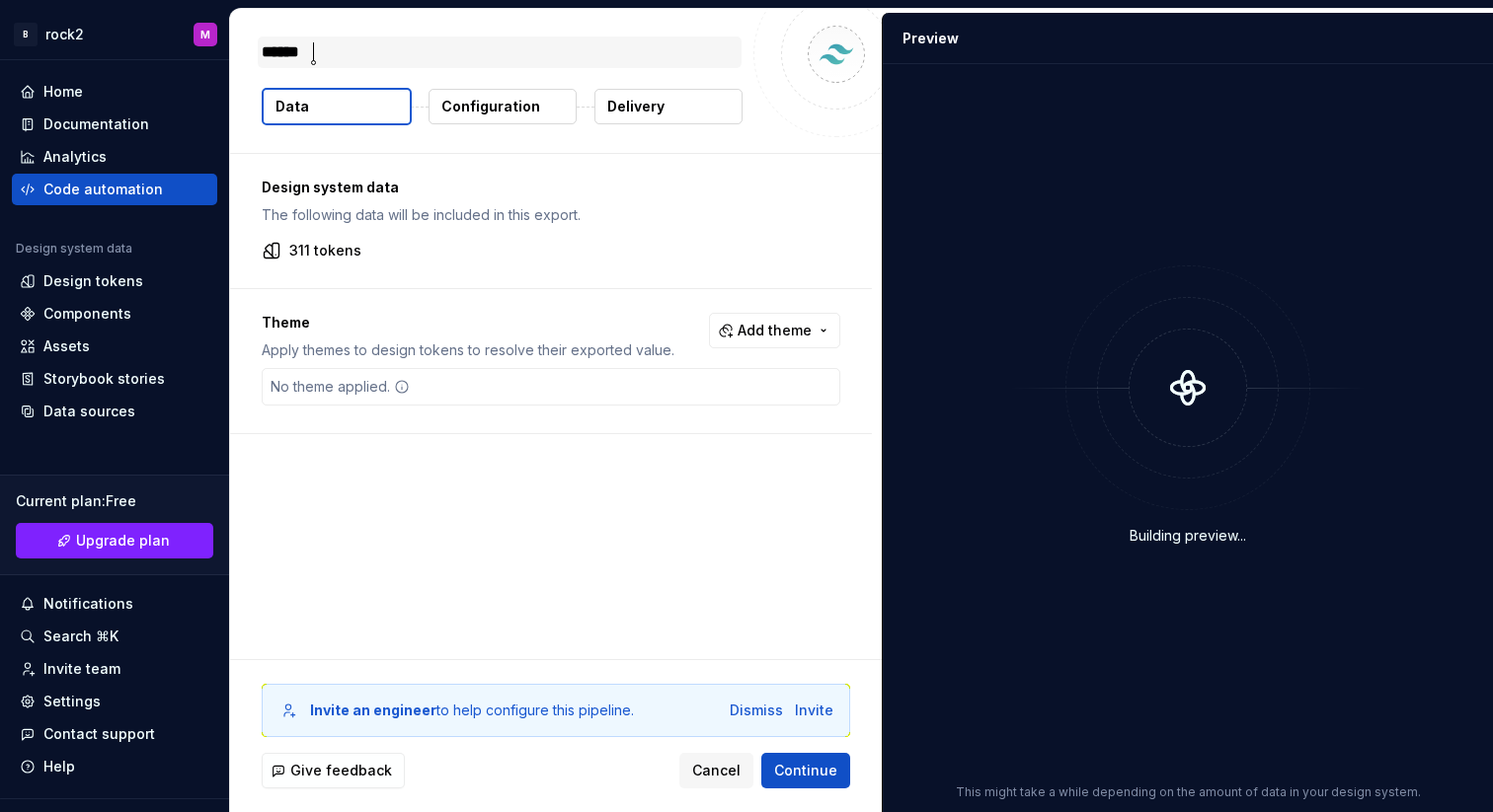
type textarea "*"
type textarea "*******"
type textarea "*"
type textarea "********"
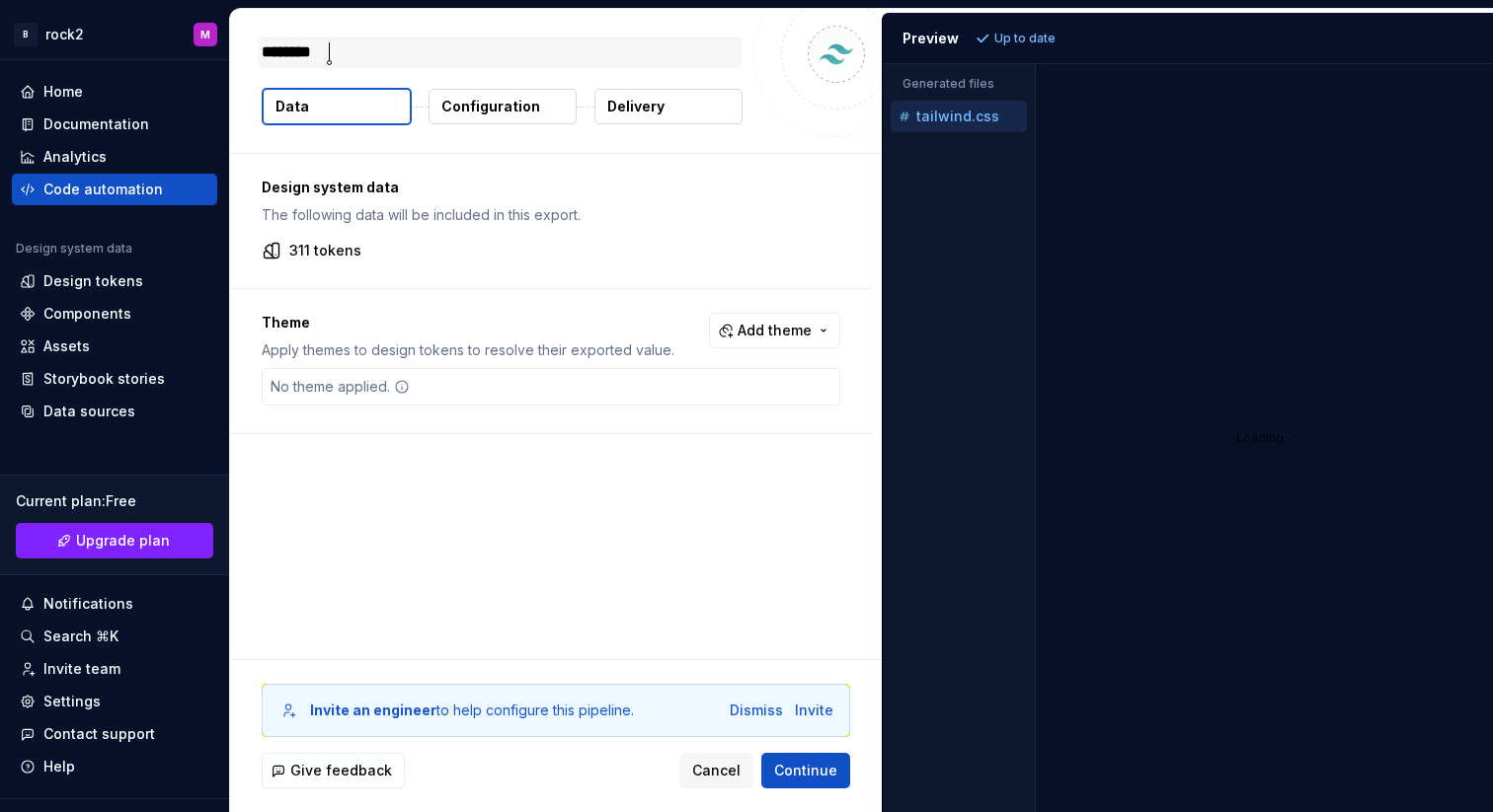
type textarea "*"
type textarea "*********"
type textarea "*"
type textarea "**********"
type textarea "*"
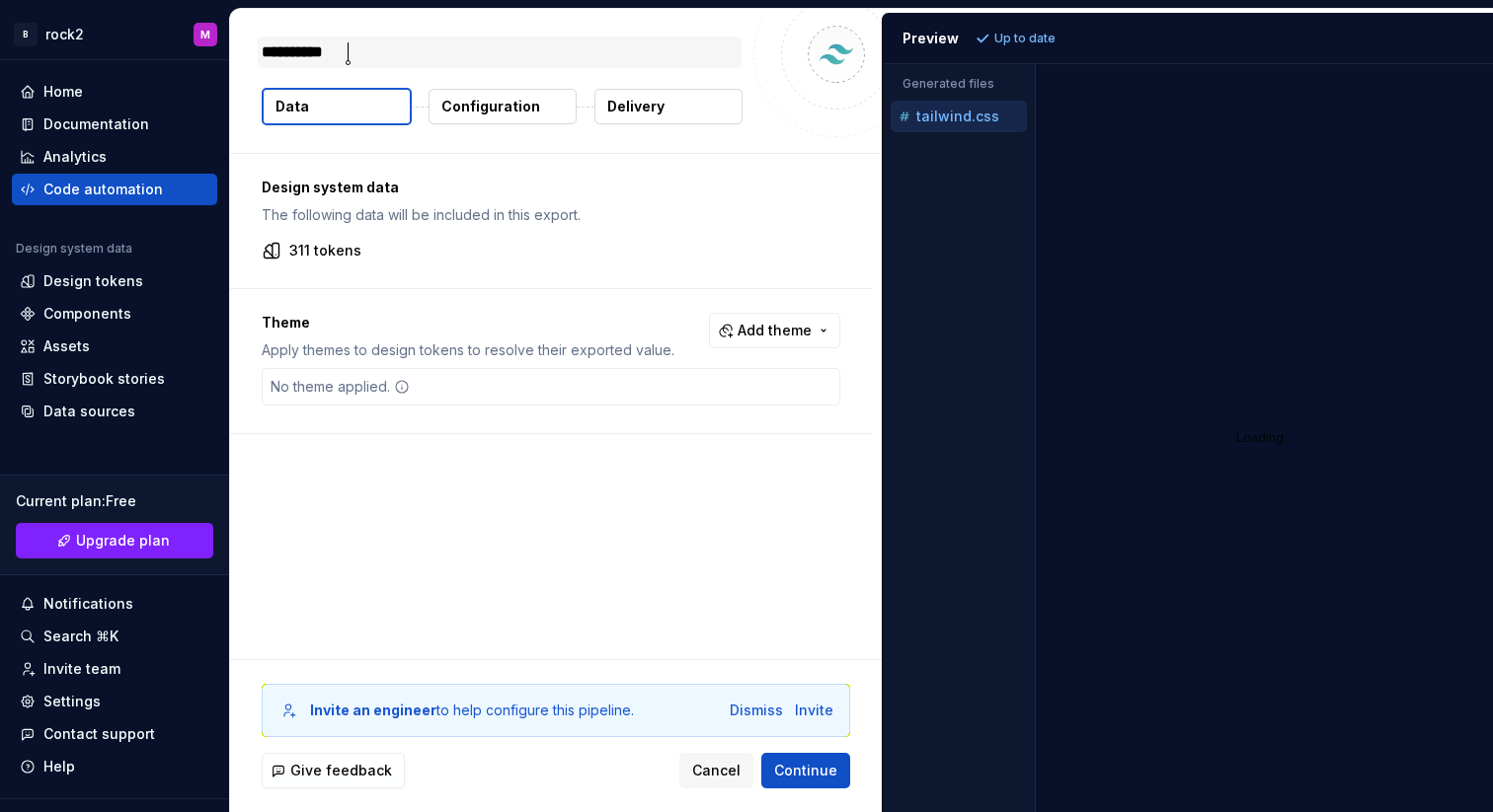
type textarea "**********"
type textarea "*"
type textarea "**********"
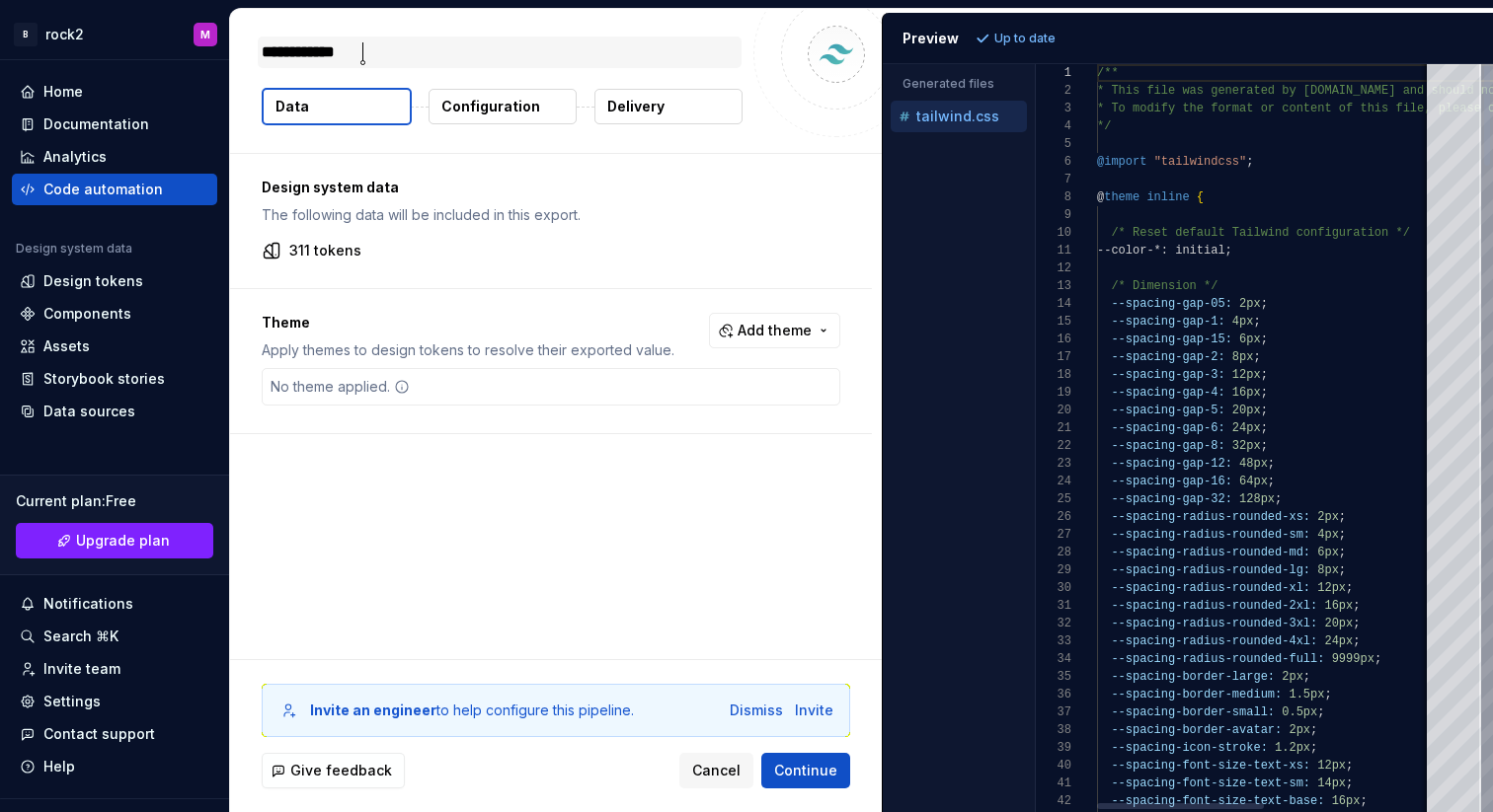
type textarea "*"
type textarea "**********"
type textarea "*"
type textarea "**********"
type textarea "*"
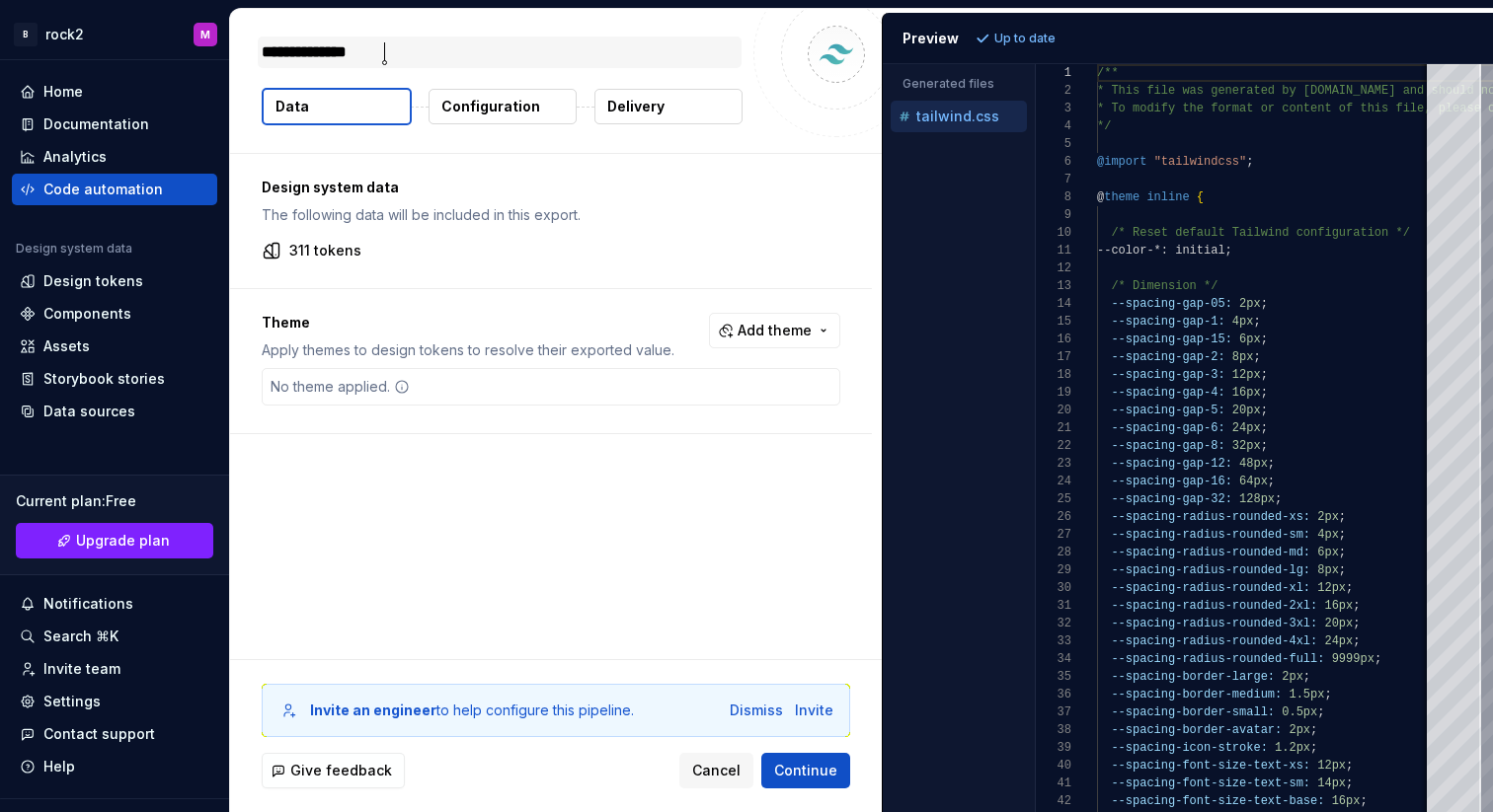
type textarea "**********"
type textarea "*"
type textarea "**********"
click at [773, 320] on span "Add theme" at bounding box center [775, 330] width 74 height 20
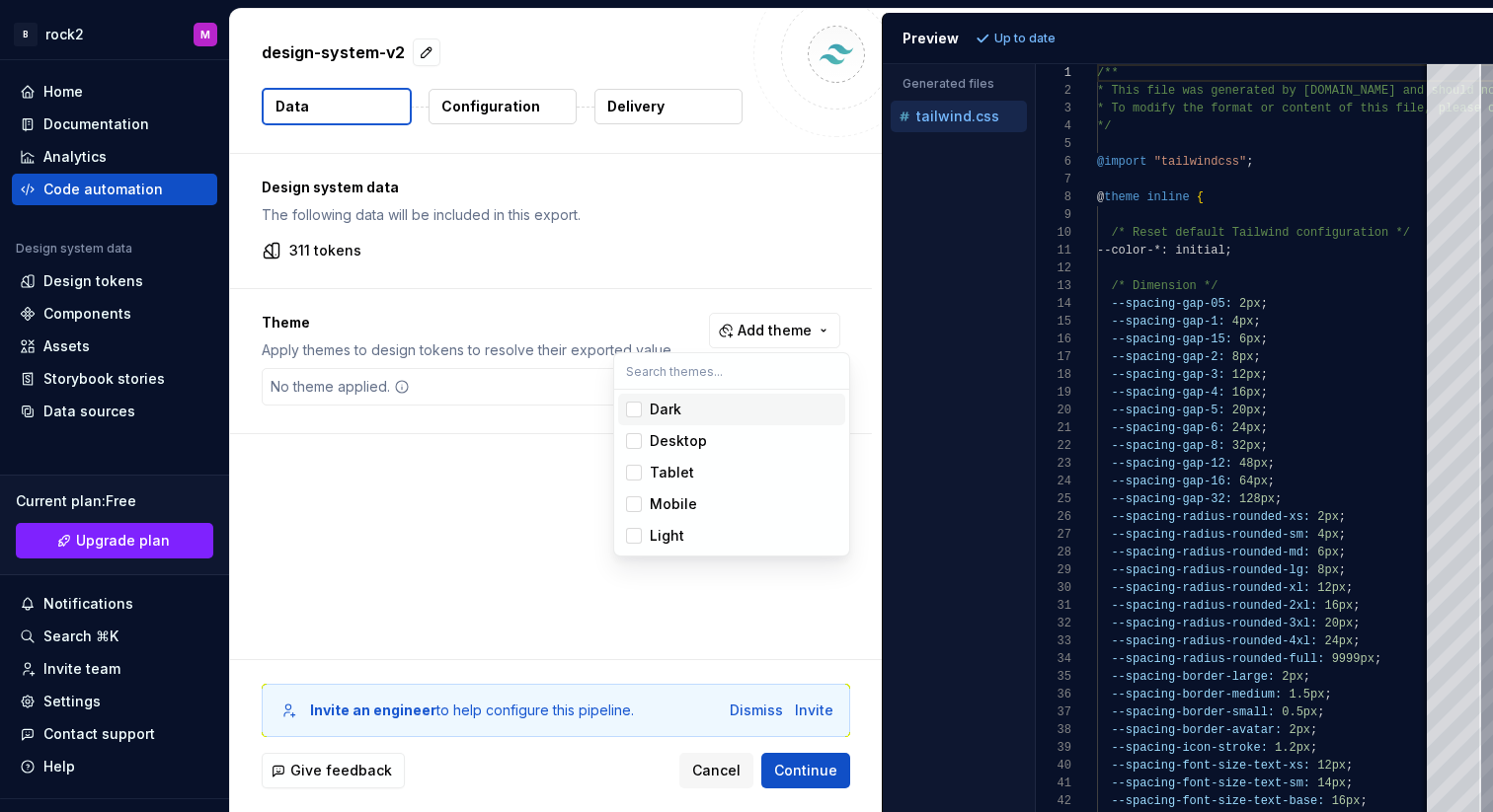
click at [672, 411] on div "Dark" at bounding box center [666, 409] width 32 height 20
click at [673, 439] on div "Desktop" at bounding box center [679, 441] width 57 height 20
click at [674, 460] on span "Tablet" at bounding box center [732, 473] width 228 height 32
click at [677, 499] on div "Mobile" at bounding box center [674, 504] width 47 height 20
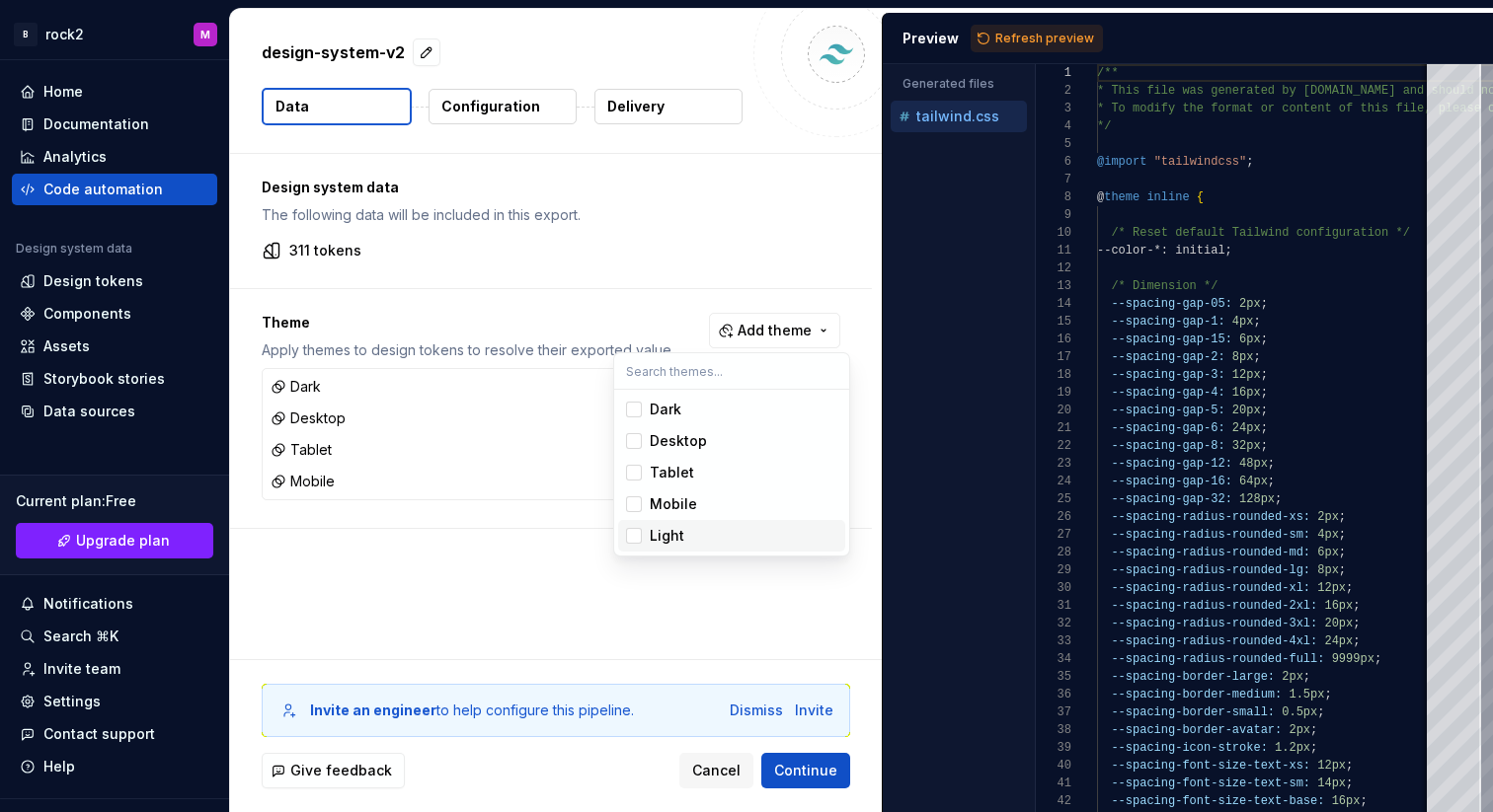
click at [681, 537] on div "Light" at bounding box center [667, 536] width 35 height 20
click at [445, 592] on html "B rock2 M Home Documentation Analytics Code automation Design system data Desig…" at bounding box center [746, 406] width 1493 height 812
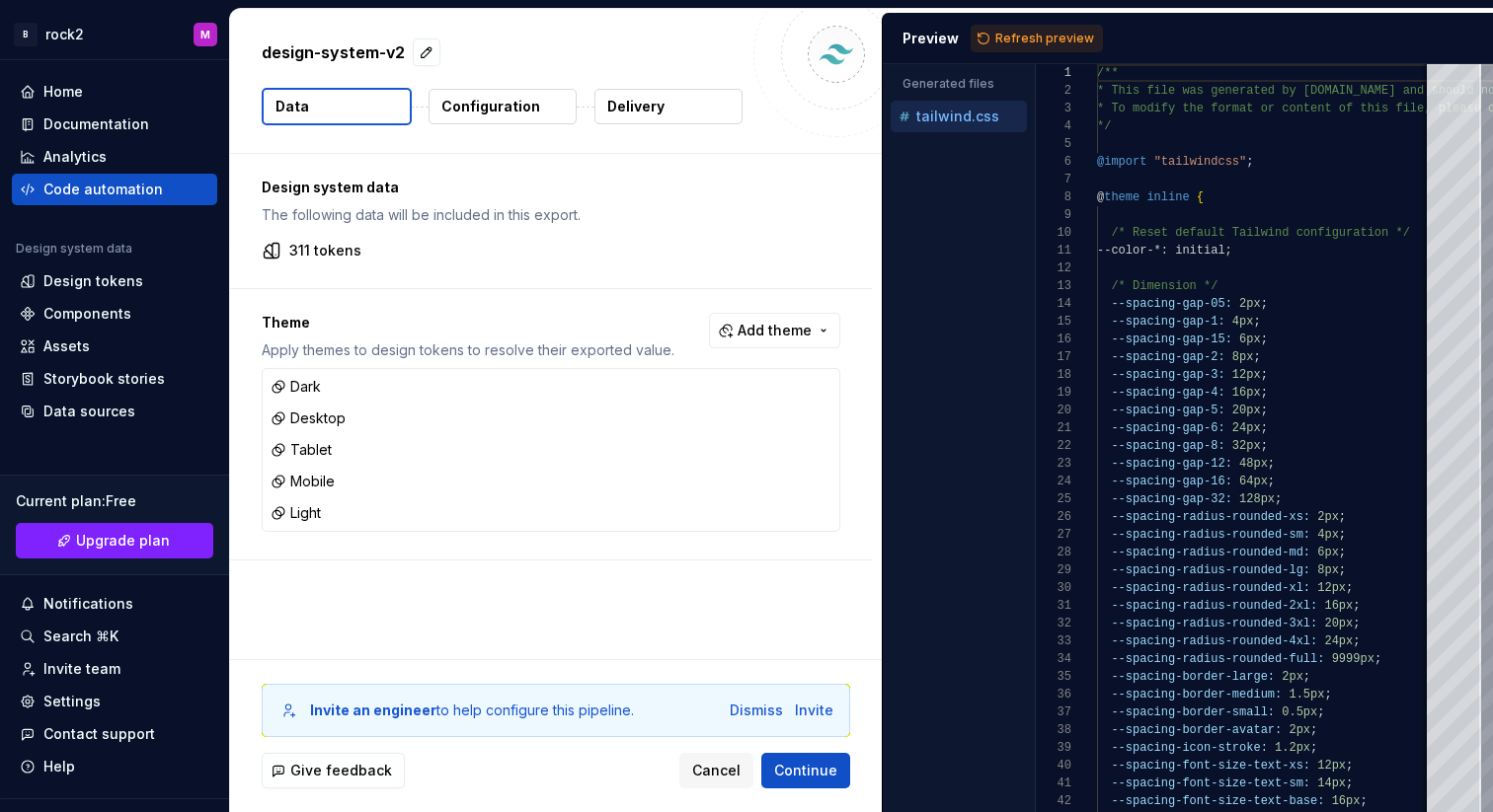
click at [956, 123] on p "tailwind.css" at bounding box center [958, 117] width 83 height 16
click at [1003, 41] on span "Refresh preview" at bounding box center [1045, 39] width 99 height 16
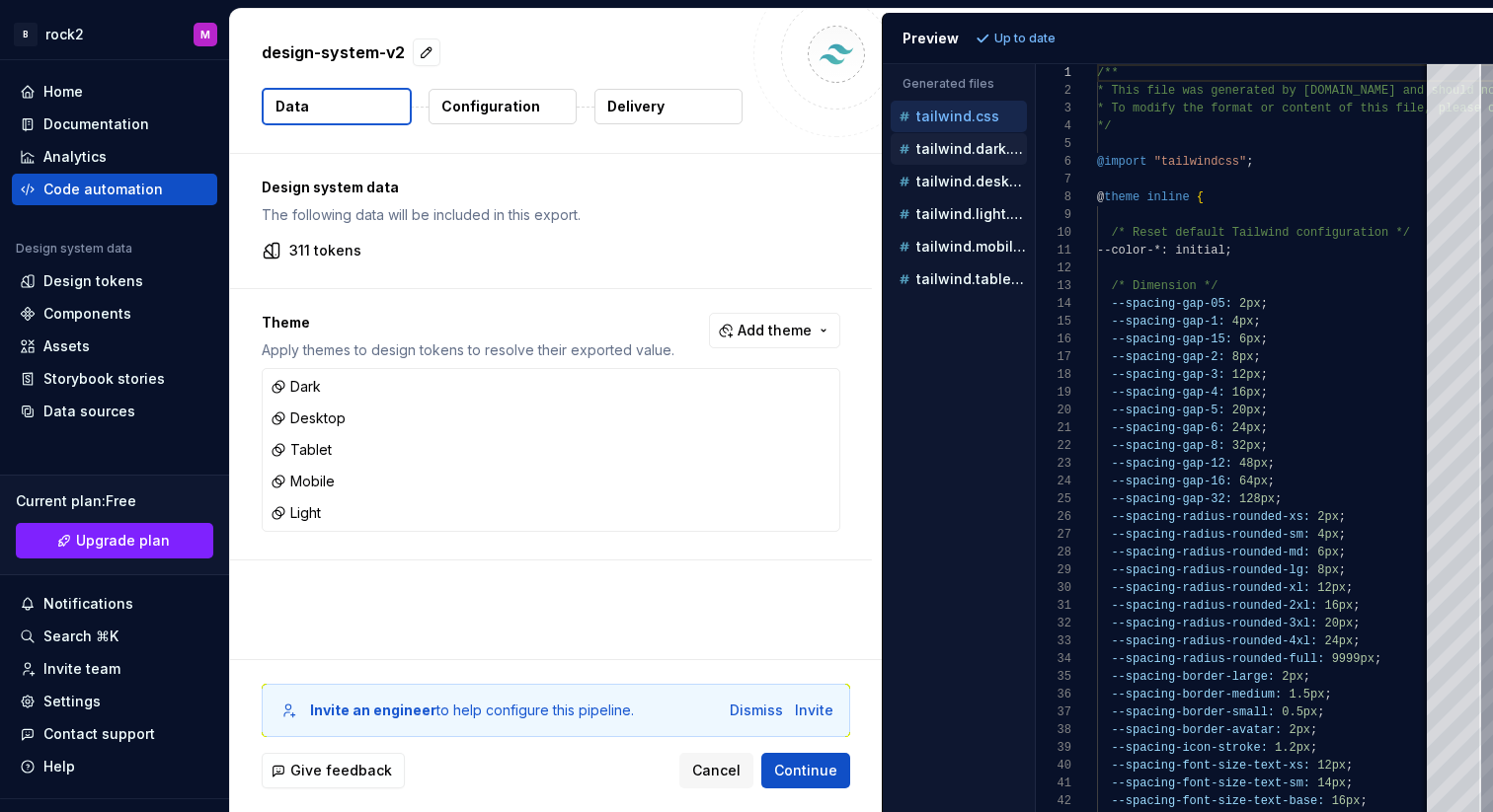
click at [950, 151] on p "tailwind.dark.css" at bounding box center [972, 149] width 111 height 16
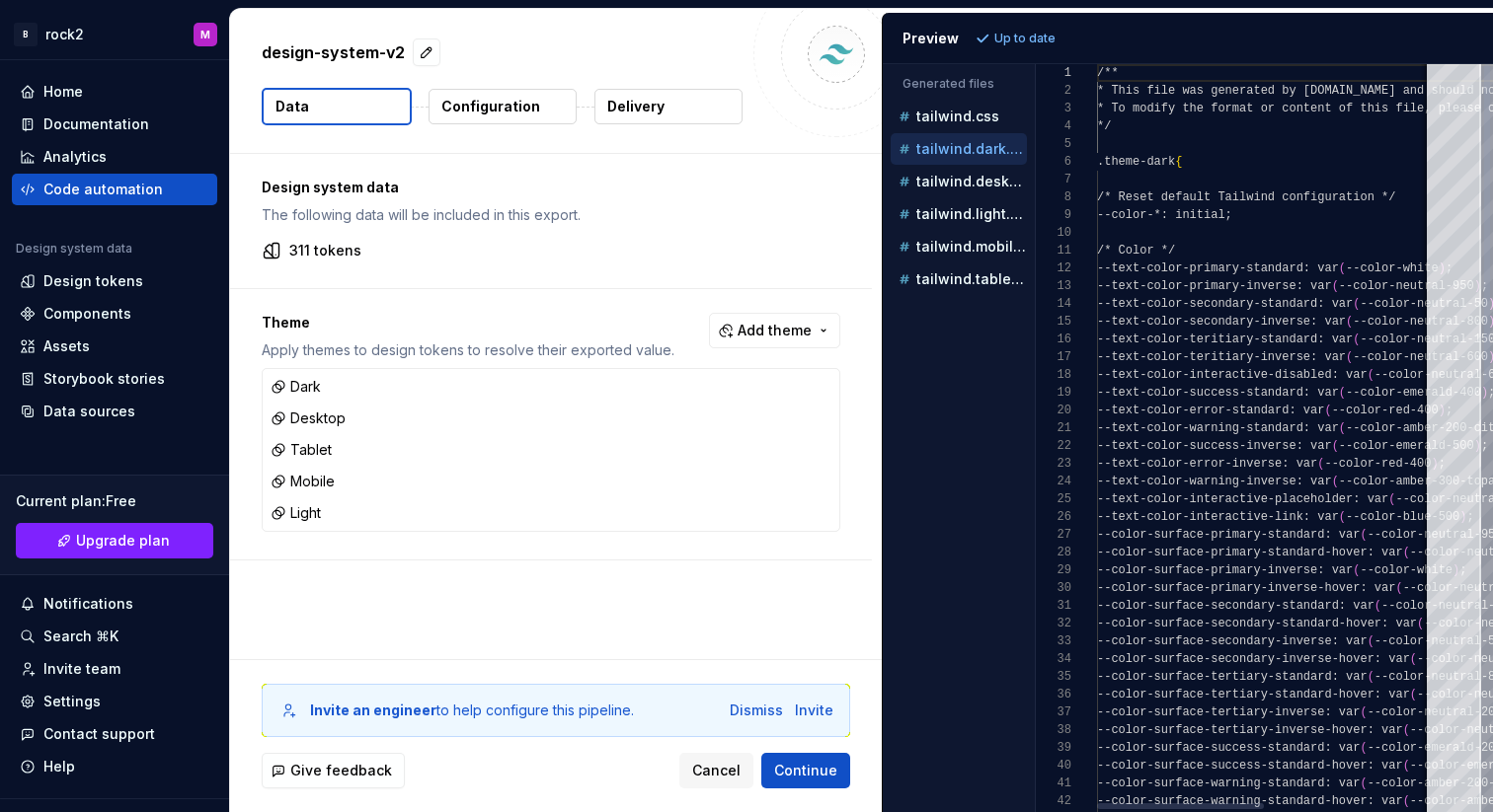
scroll to position [178, 0]
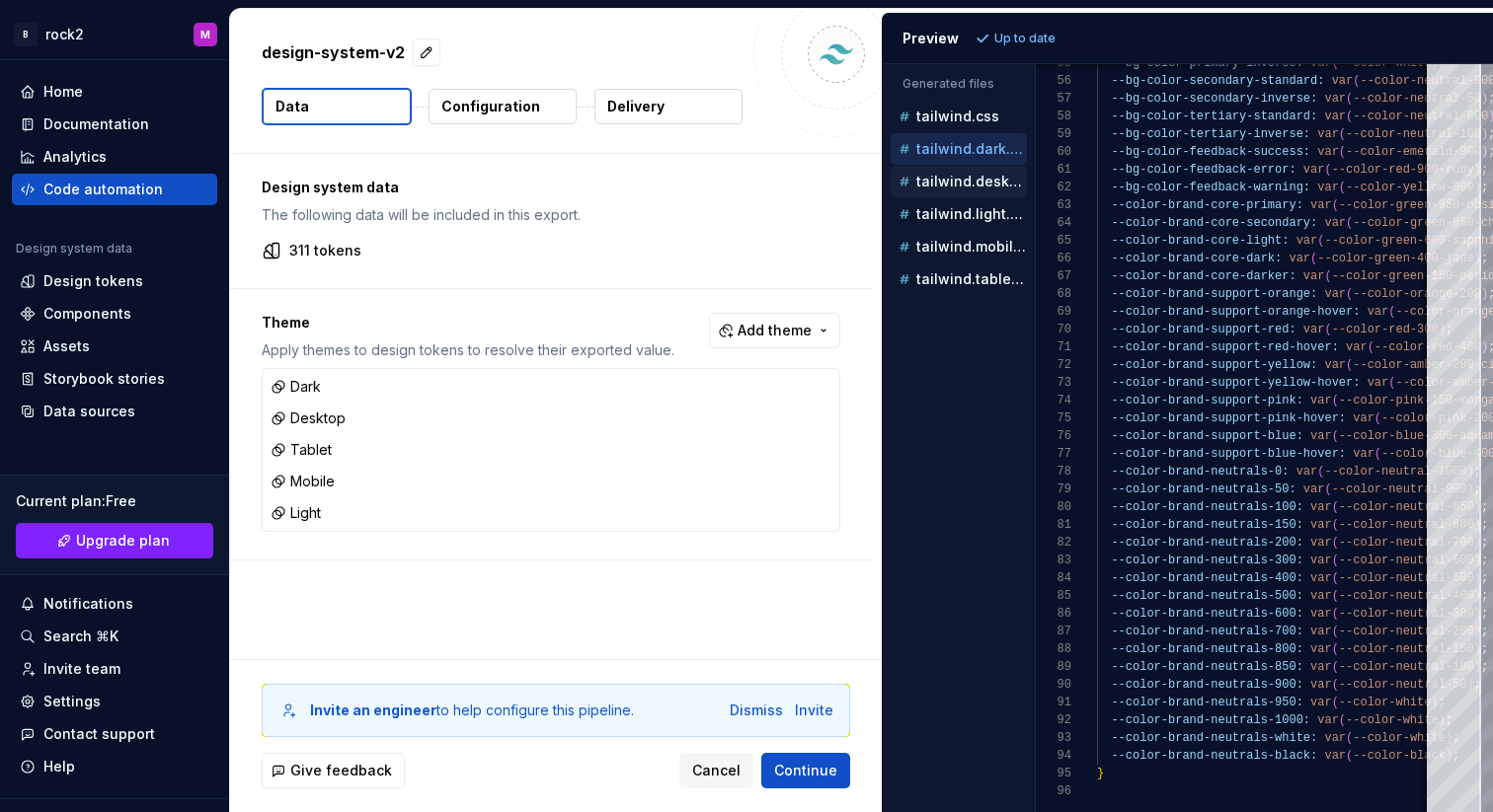
click at [958, 189] on p "tailwind.desktop.css" at bounding box center [972, 182] width 111 height 16
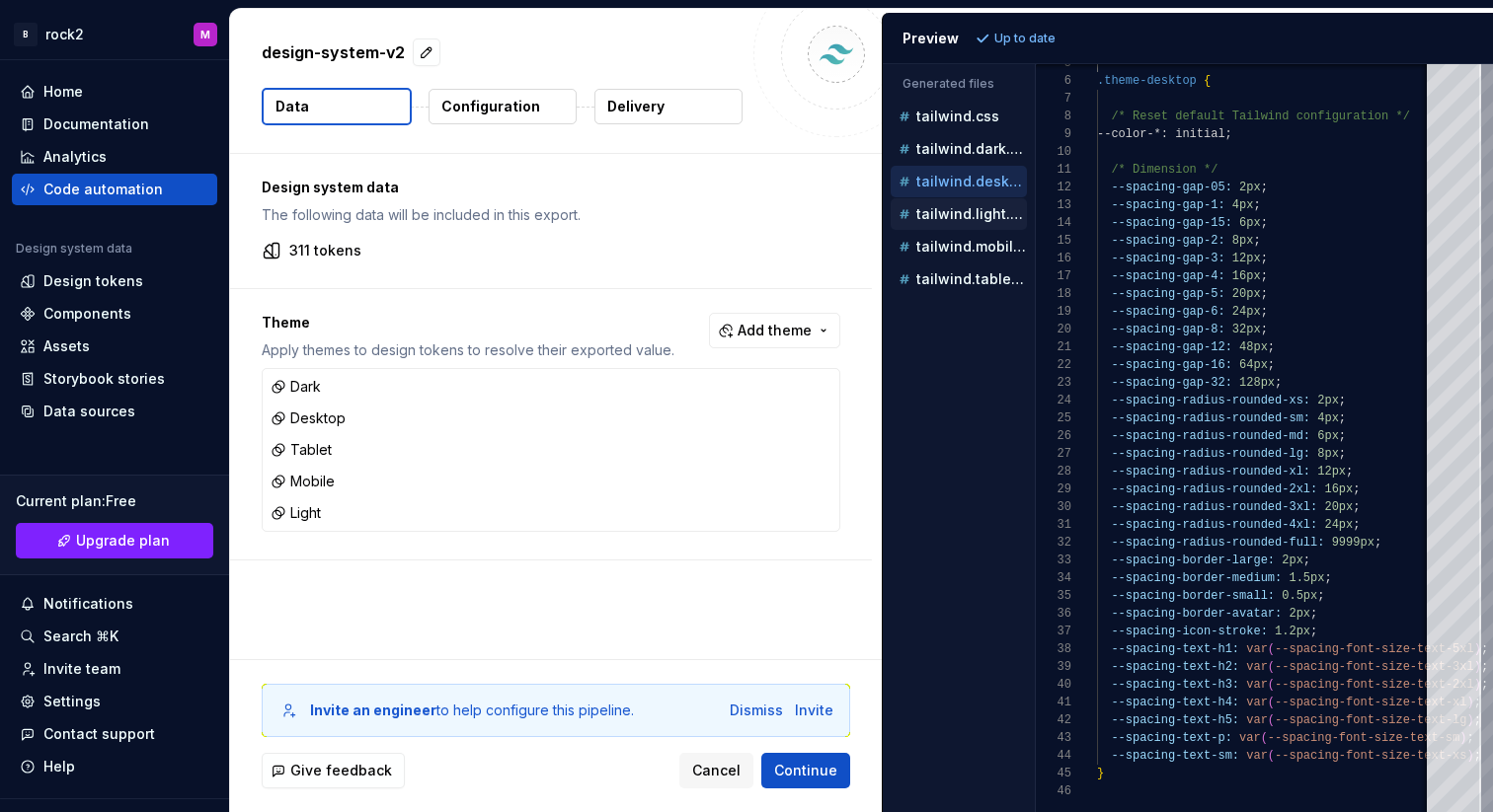
click at [947, 215] on p "tailwind.light.css" at bounding box center [972, 215] width 111 height 16
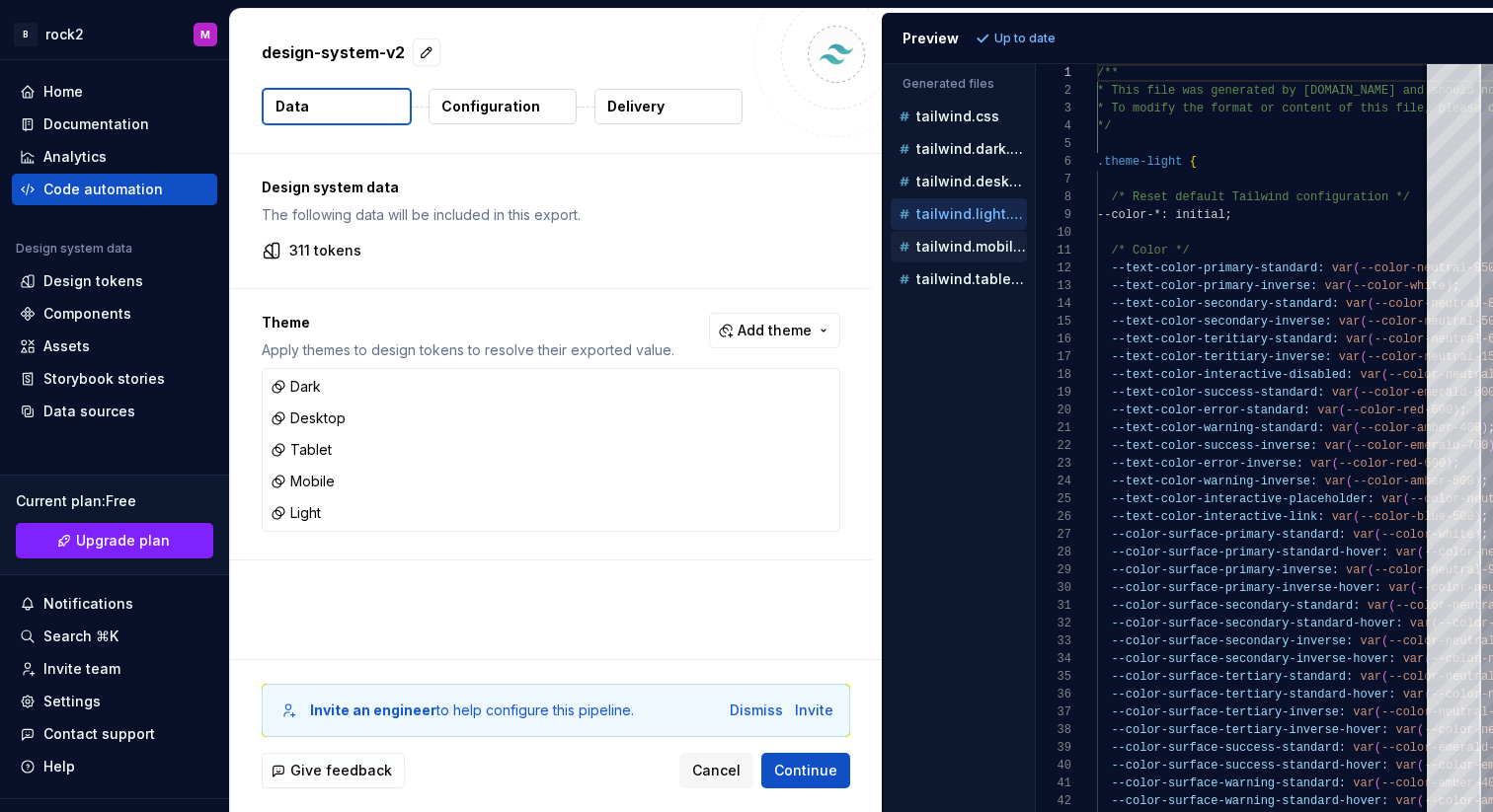
click at [956, 256] on div "tailwind.mobile.css" at bounding box center [961, 247] width 133 height 20
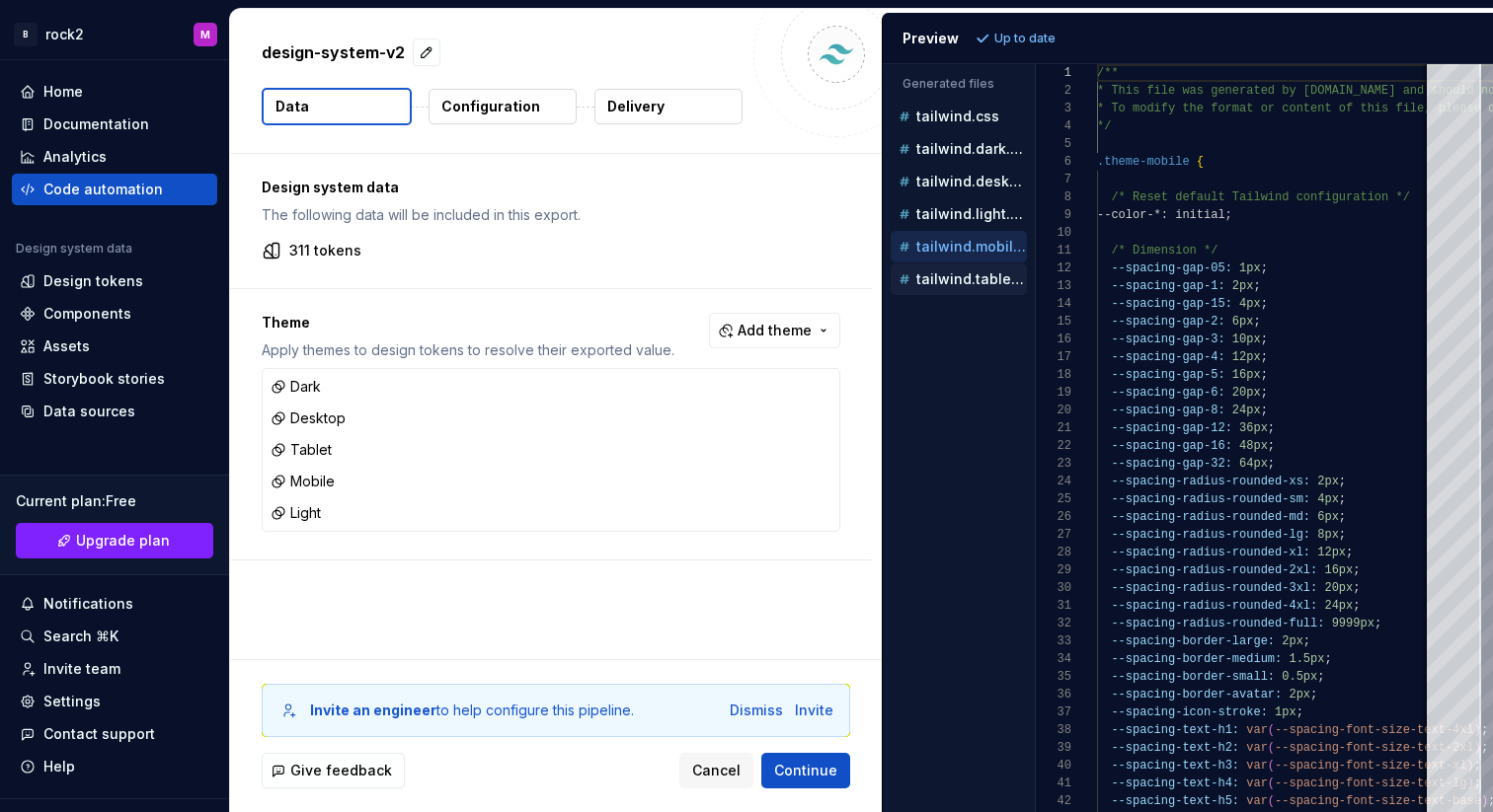
click at [956, 275] on p "tailwind.tablet.css" at bounding box center [972, 279] width 111 height 16
click at [967, 124] on p "tailwind.css" at bounding box center [958, 117] width 83 height 16
type textarea "**********"
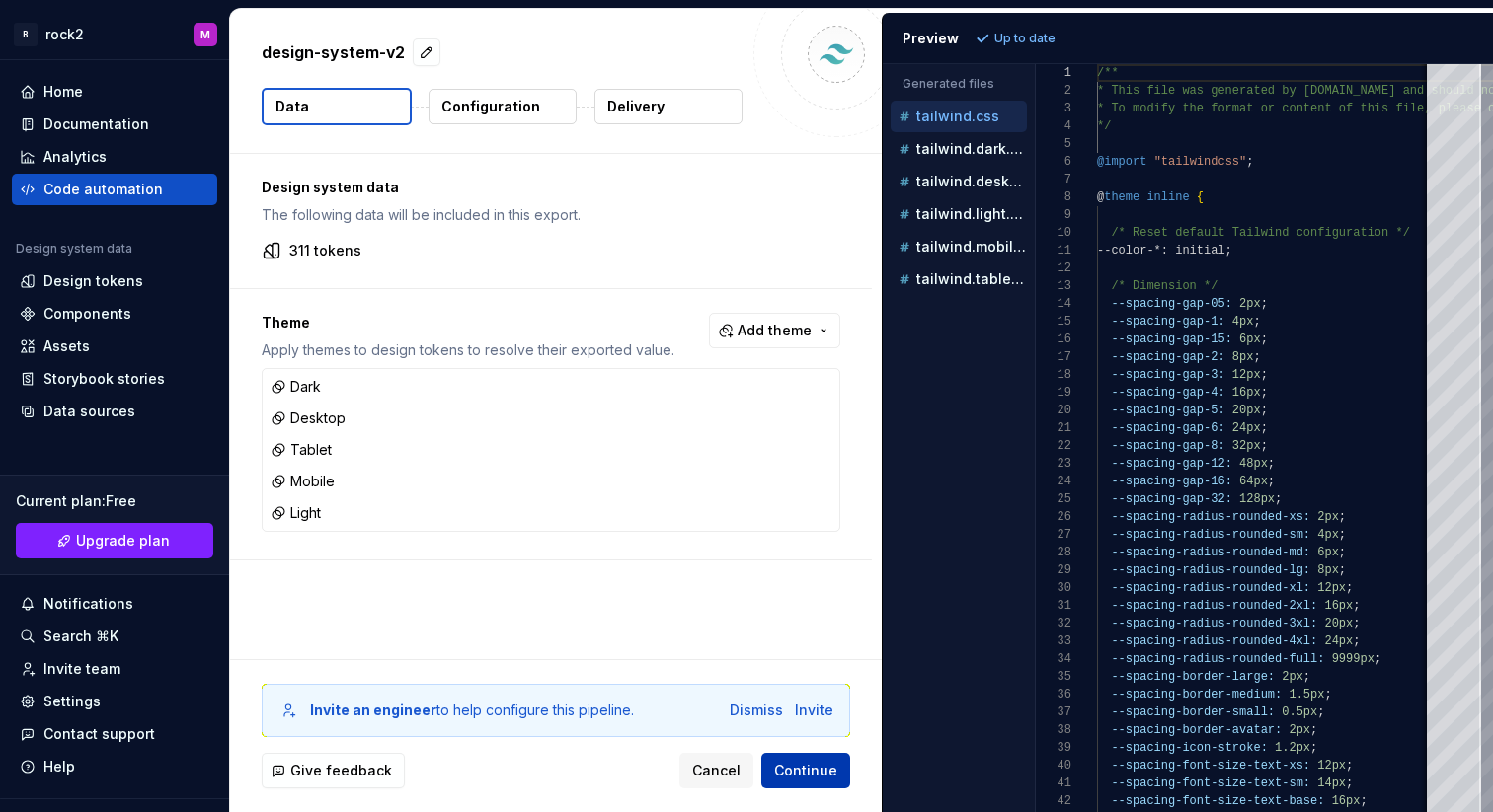
click at [797, 771] on span "Continue" at bounding box center [806, 771] width 63 height 20
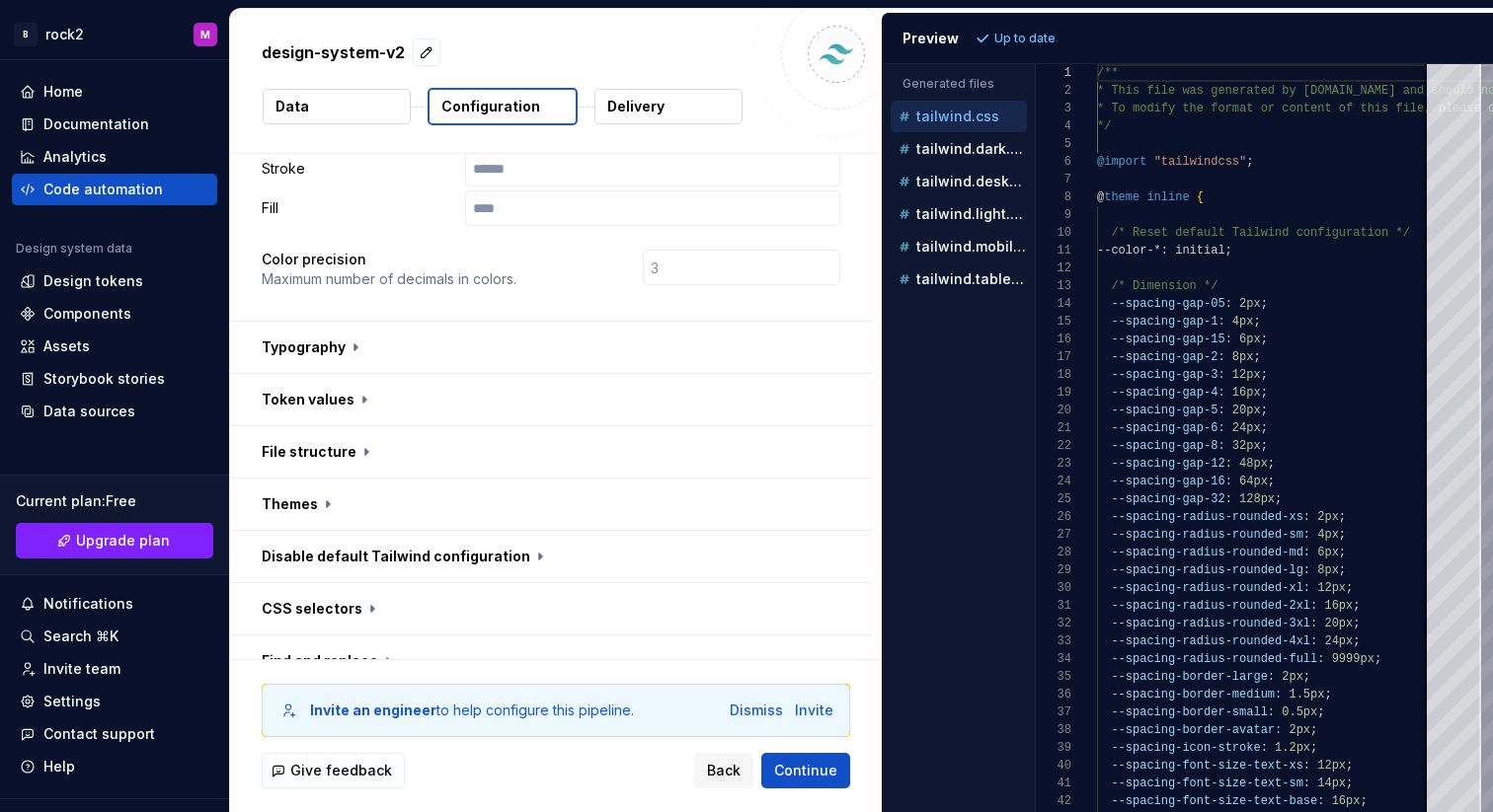
scroll to position [537, 0]
click at [360, 320] on button "button" at bounding box center [551, 346] width 642 height 51
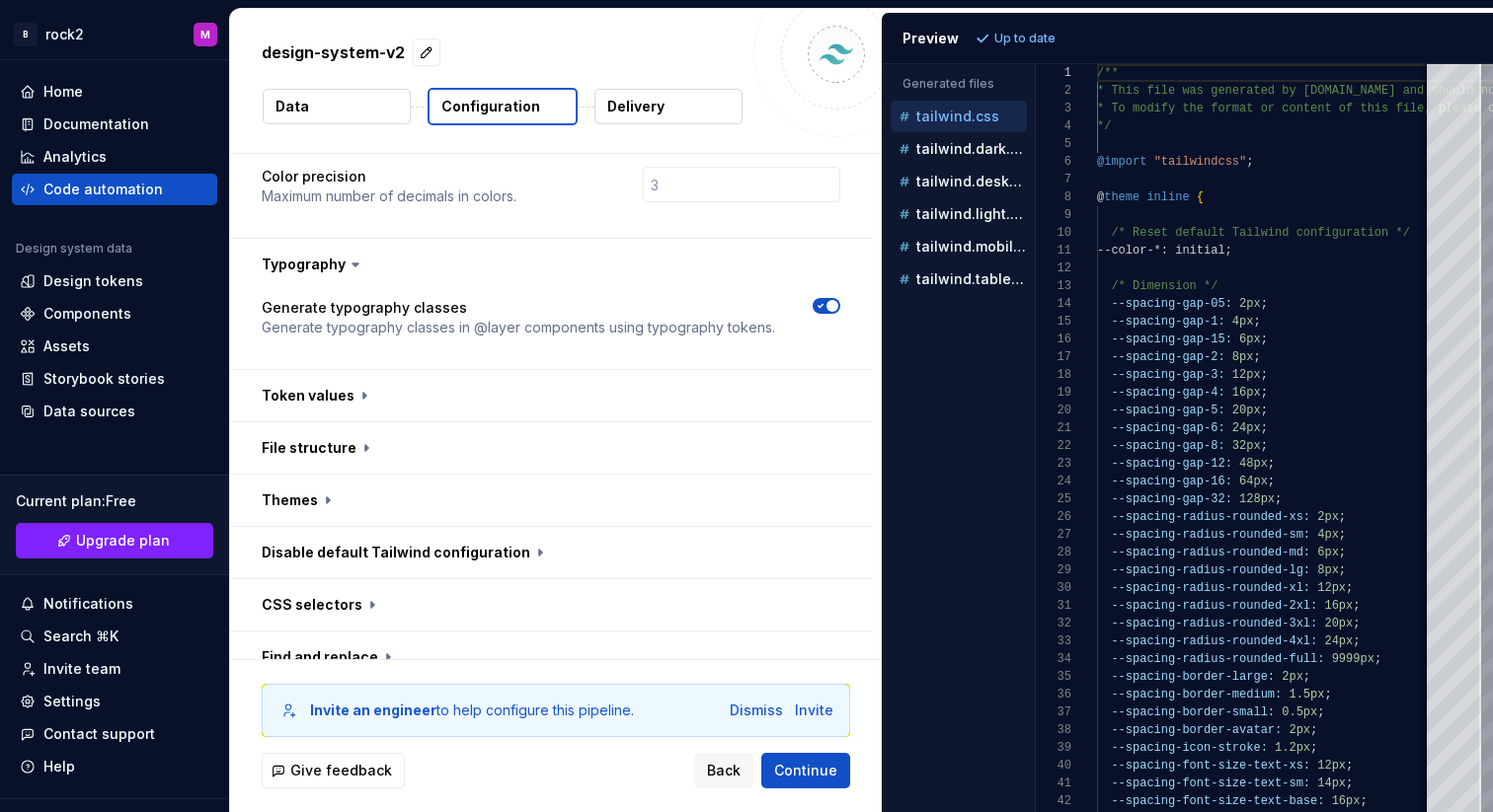
scroll to position [655, 0]
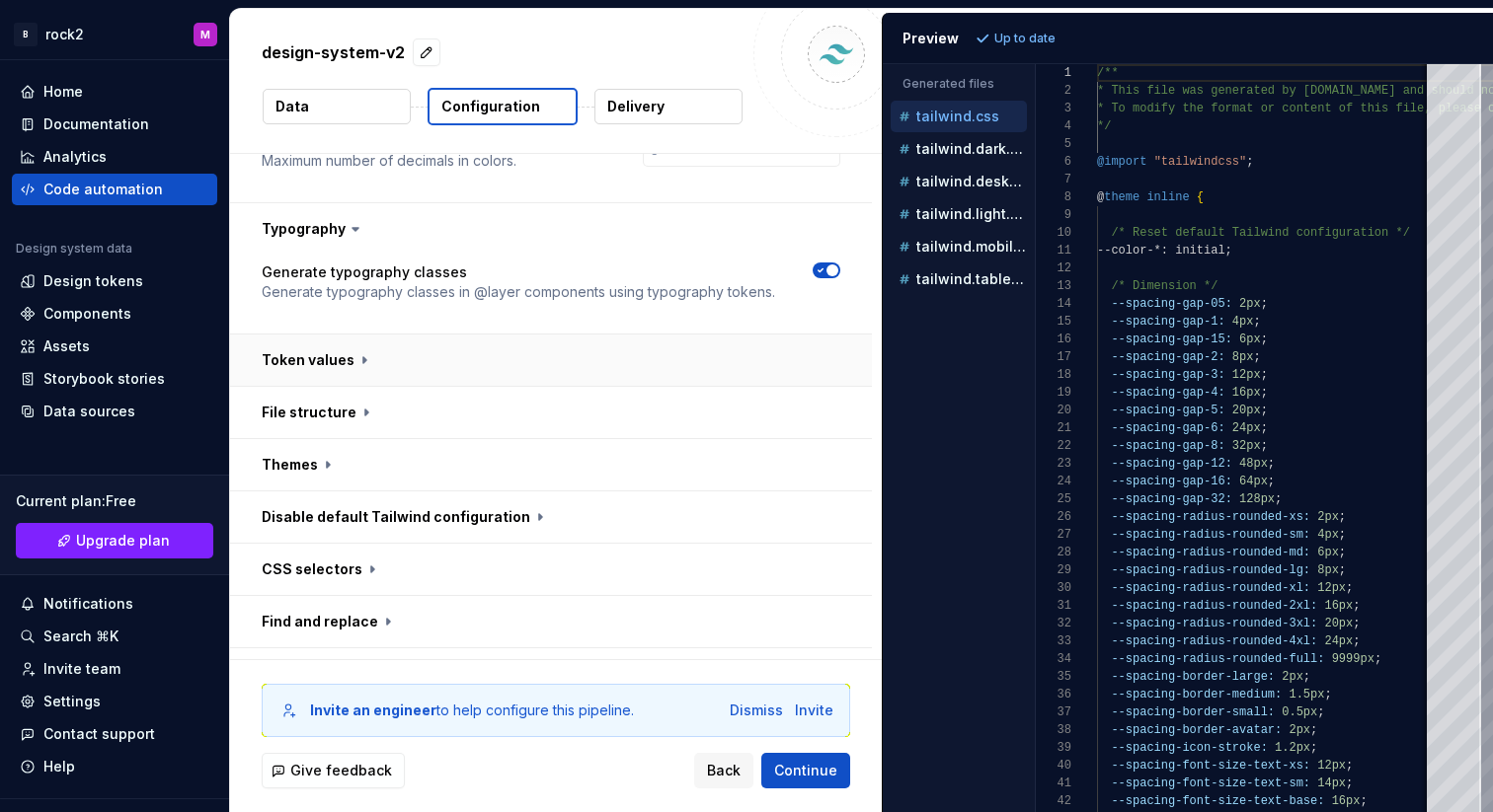
click at [424, 334] on button "button" at bounding box center [551, 360] width 642 height 51
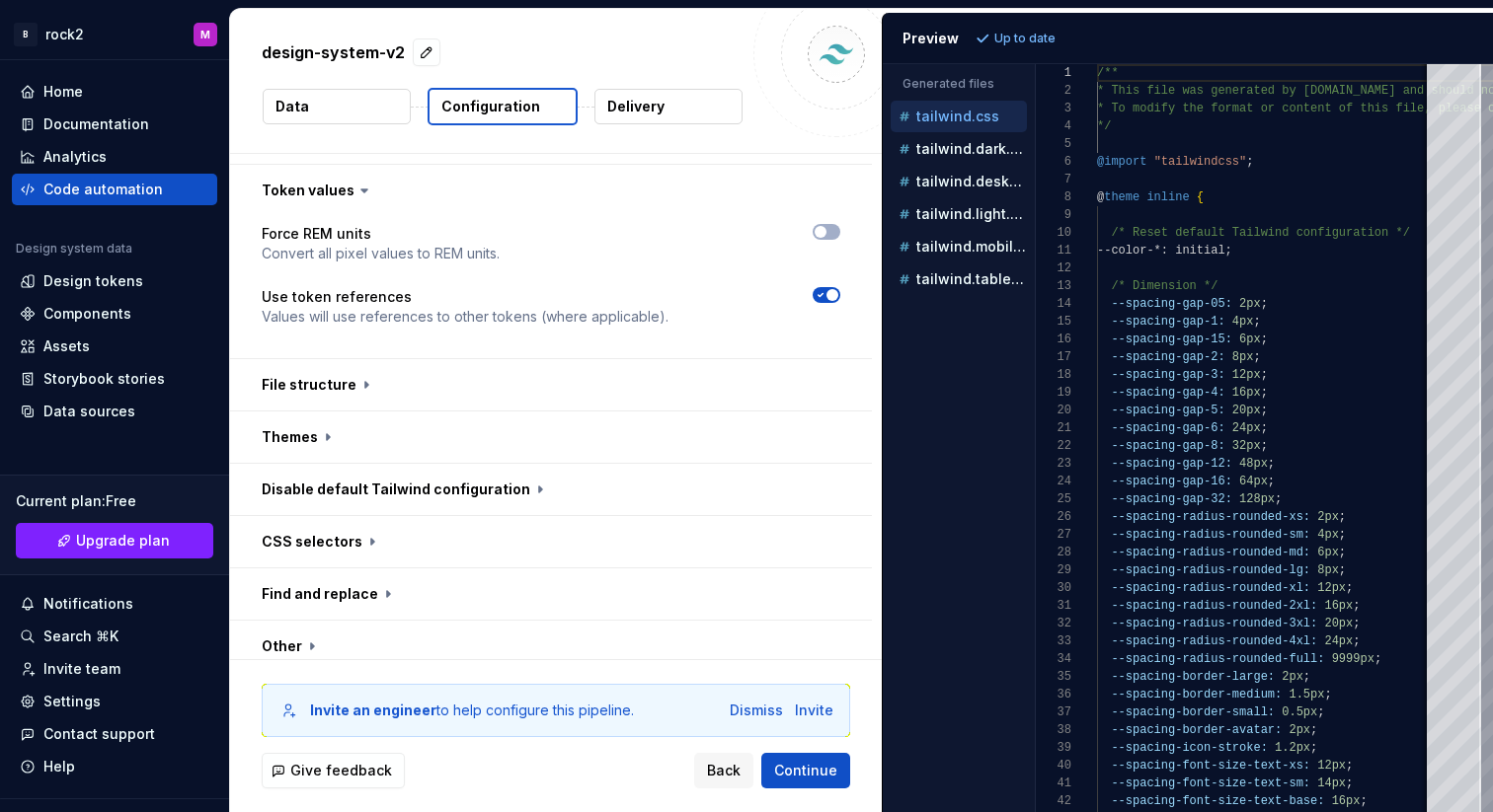
scroll to position [851, 0]
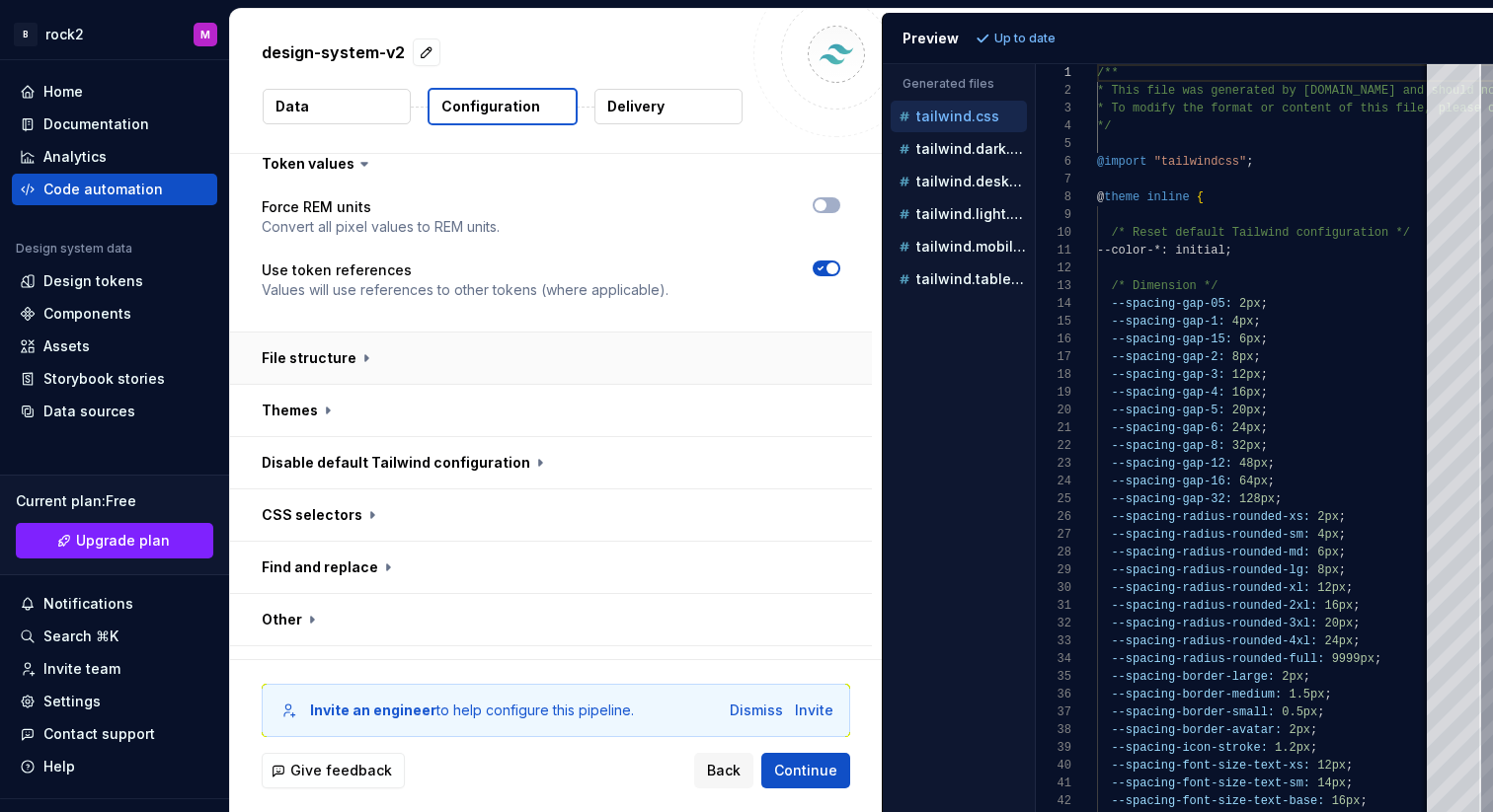
click at [327, 332] on button "button" at bounding box center [551, 358] width 642 height 51
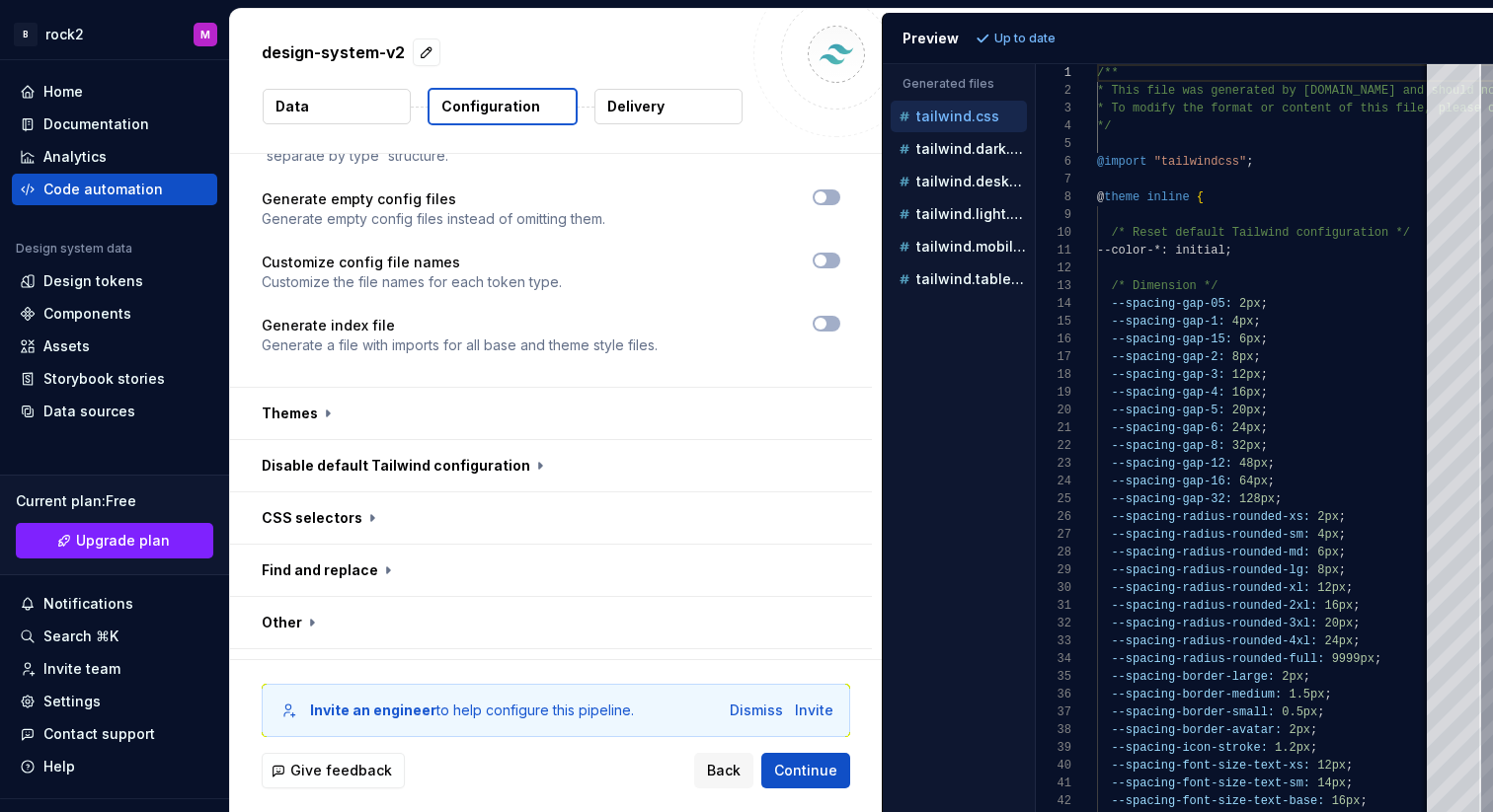
scroll to position [1203, 0]
click at [455, 385] on button "button" at bounding box center [551, 410] width 642 height 51
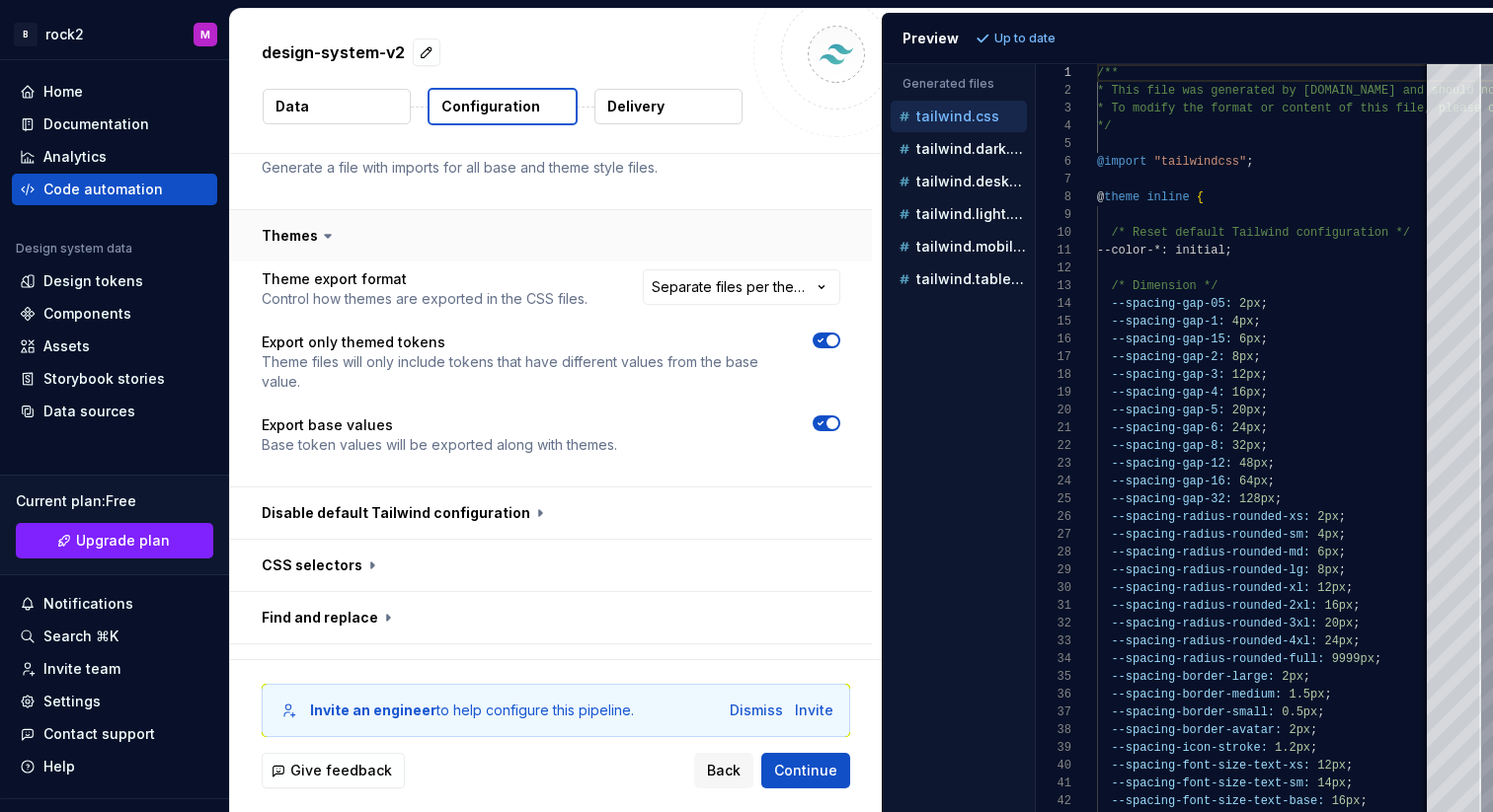
scroll to position [1427, 0]
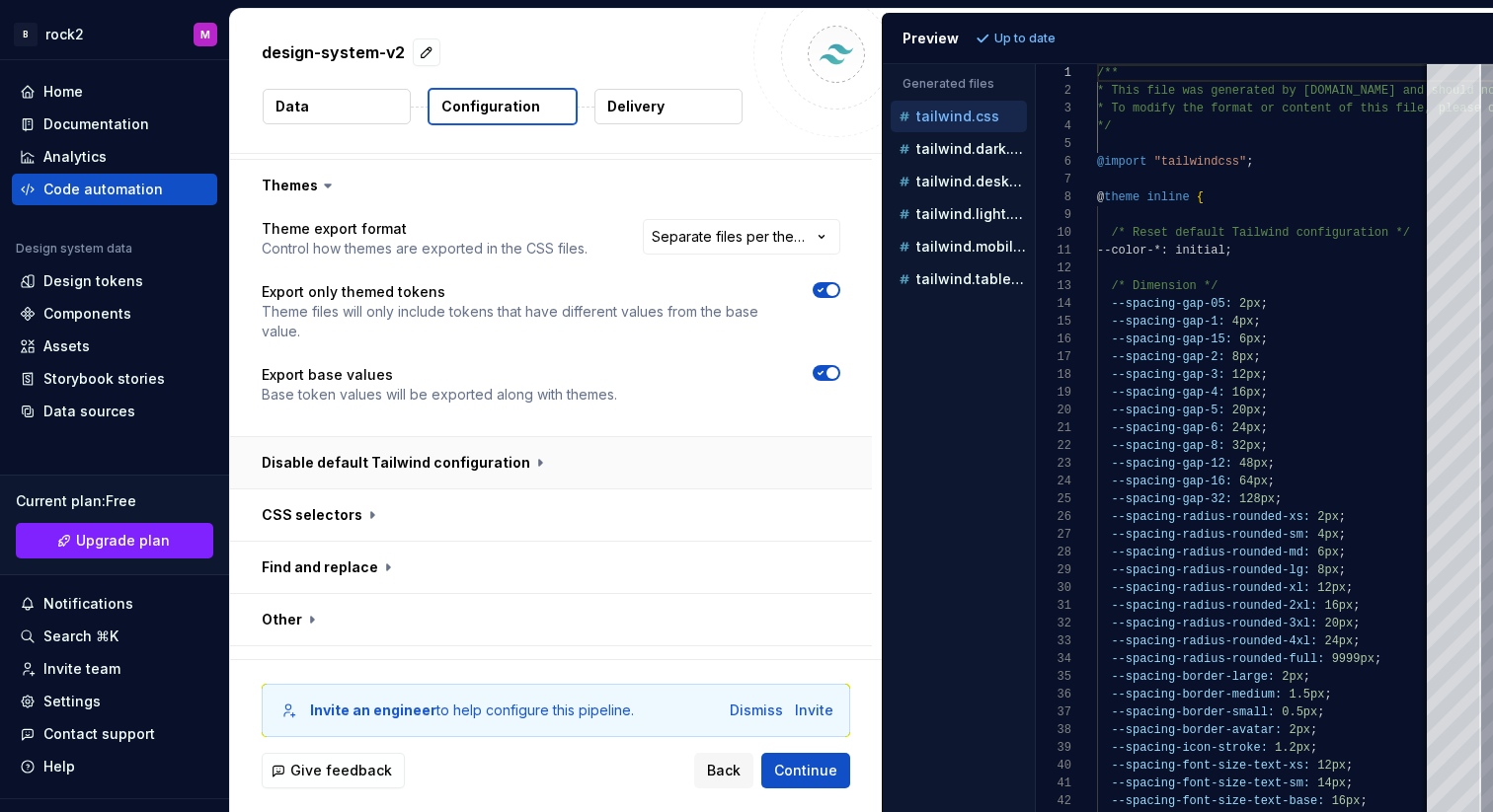
click at [418, 437] on button "button" at bounding box center [551, 463] width 642 height 51
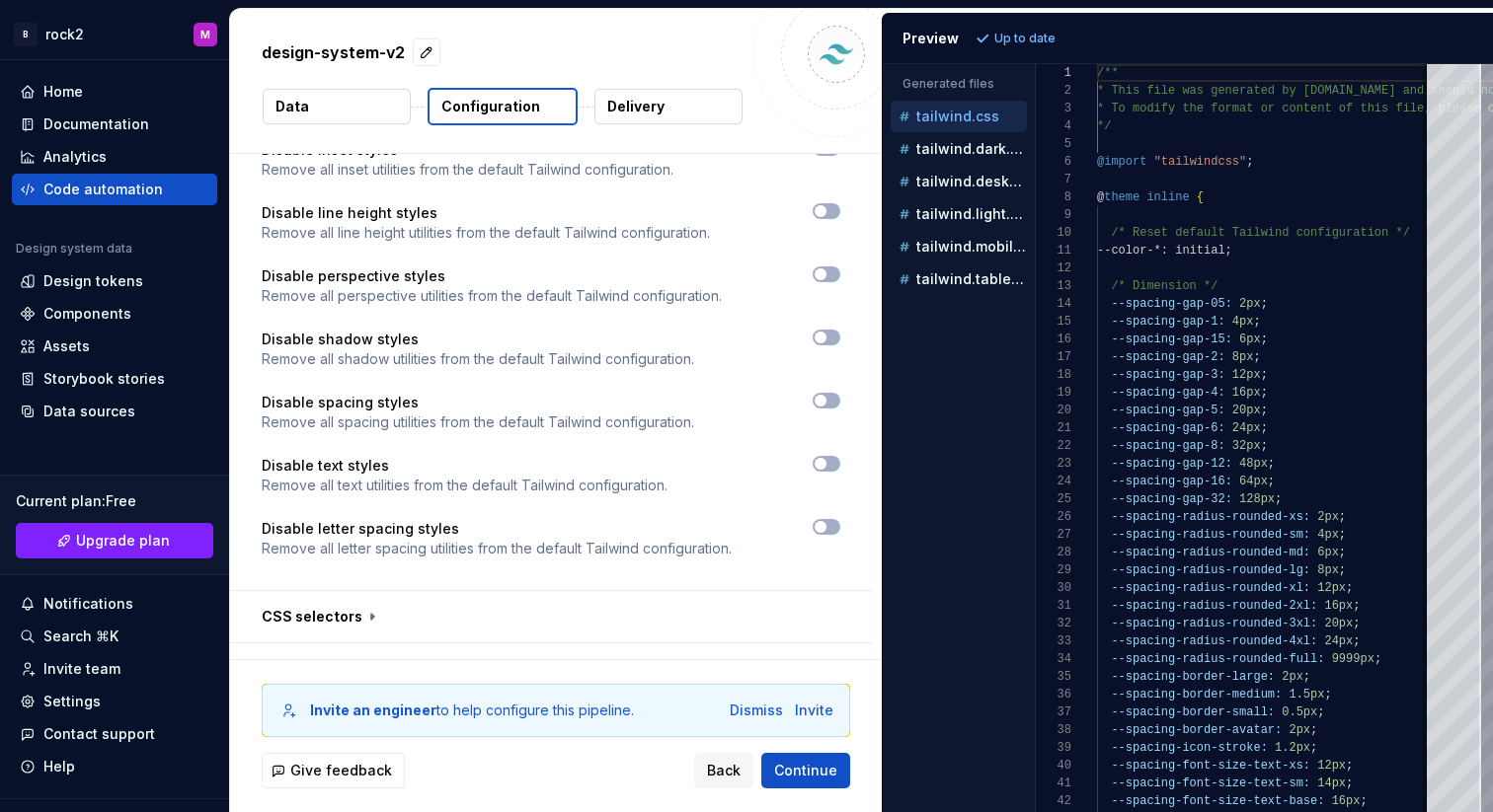
scroll to position [2517, 0]
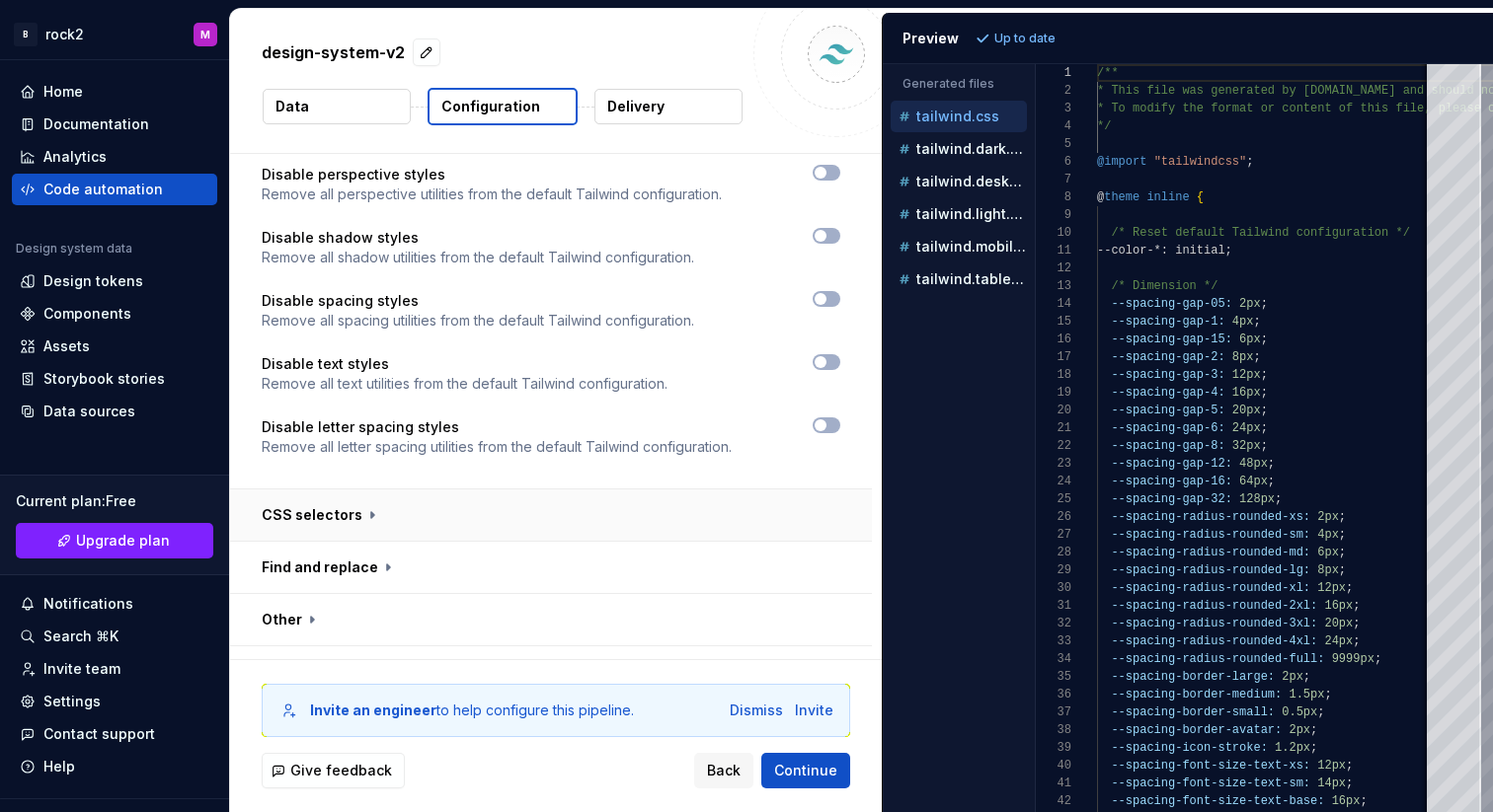
click at [397, 490] on button "button" at bounding box center [551, 515] width 642 height 51
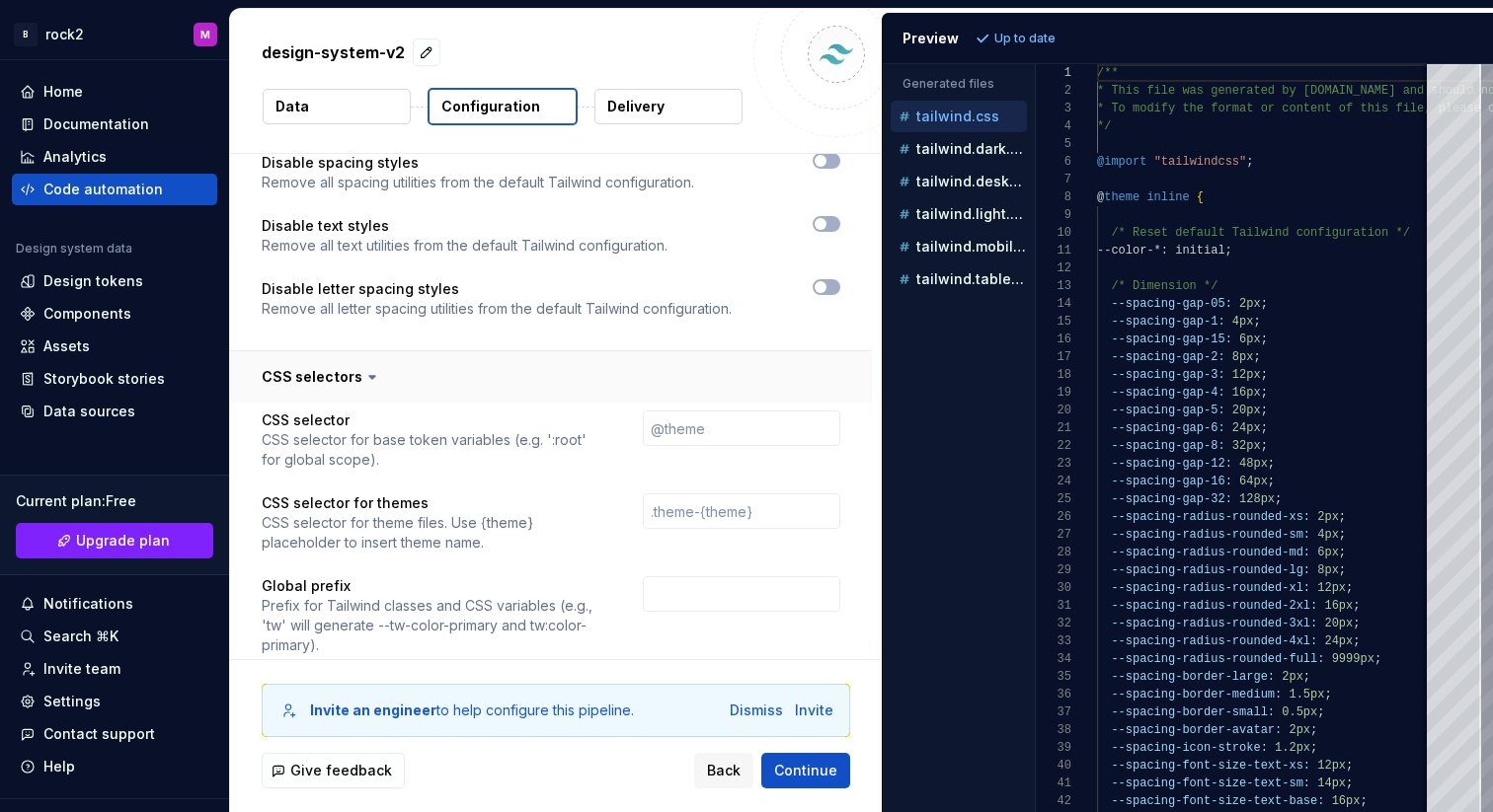
scroll to position [2802, 0]
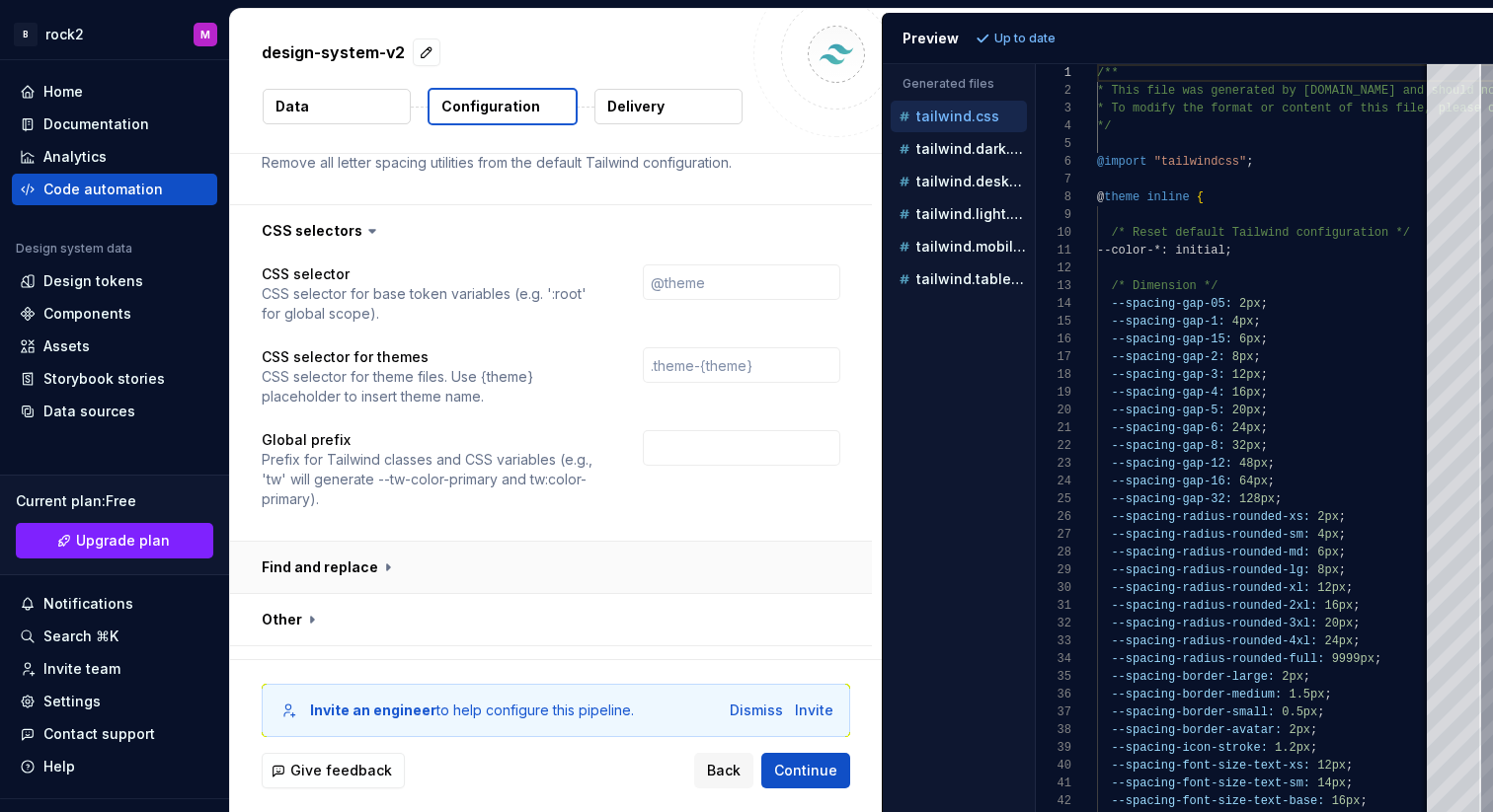
click at [382, 542] on button "button" at bounding box center [551, 568] width 642 height 51
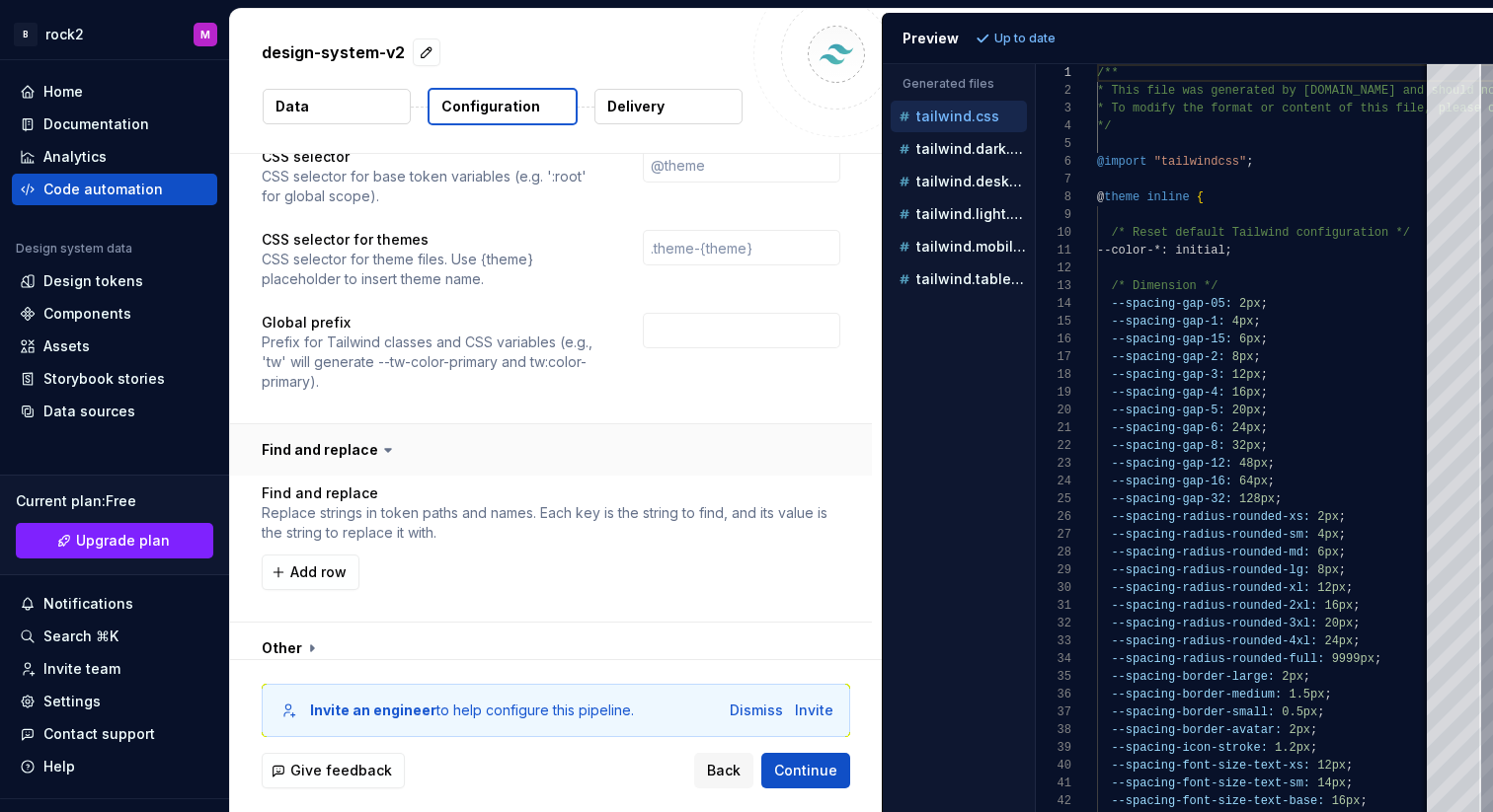
scroll to position [2947, 0]
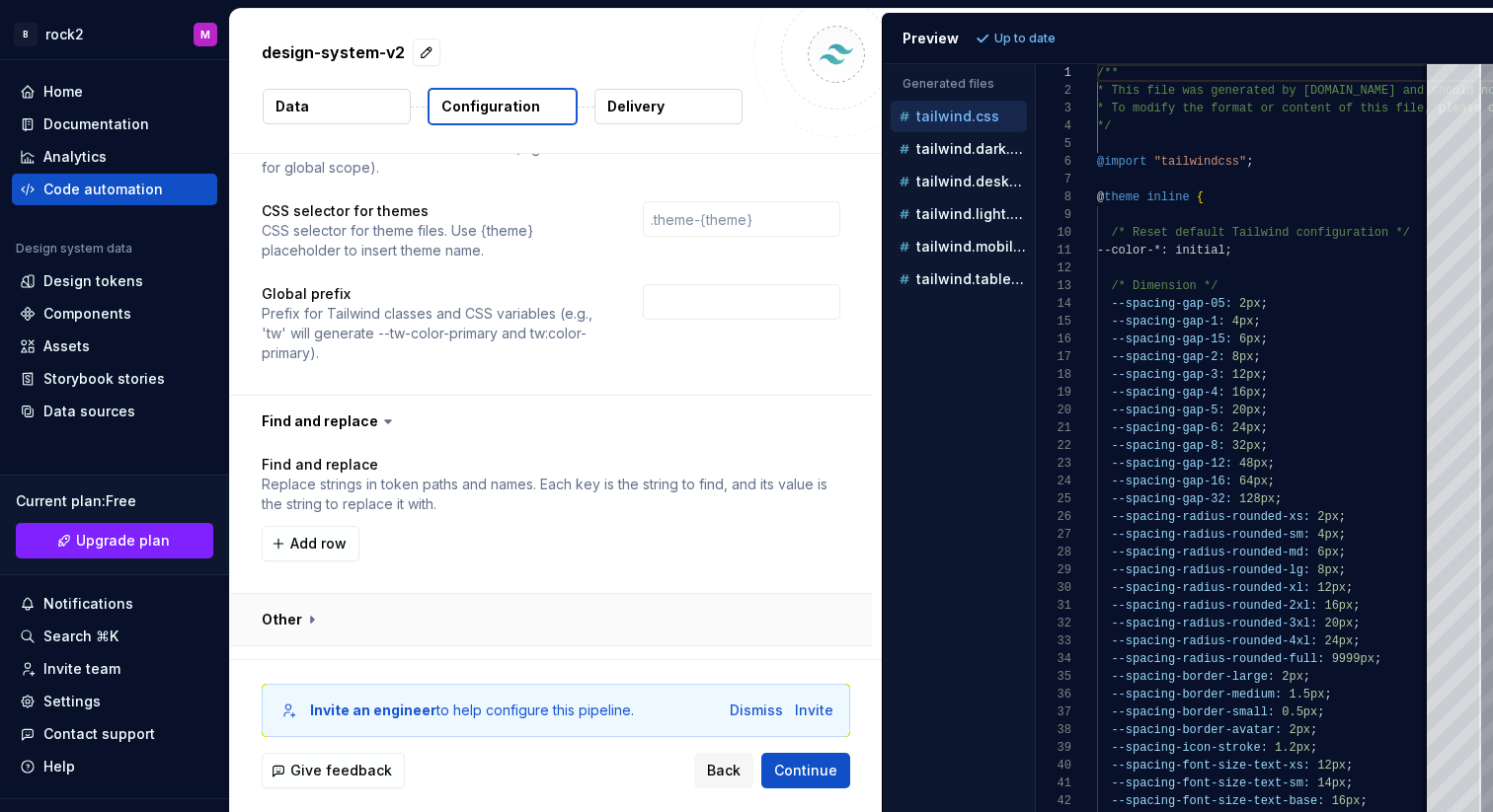
click at [381, 594] on button "button" at bounding box center [551, 620] width 642 height 51
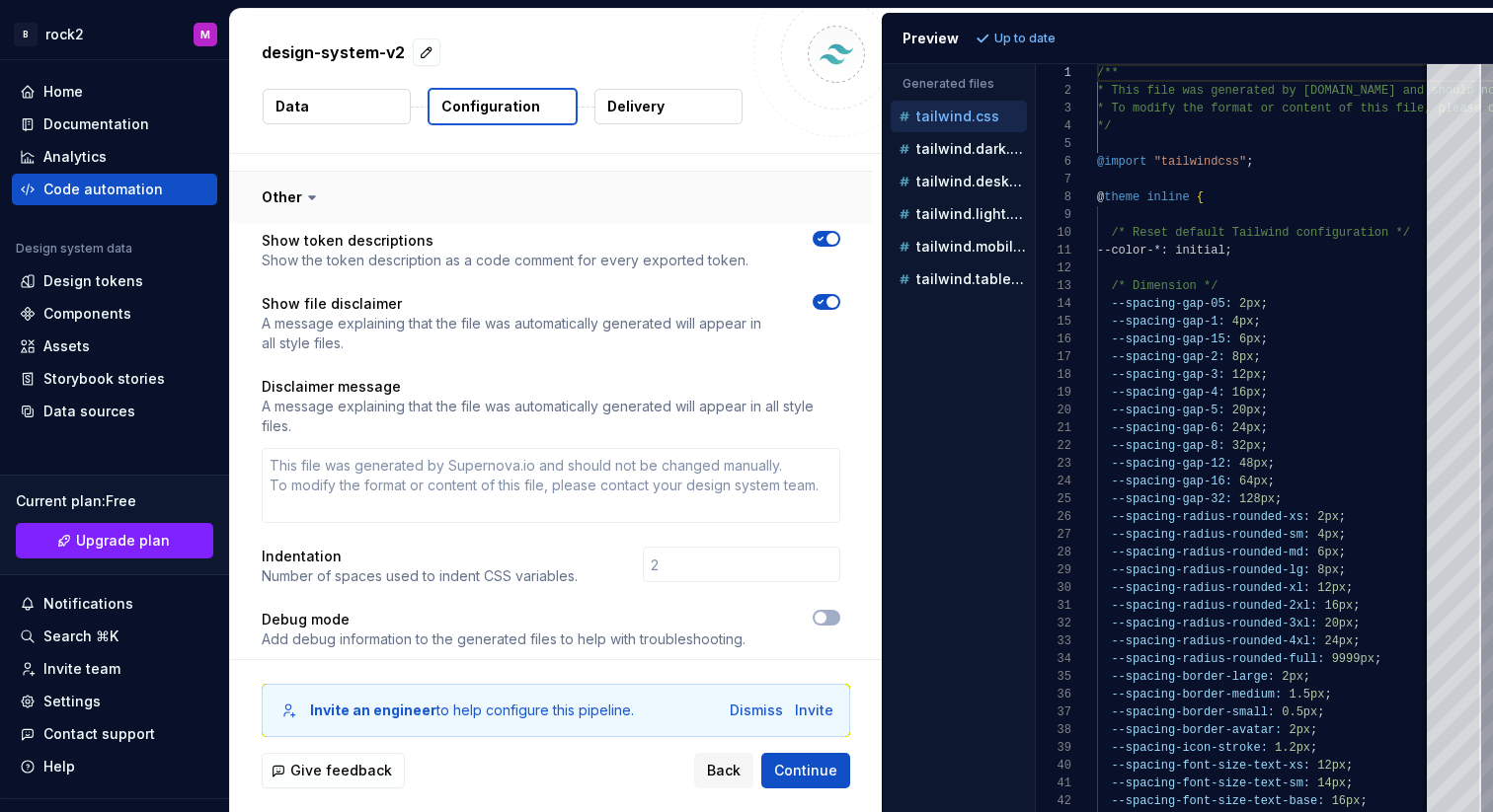
scroll to position [3405, 0]
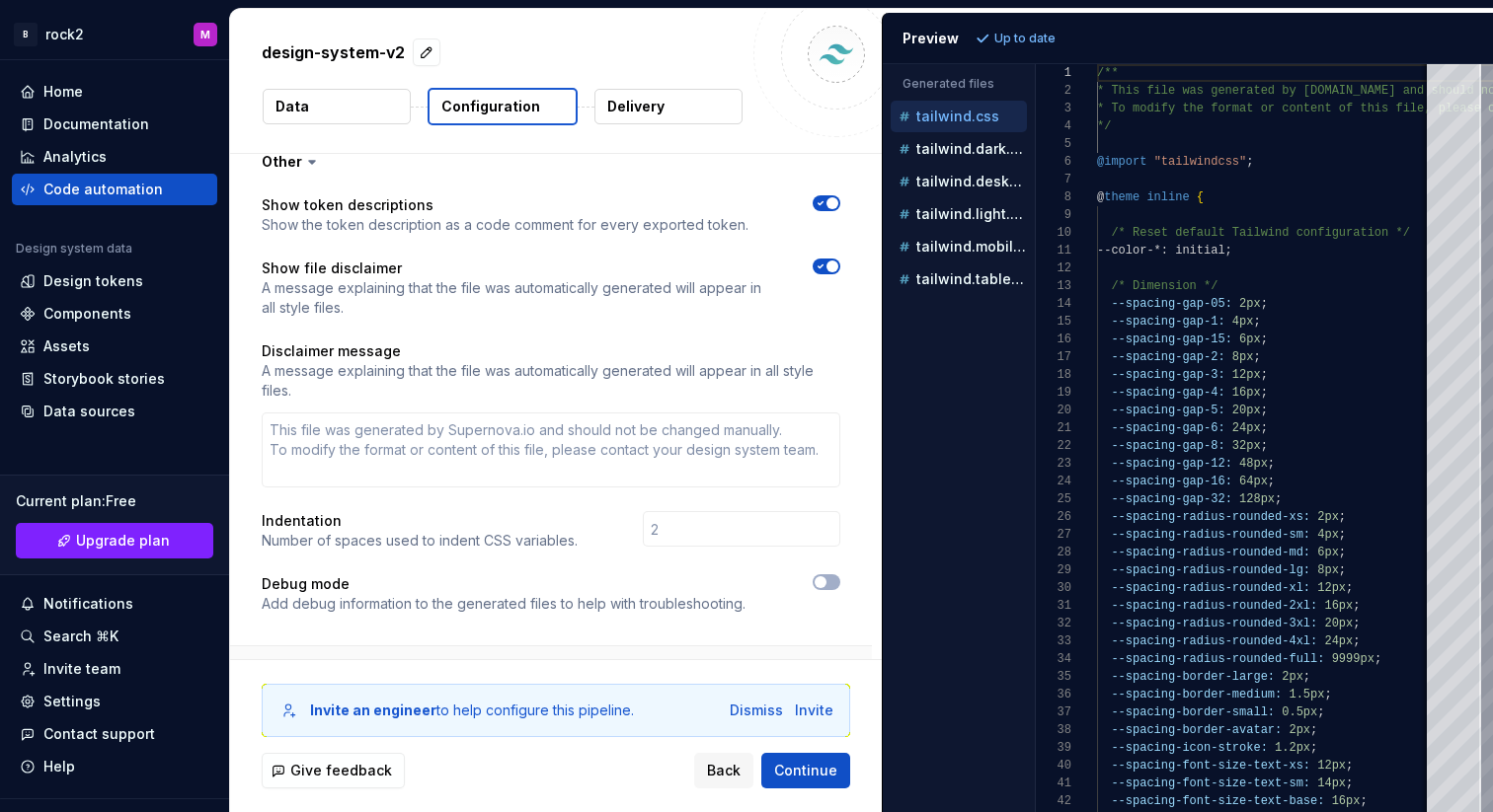
click at [385, 647] on button "button" at bounding box center [551, 673] width 642 height 51
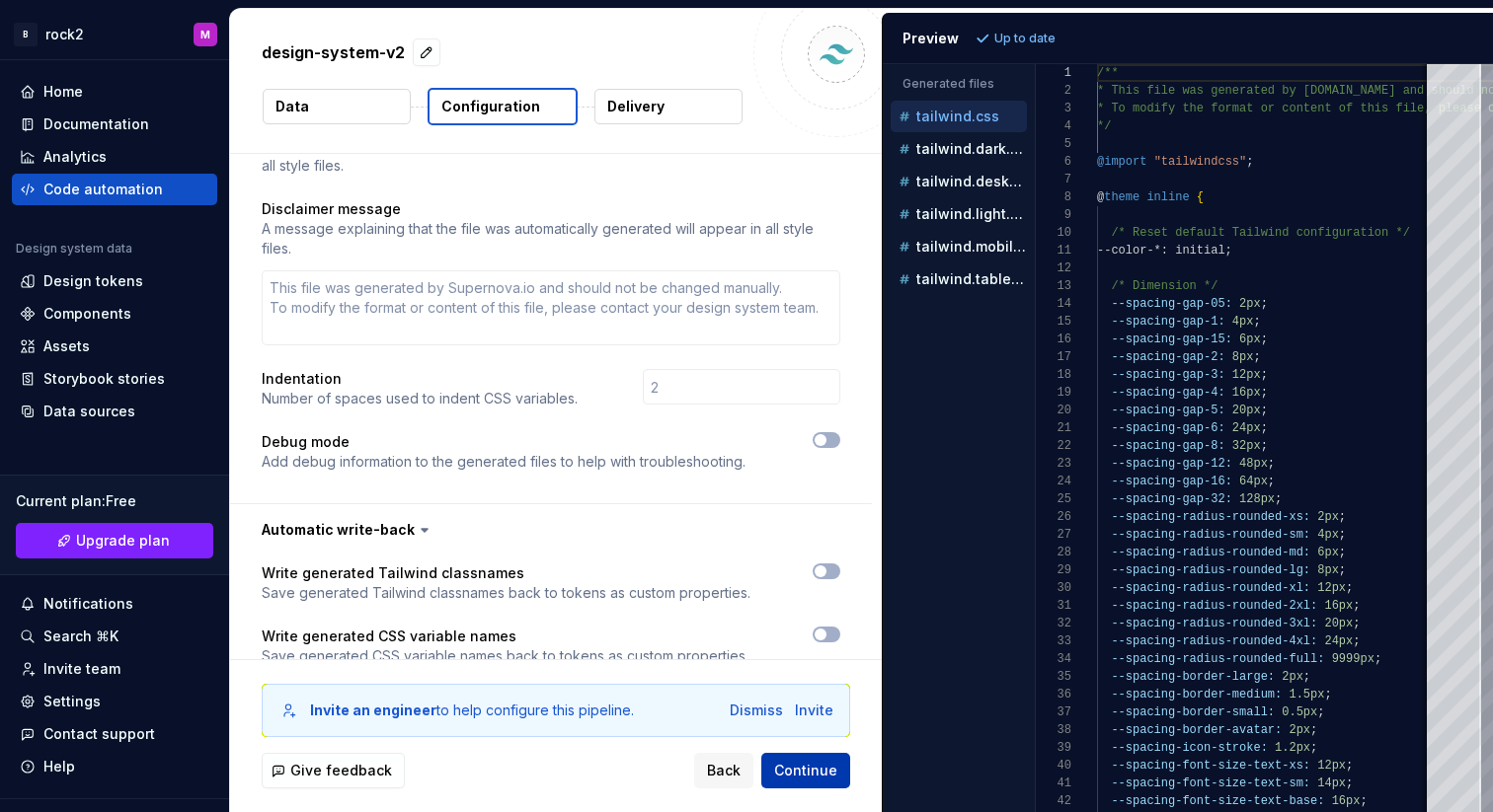
click at [809, 768] on span "Continue" at bounding box center [806, 771] width 63 height 20
type textarea "*"
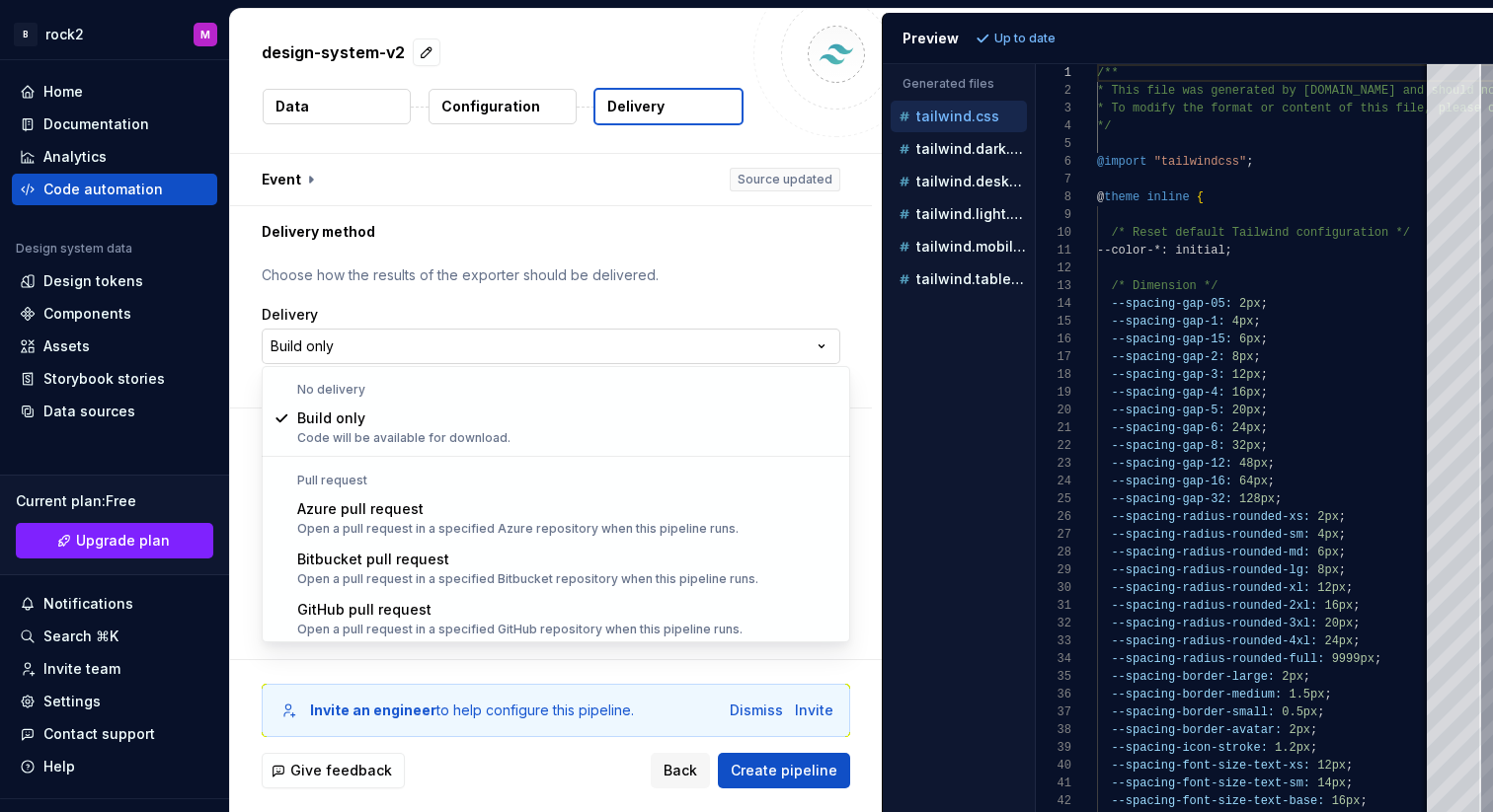
click at [453, 344] on html "**********" at bounding box center [746, 406] width 1493 height 812
click at [466, 266] on html "**********" at bounding box center [746, 406] width 1493 height 812
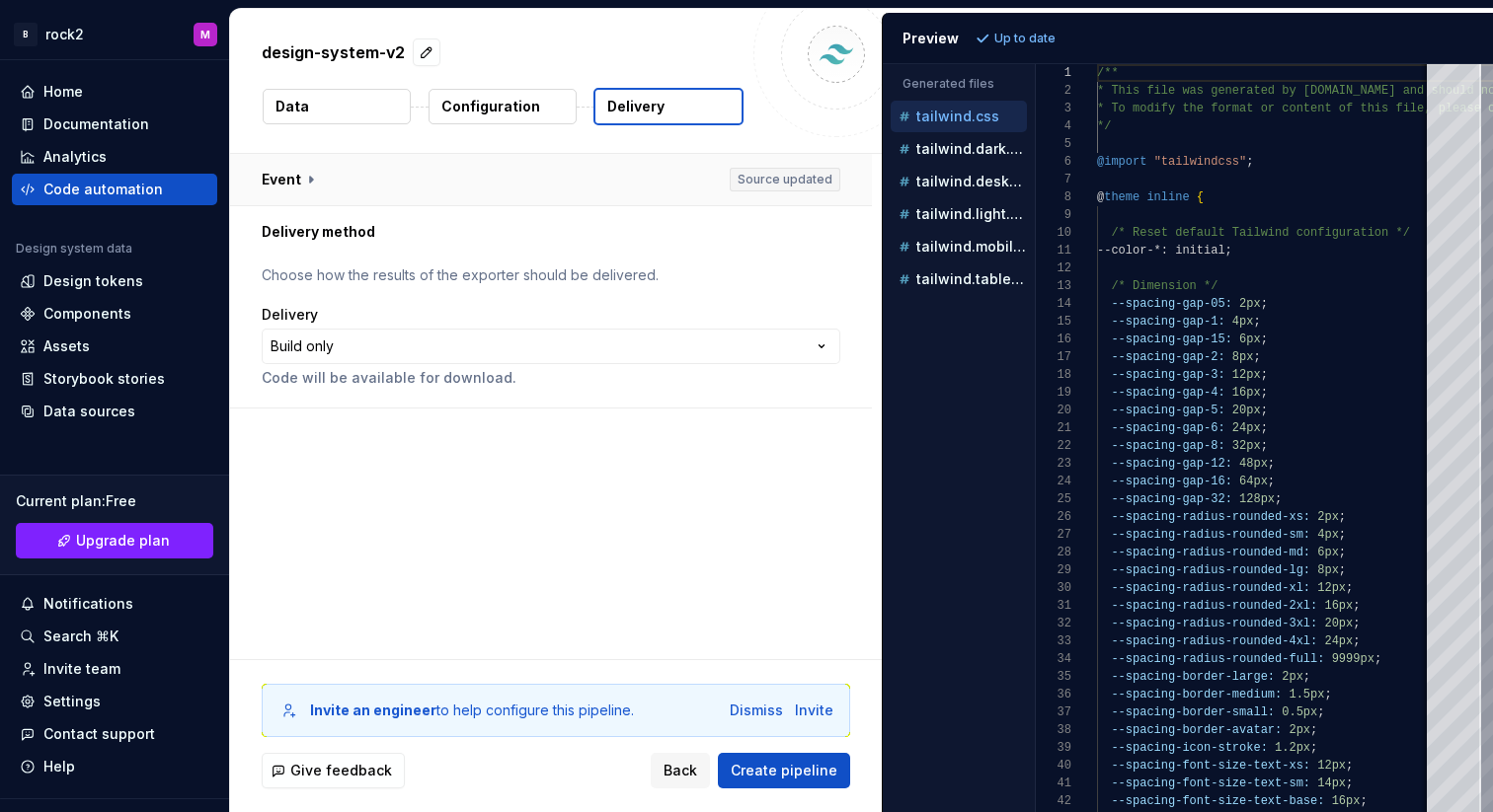
click at [332, 178] on button "button" at bounding box center [551, 180] width 642 height 51
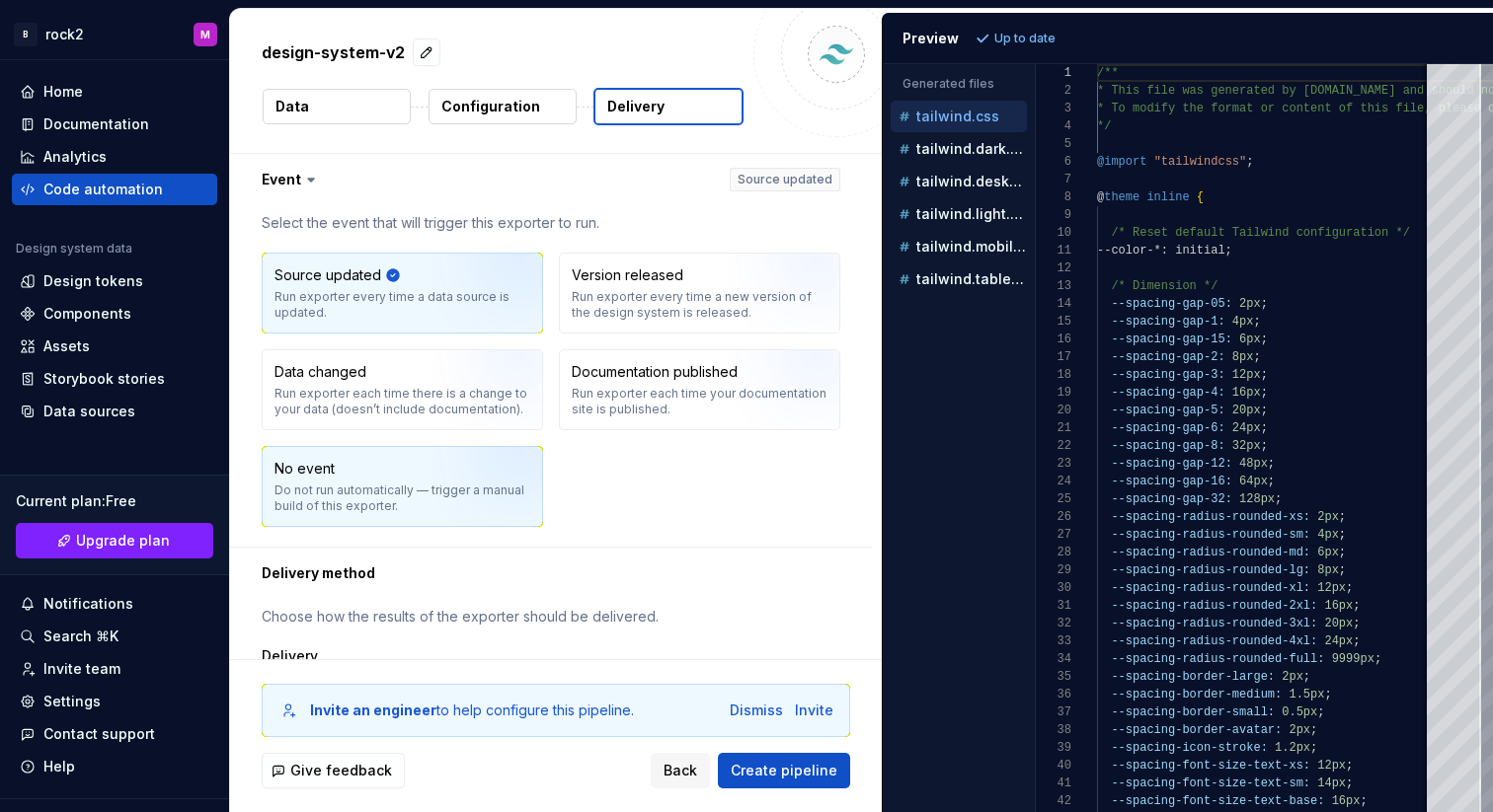
click at [445, 499] on img "button" at bounding box center [495, 494] width 127 height 133
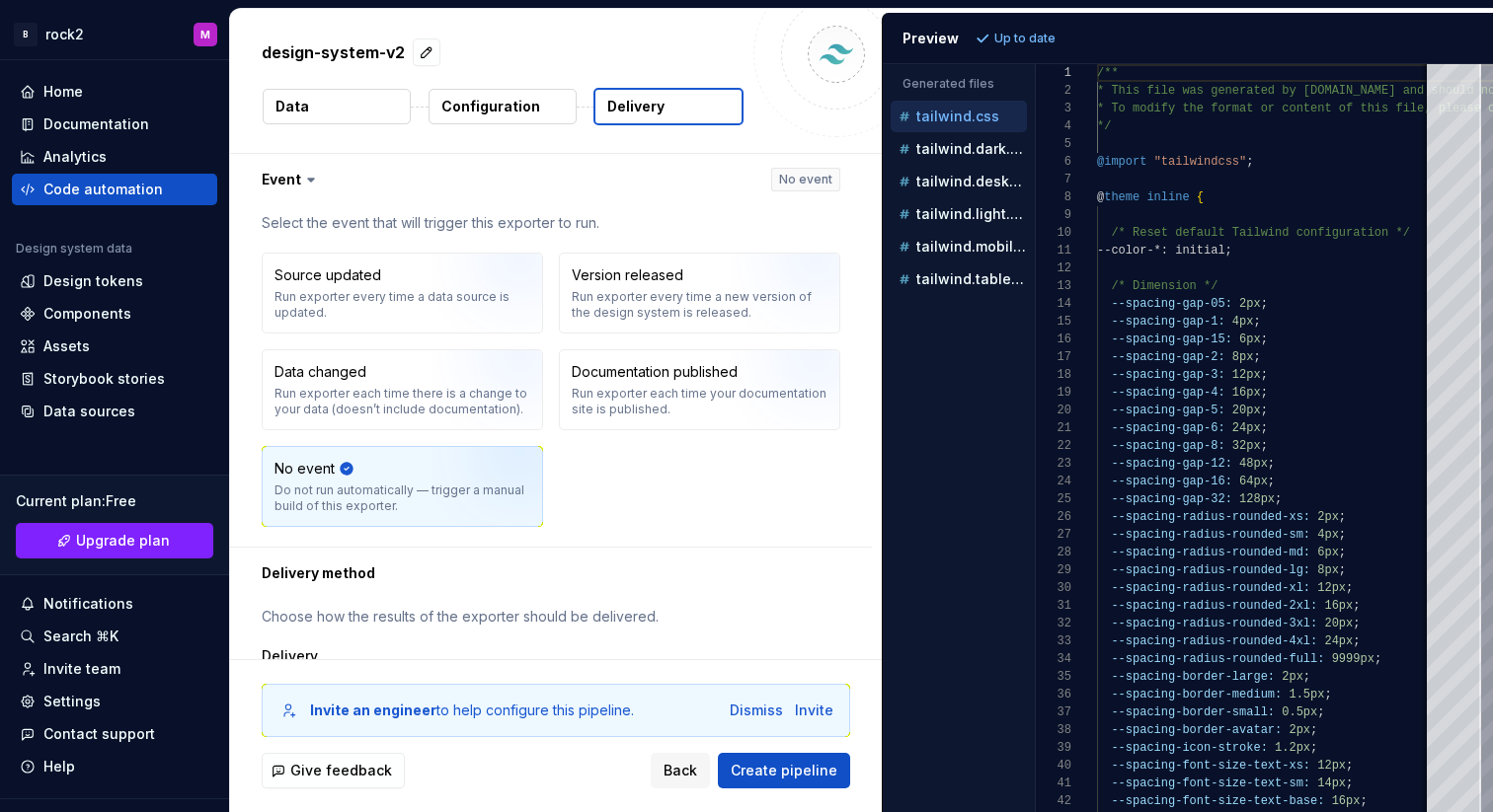
scroll to position [91, 0]
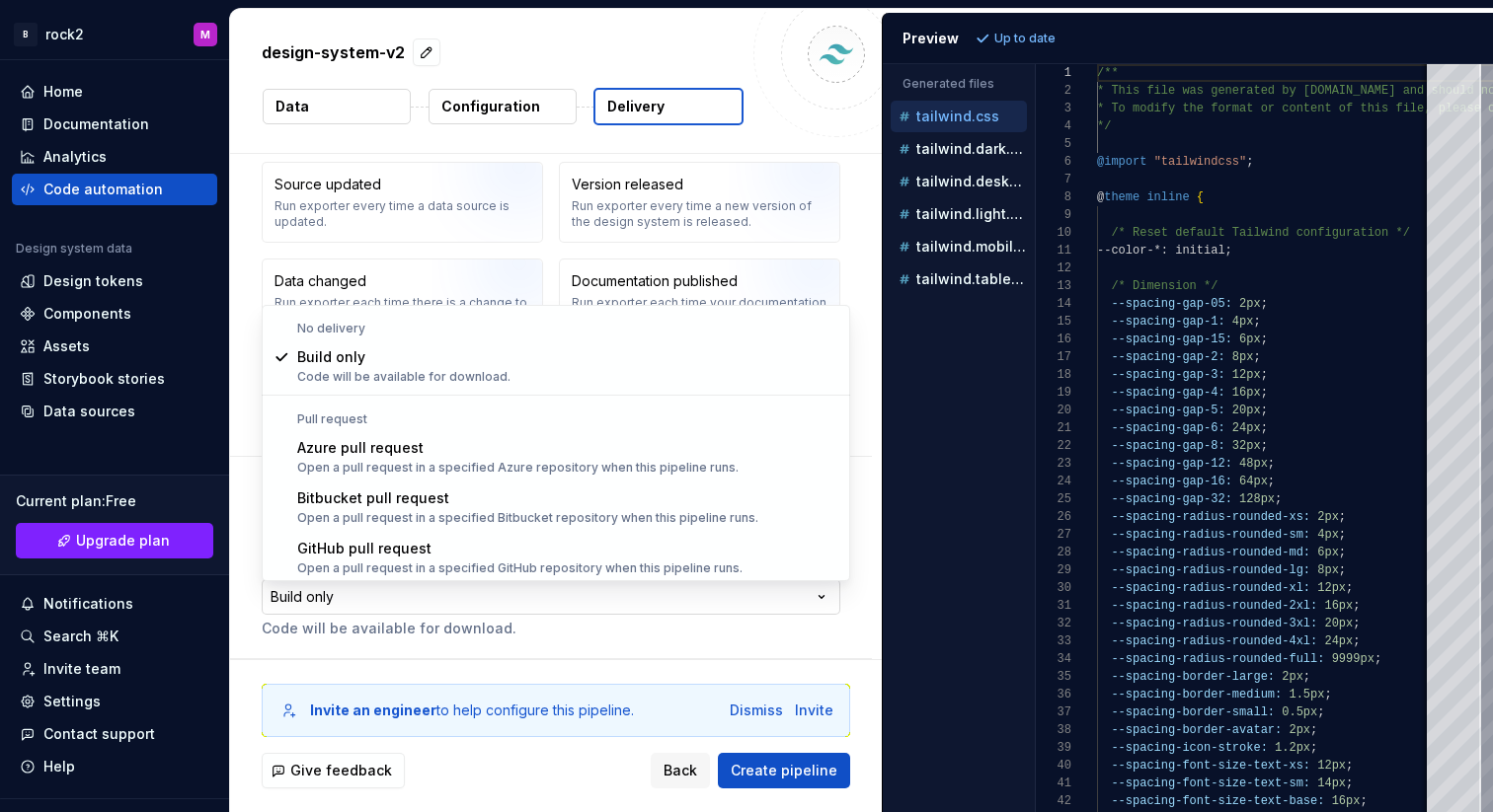
click at [428, 597] on html "**********" at bounding box center [746, 406] width 1493 height 812
click at [447, 608] on html "**********" at bounding box center [746, 406] width 1493 height 812
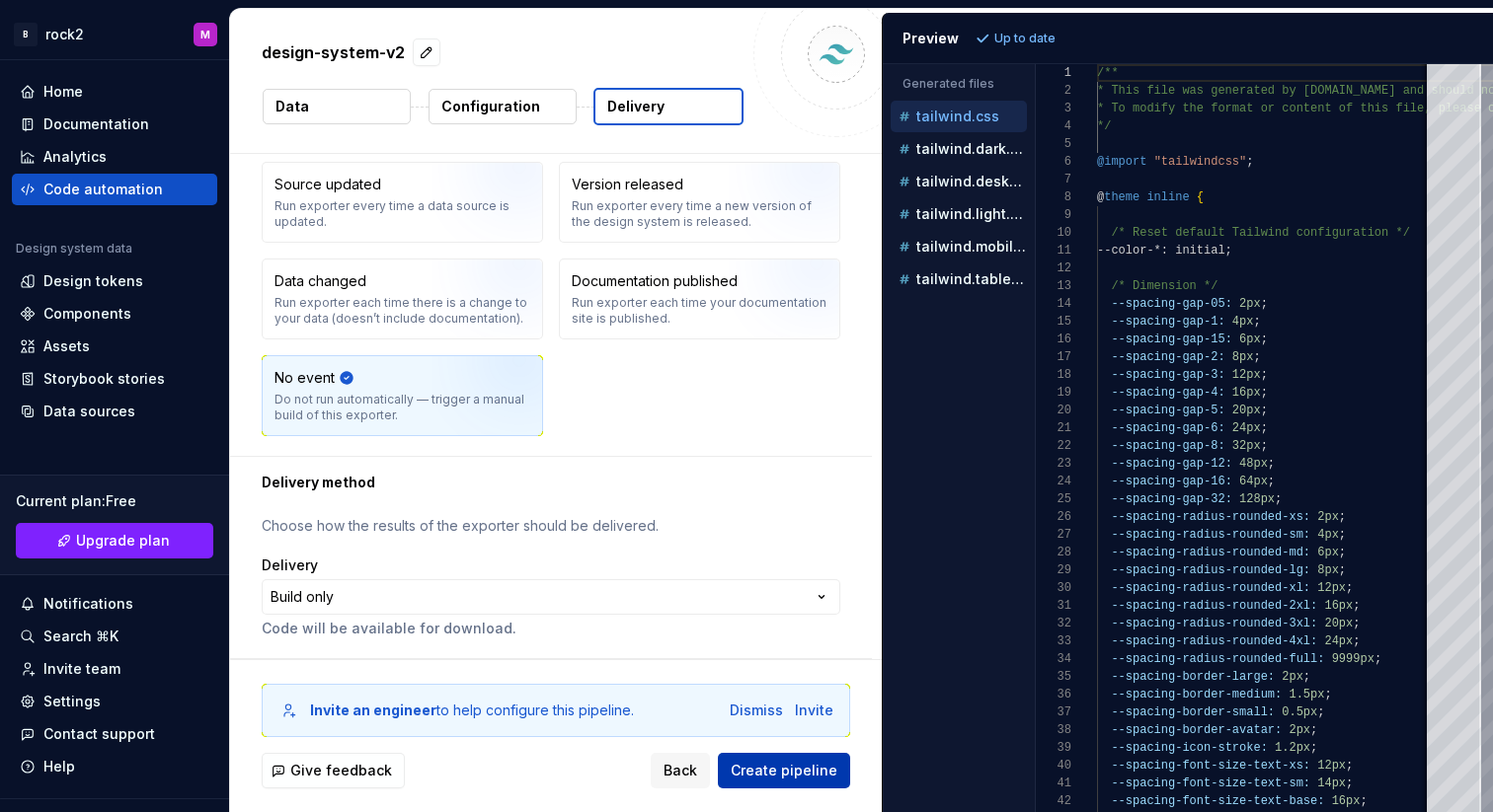
click at [795, 772] on span "Create pipeline" at bounding box center [785, 771] width 107 height 20
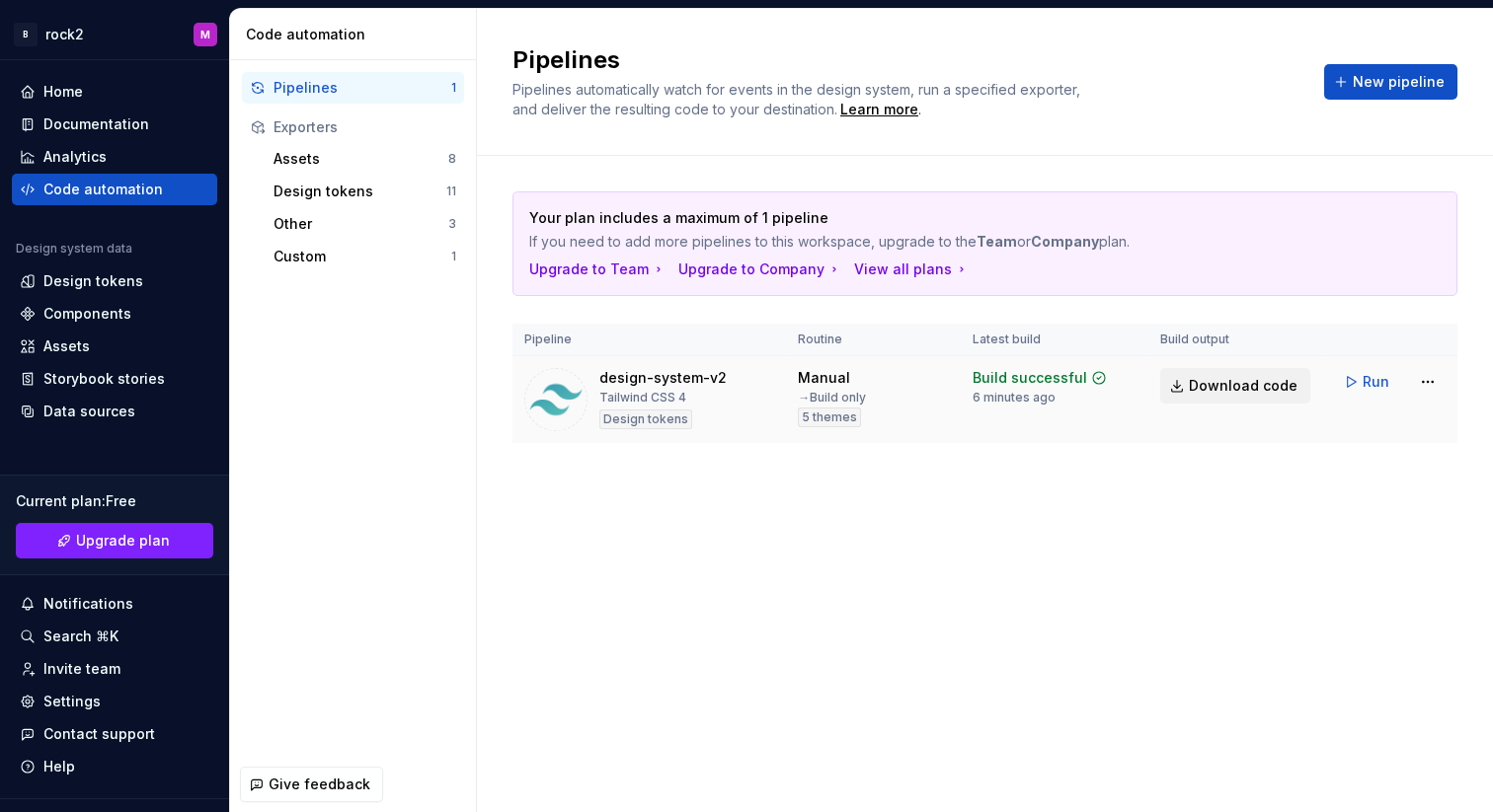
click at [1222, 382] on span "Download code" at bounding box center [1244, 386] width 109 height 20
